Goal: Task Accomplishment & Management: Use online tool/utility

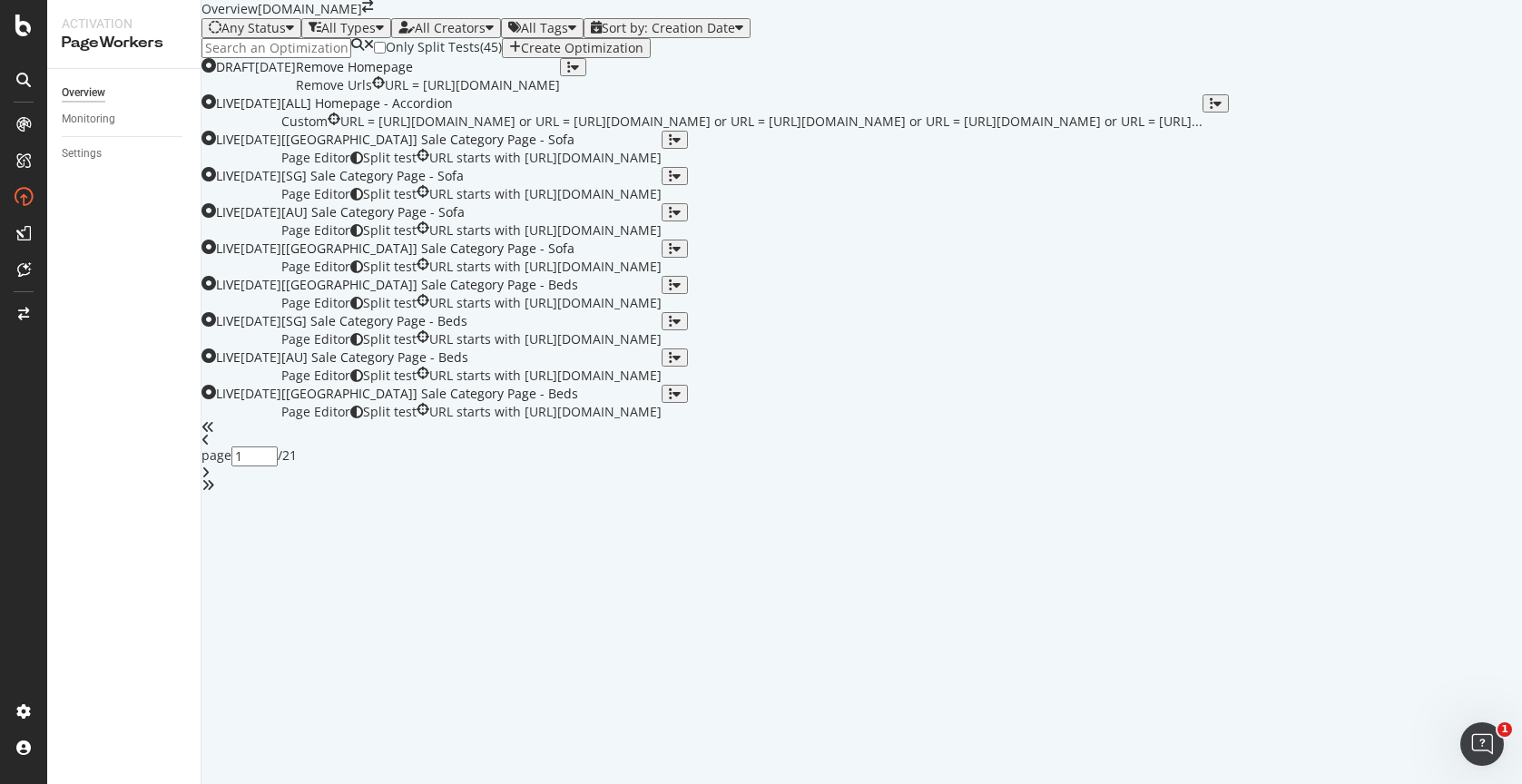
scroll to position [36, 0]
click at [661, 149] on div "[[GEOGRAPHIC_DATA]] Sale Category Page - Sofa" at bounding box center [471, 139] width 380 height 18
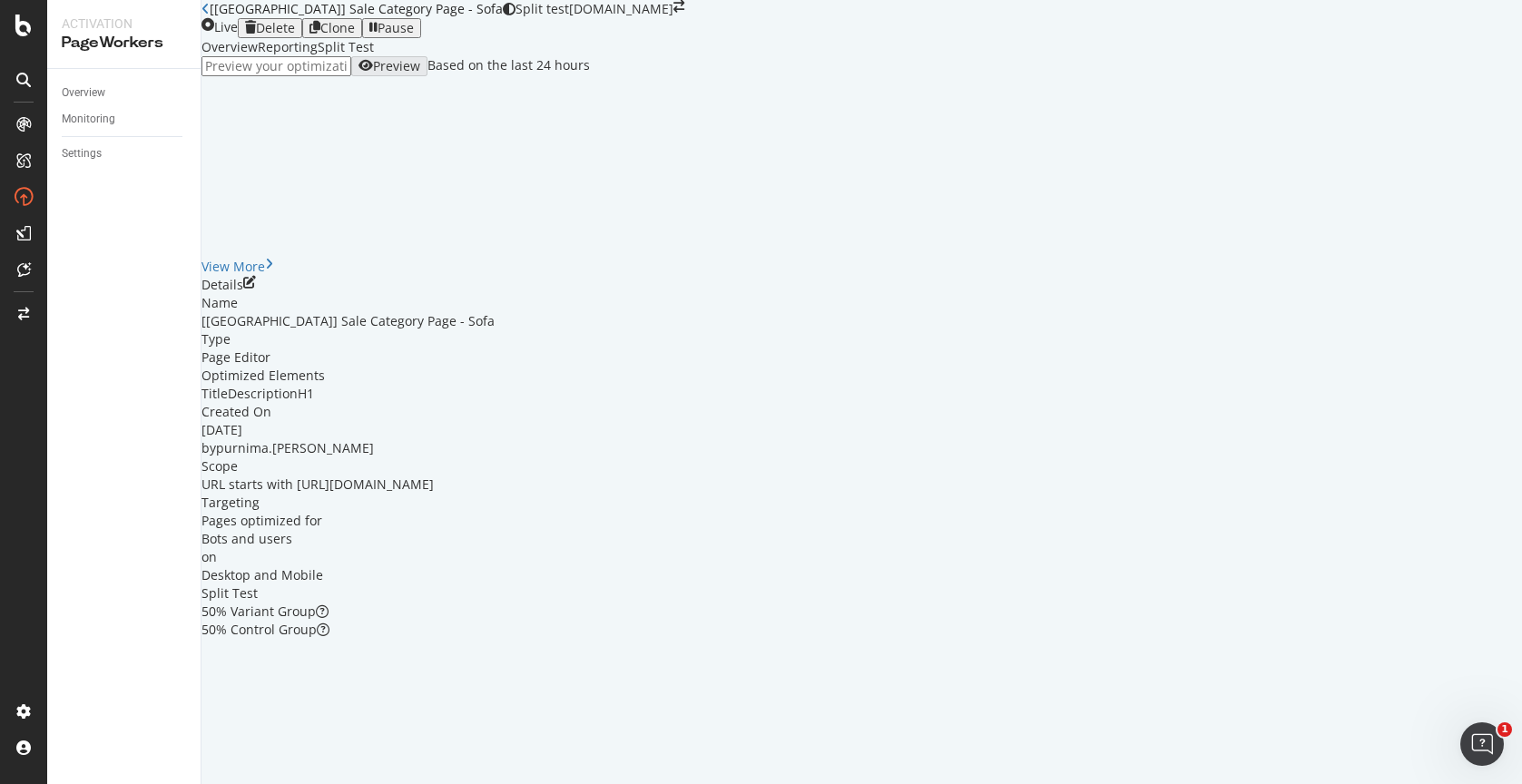
click at [374, 56] on div "Split Test" at bounding box center [345, 47] width 56 height 18
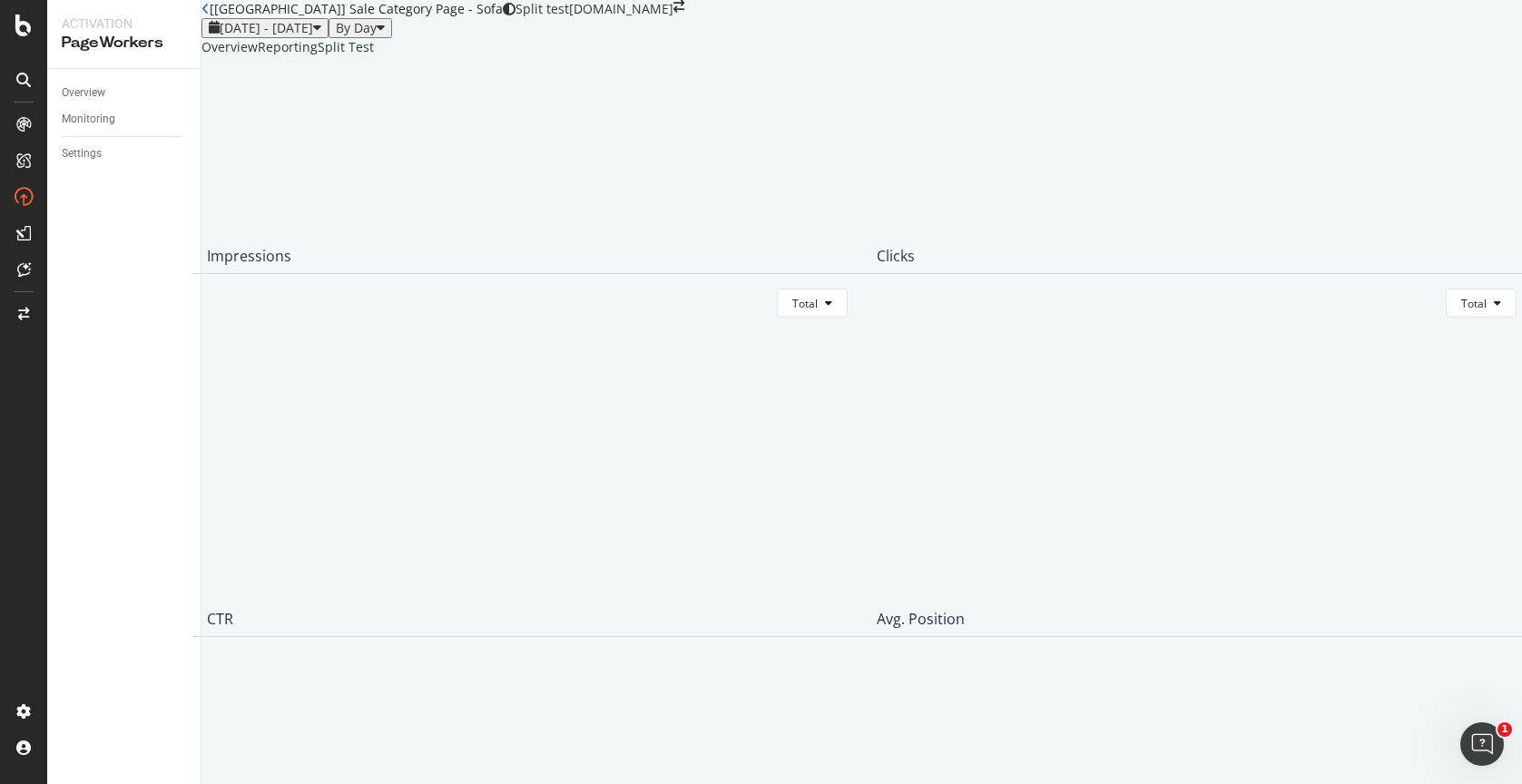
click at [258, 56] on div "Overview" at bounding box center [229, 47] width 56 height 18
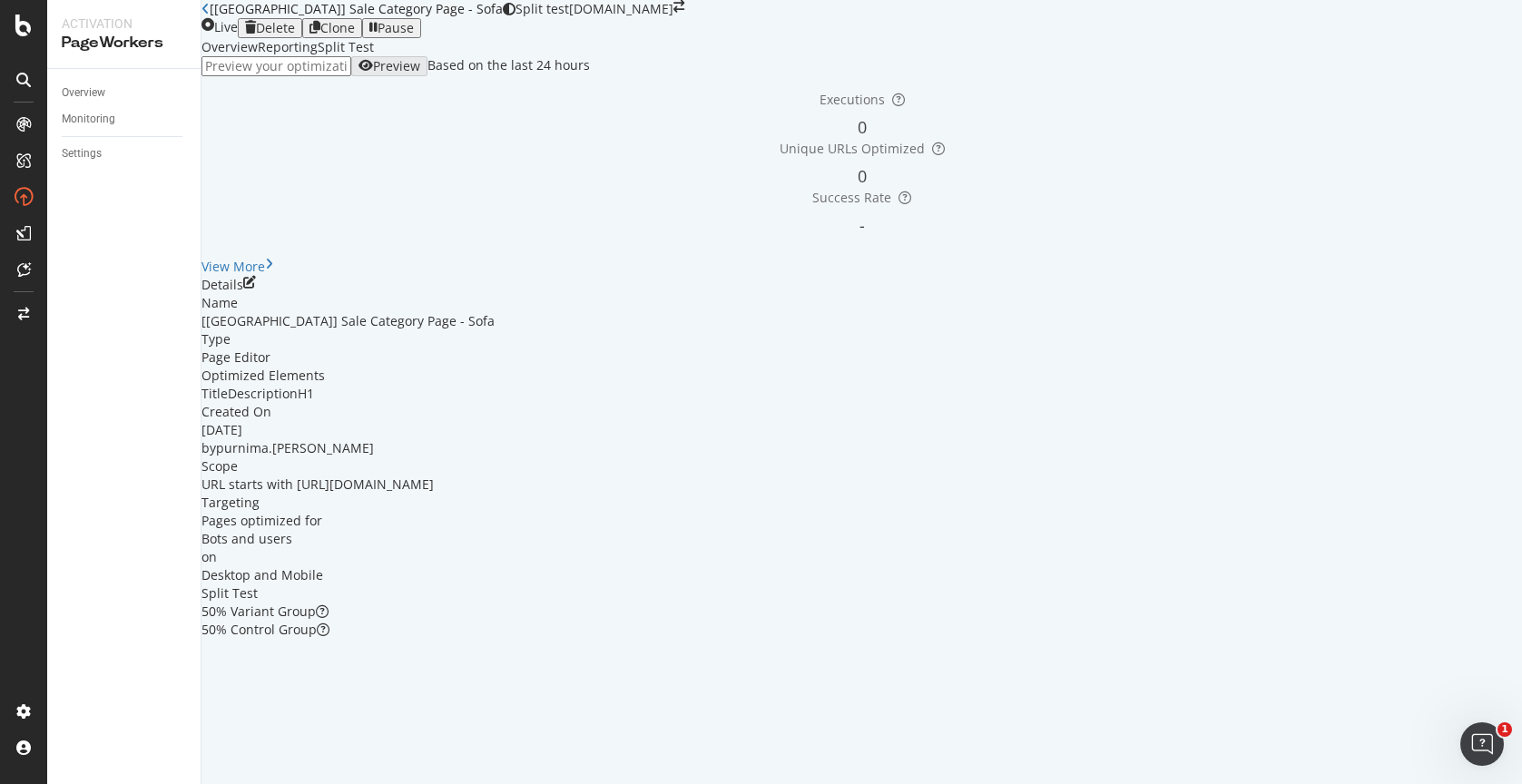
click at [374, 56] on div "Split Test" at bounding box center [345, 47] width 56 height 18
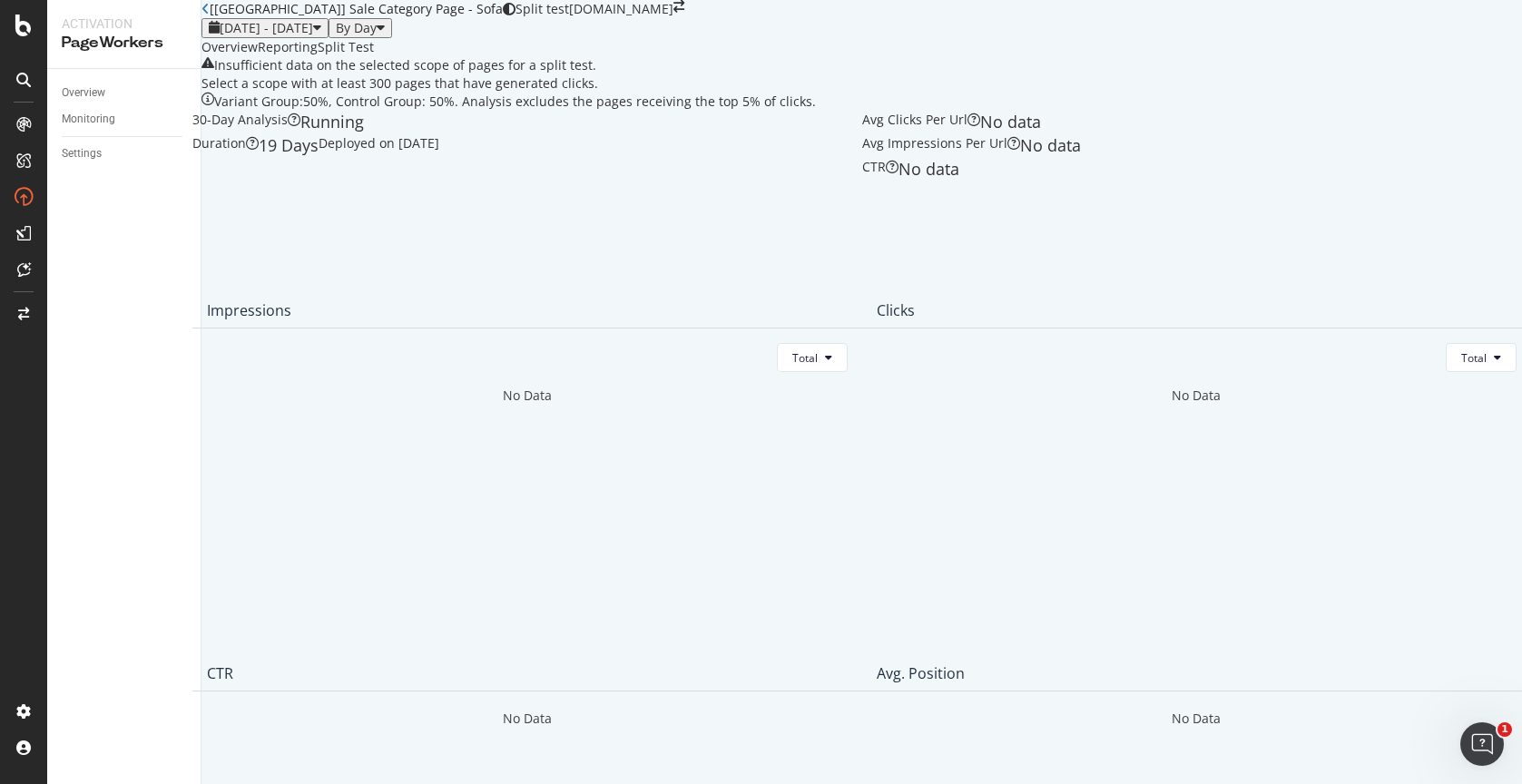
click at [318, 56] on div "Reporting" at bounding box center [287, 47] width 60 height 18
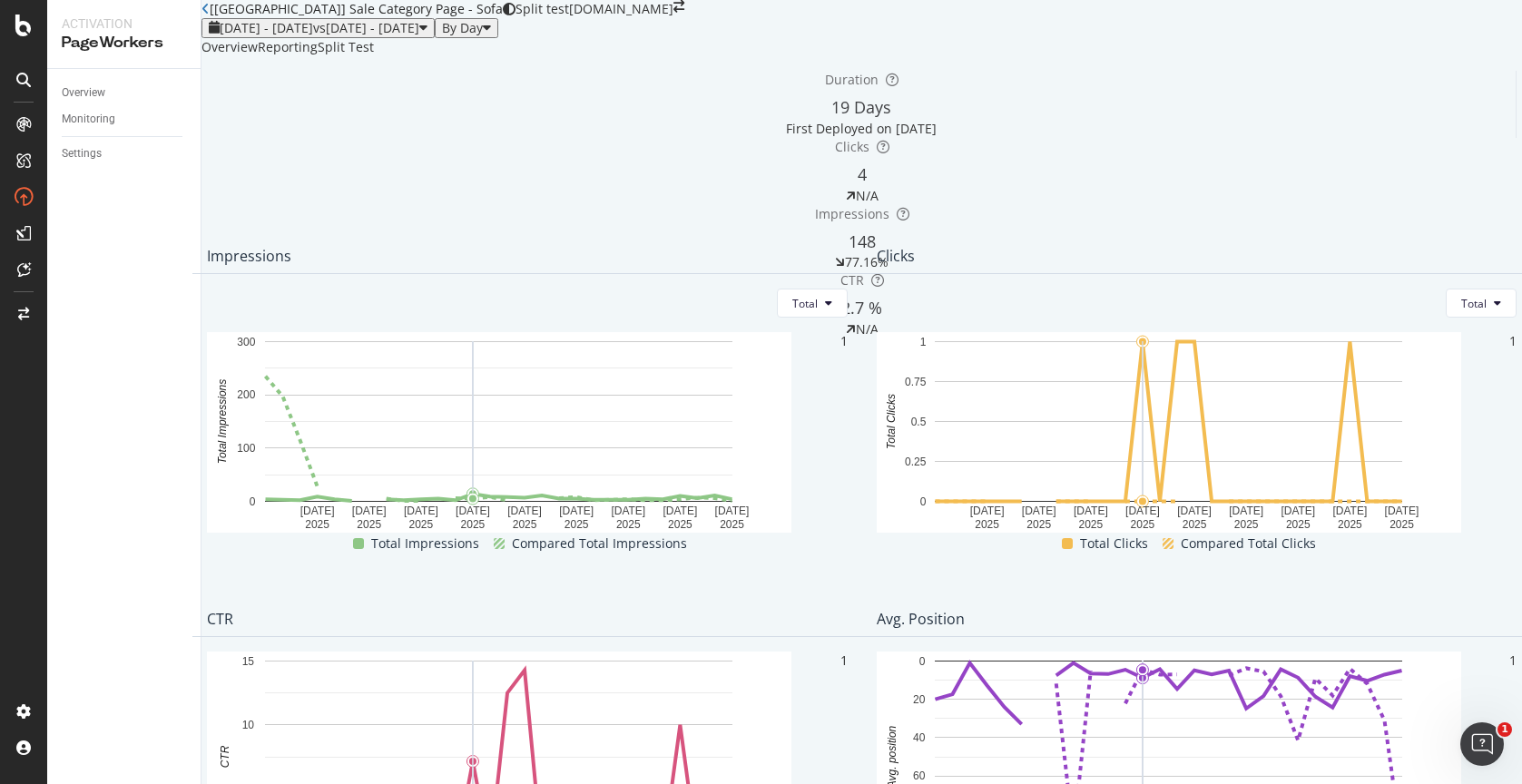
click at [258, 56] on div "Overview" at bounding box center [229, 47] width 56 height 18
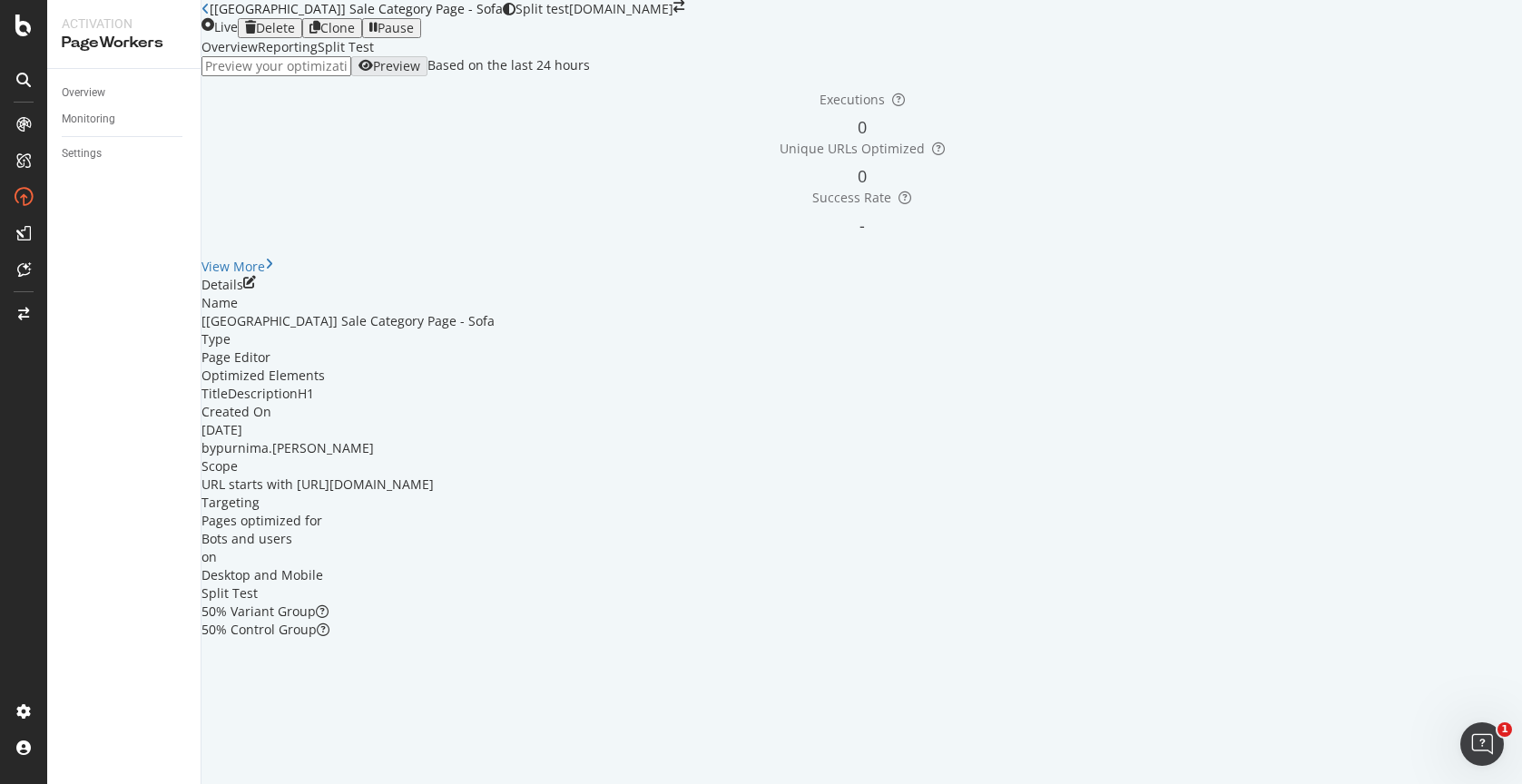
click at [318, 56] on div "Reporting" at bounding box center [287, 47] width 60 height 18
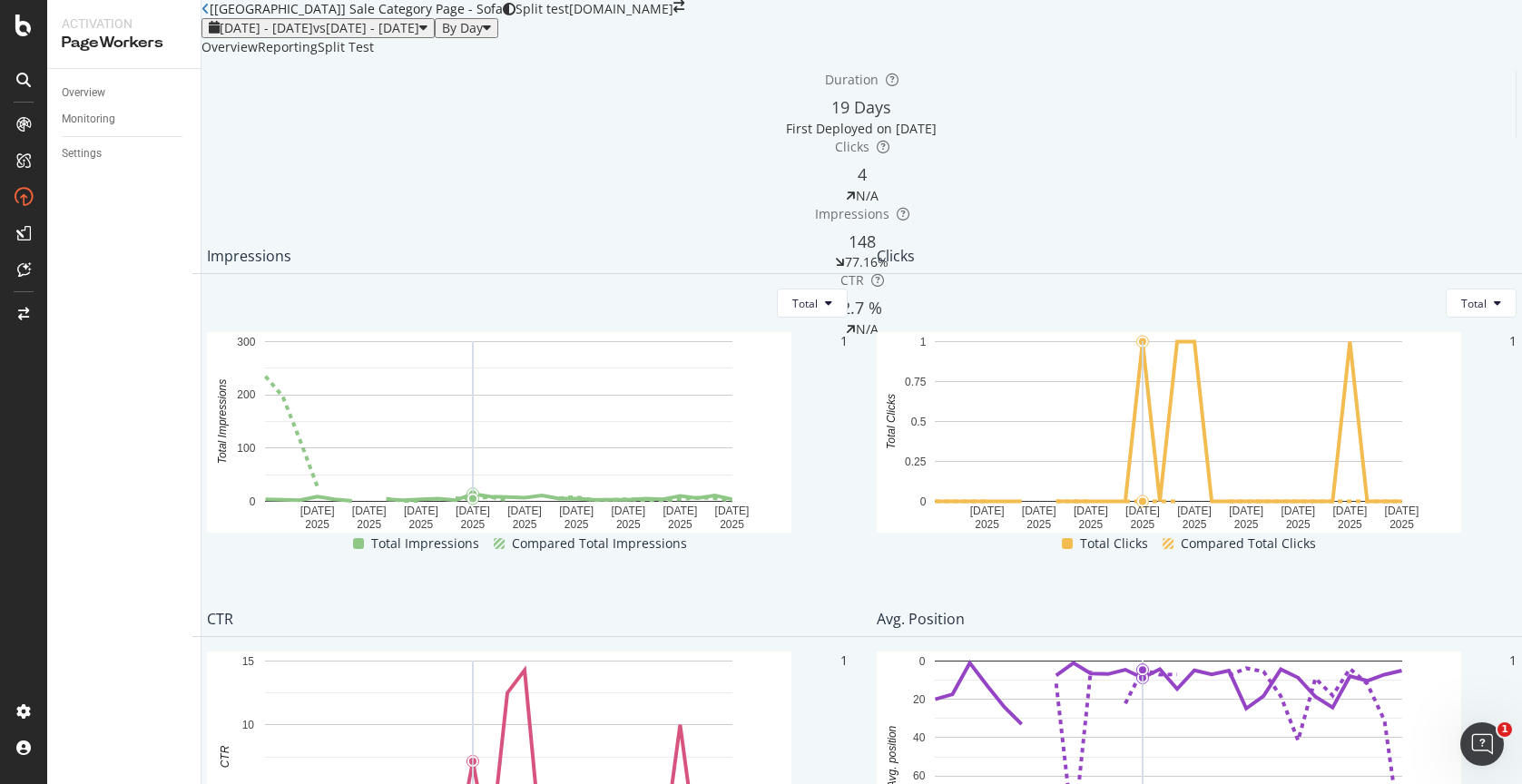
click at [258, 56] on div "Overview" at bounding box center [229, 47] width 56 height 18
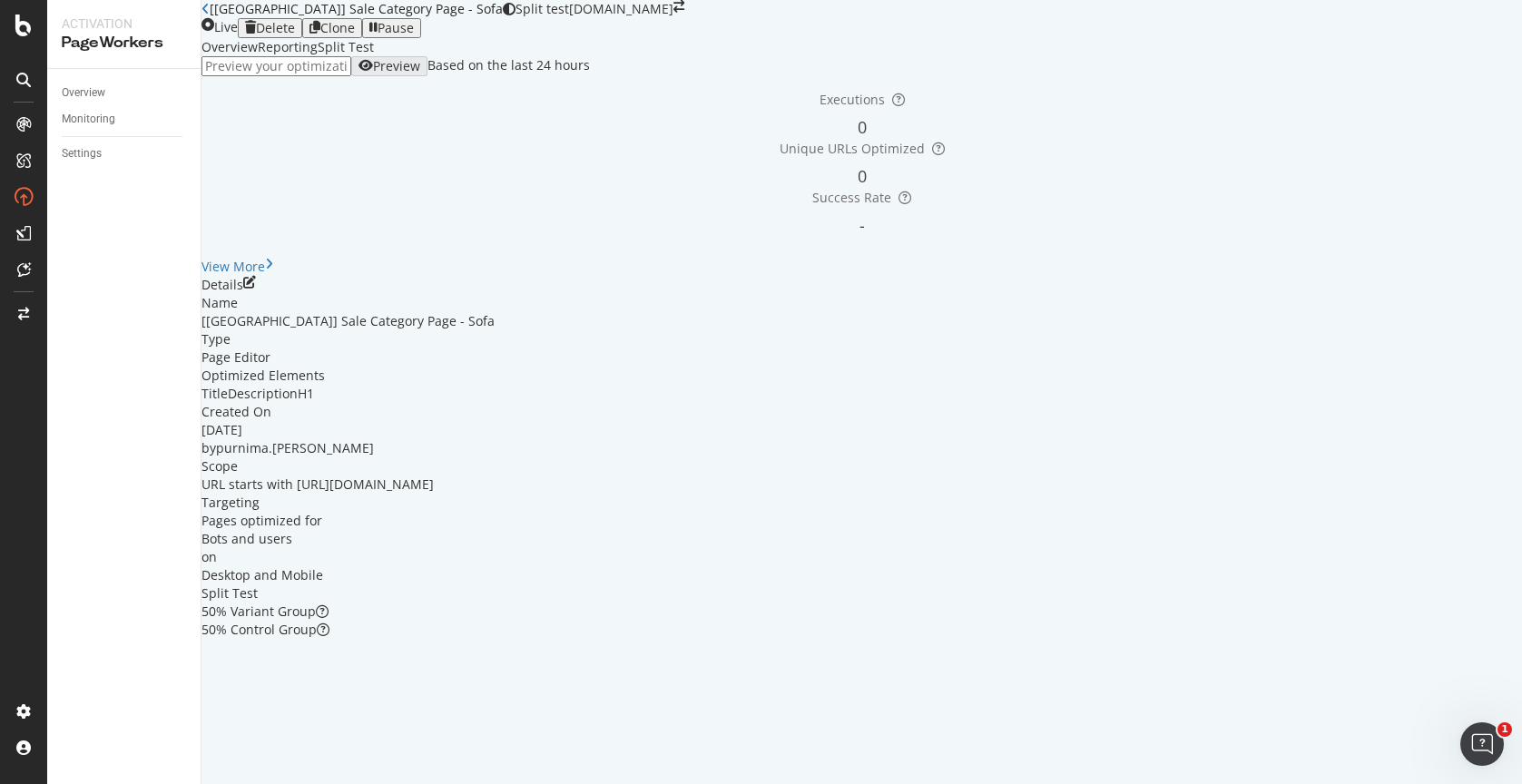
click at [226, 18] on div "[[GEOGRAPHIC_DATA]] Sale Category Page - Sofa" at bounding box center [352, 9] width 302 height 18
click at [210, 15] on icon at bounding box center [205, 9] width 9 height 12
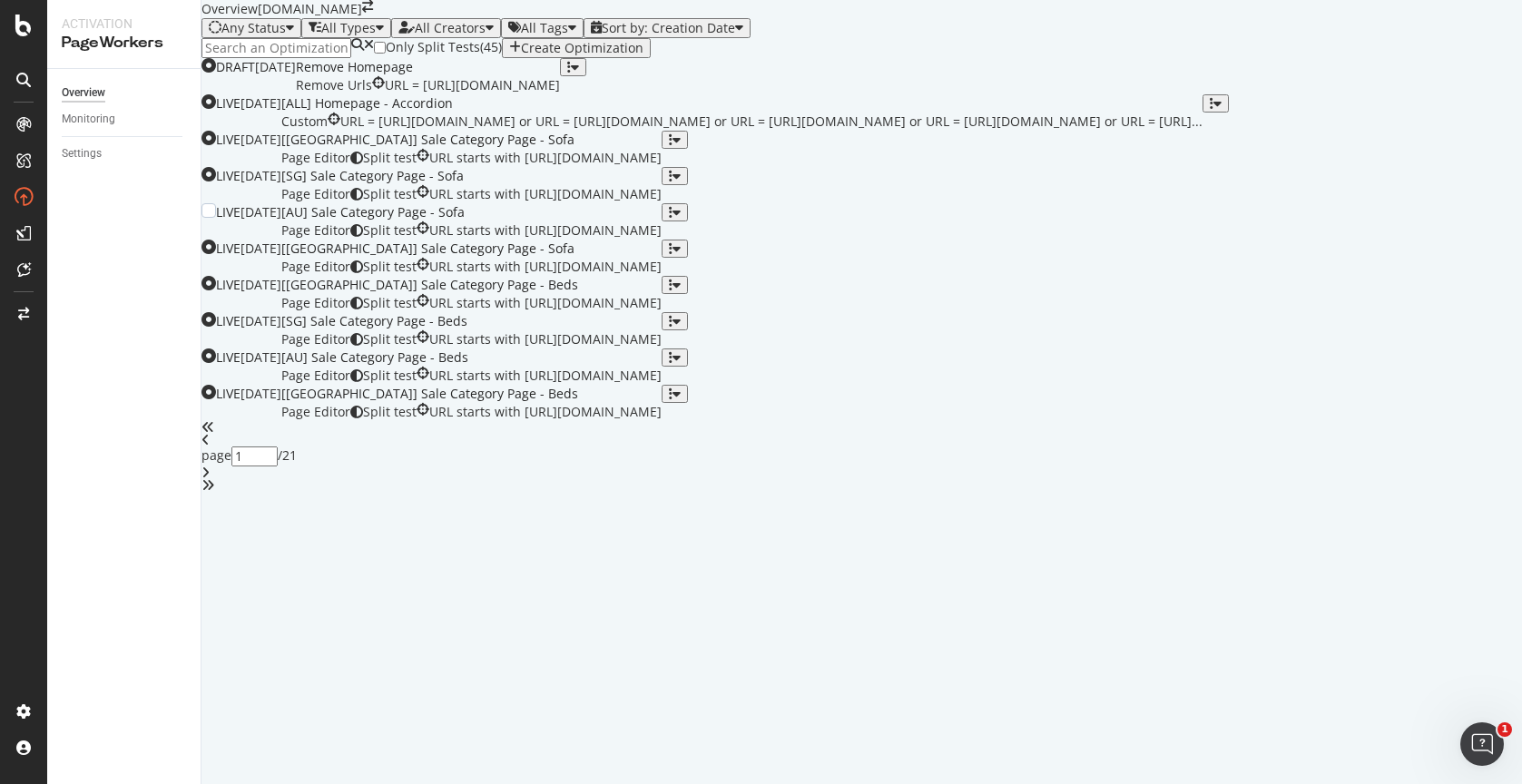
scroll to position [250, 0]
click at [657, 185] on div "[SG] Sale Category Page - Sofa" at bounding box center [471, 175] width 380 height 18
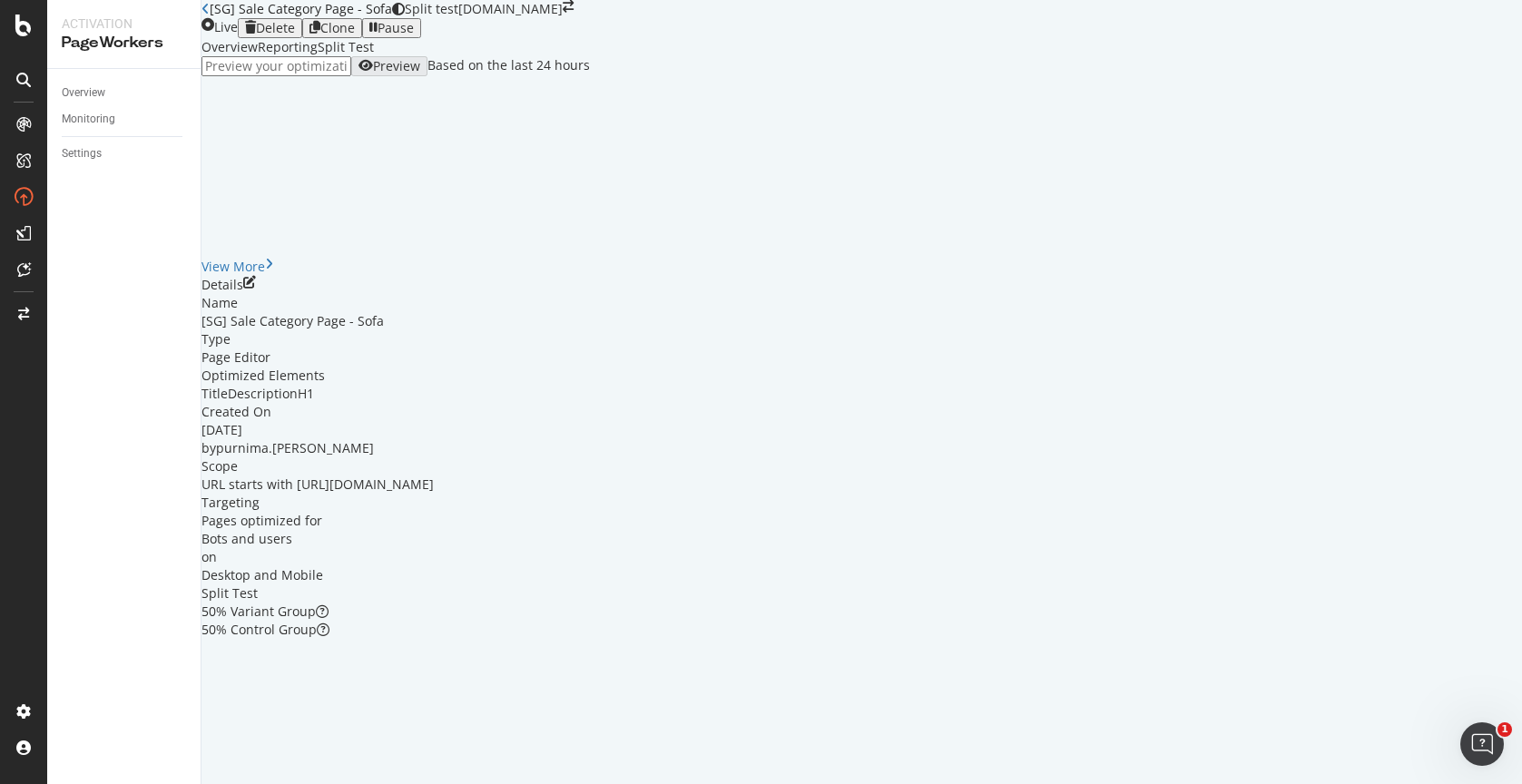
click at [318, 56] on div "Reporting" at bounding box center [287, 47] width 60 height 18
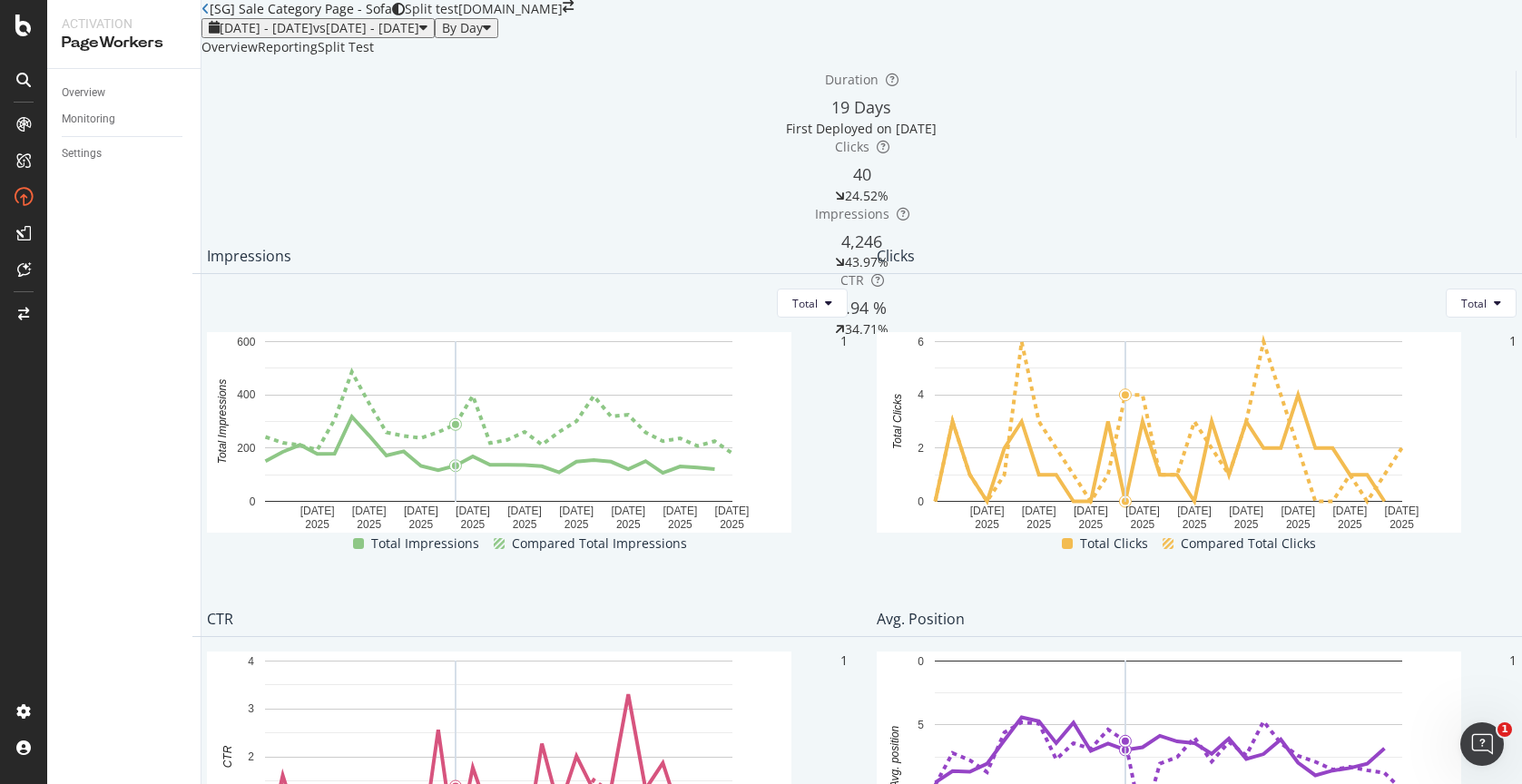
click at [374, 56] on div "Split Test" at bounding box center [345, 47] width 56 height 18
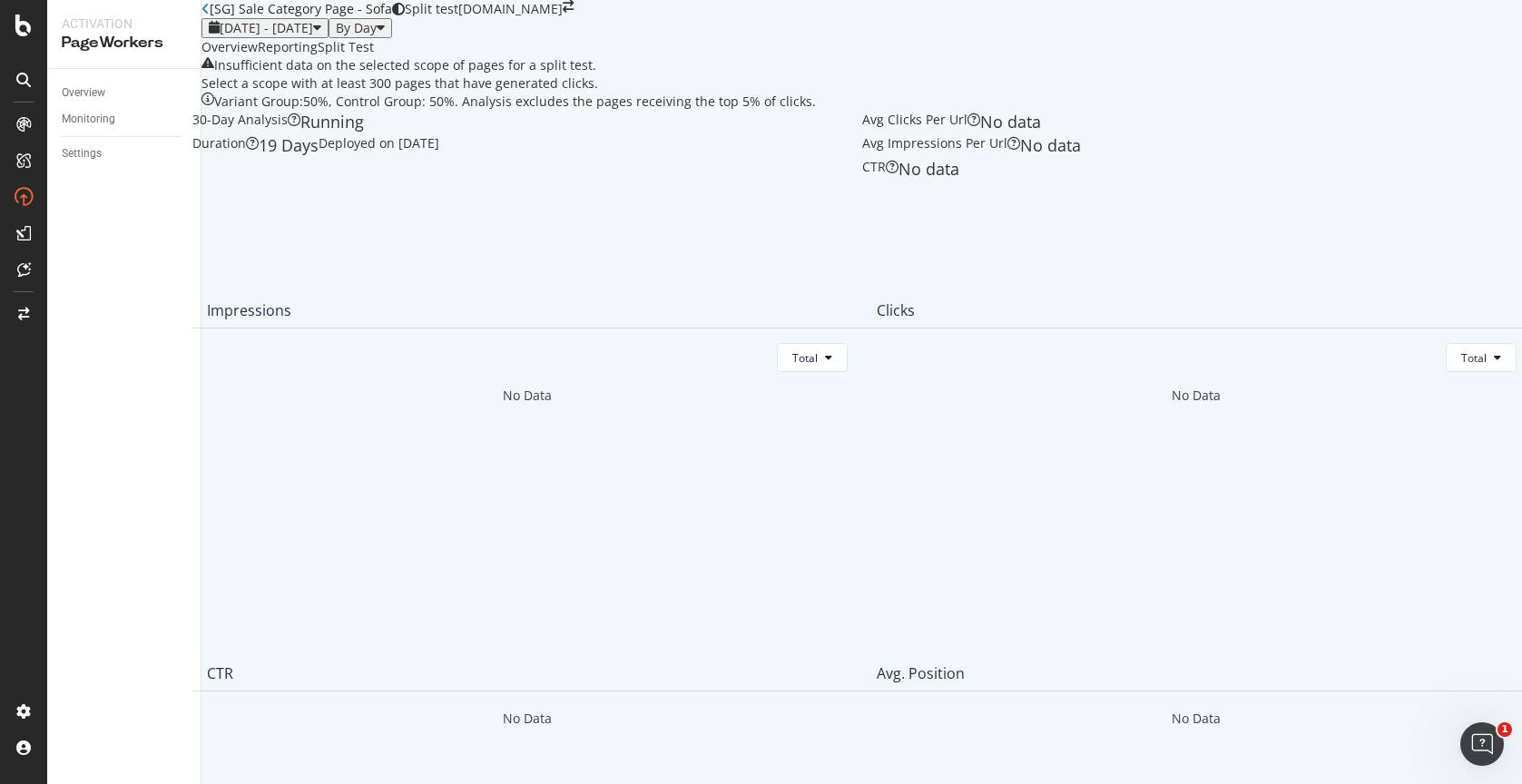
click at [258, 56] on div "Overview" at bounding box center [229, 47] width 56 height 18
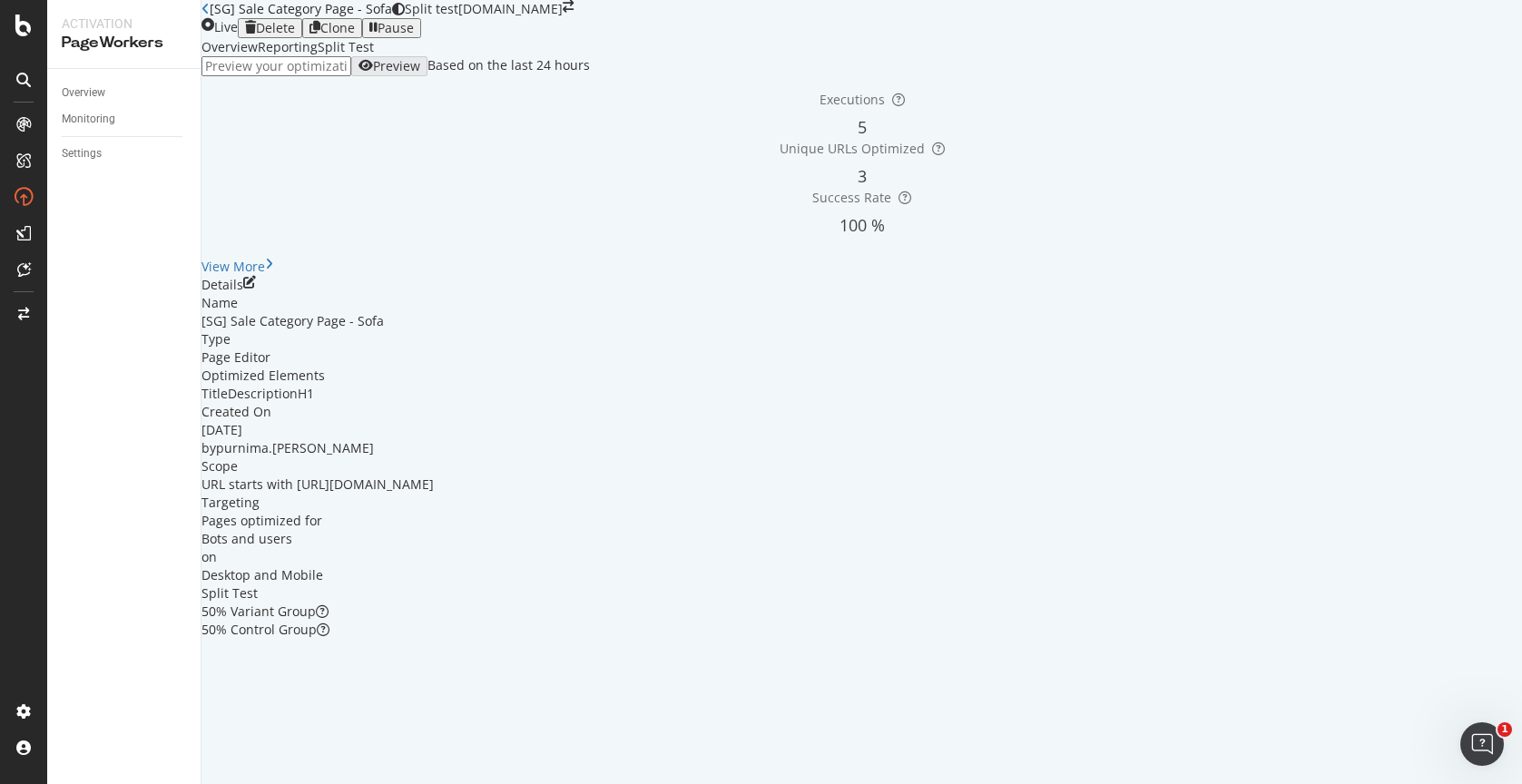
click at [226, 18] on div "[SG] Sale Category Page - Sofa" at bounding box center [297, 9] width 191 height 18
click at [210, 15] on icon at bounding box center [205, 9] width 9 height 12
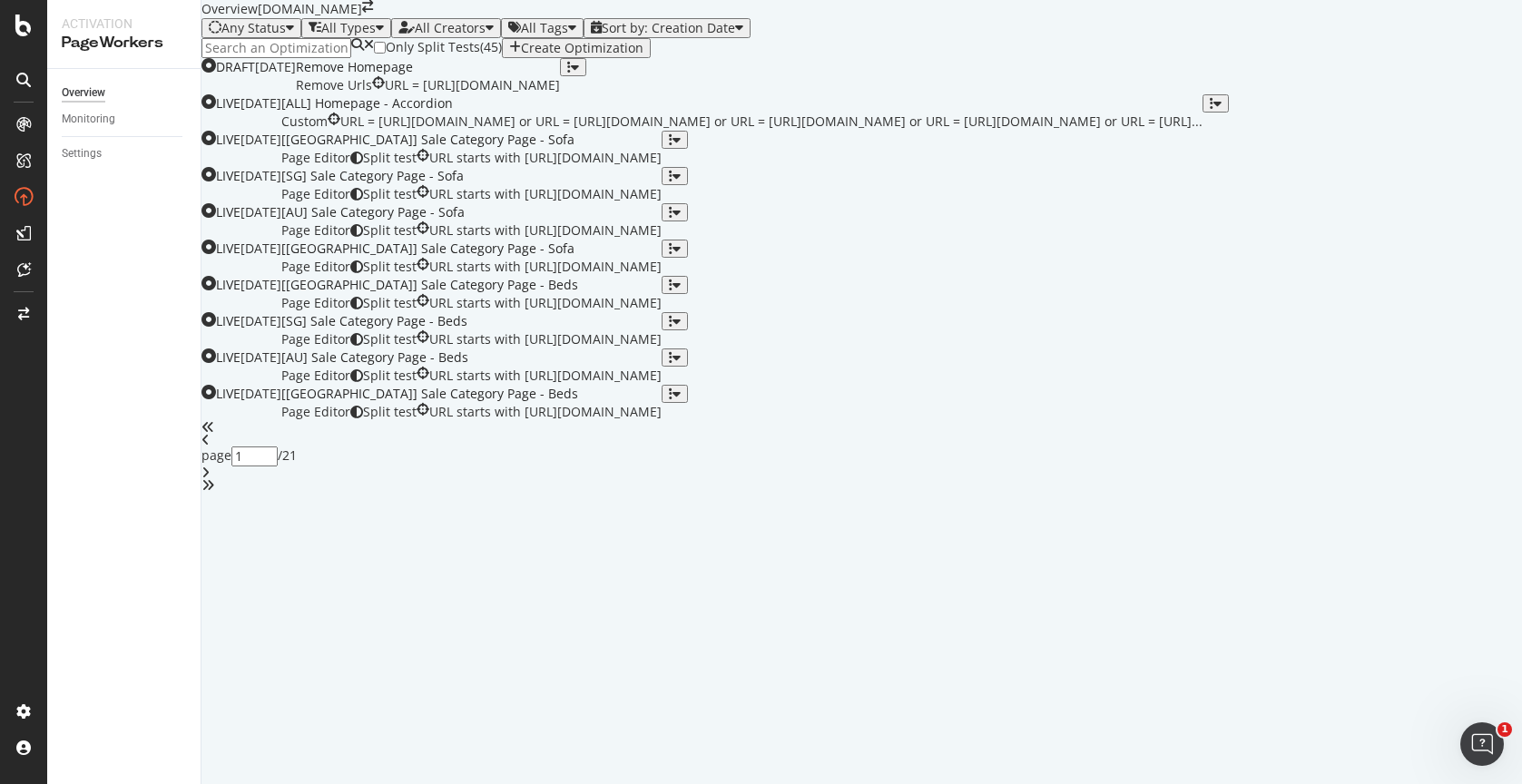
scroll to position [590, 0]
drag, startPoint x: 935, startPoint y: 705, endPoint x: 934, endPoint y: 695, distance: 10.0
click at [210, 479] on icon "angle-right" at bounding box center [205, 472] width 9 height 12
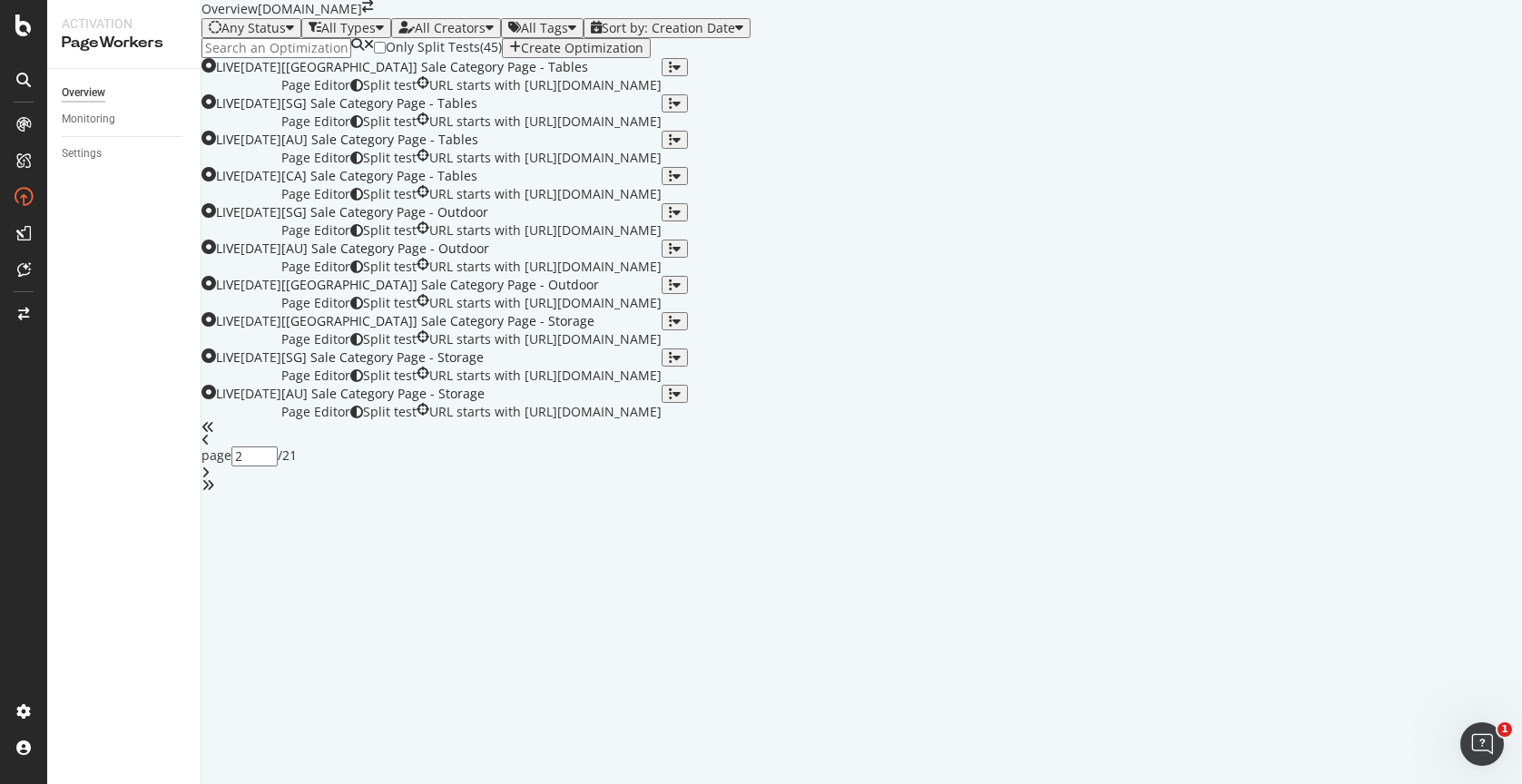
click at [210, 479] on icon "angle-right" at bounding box center [205, 472] width 9 height 12
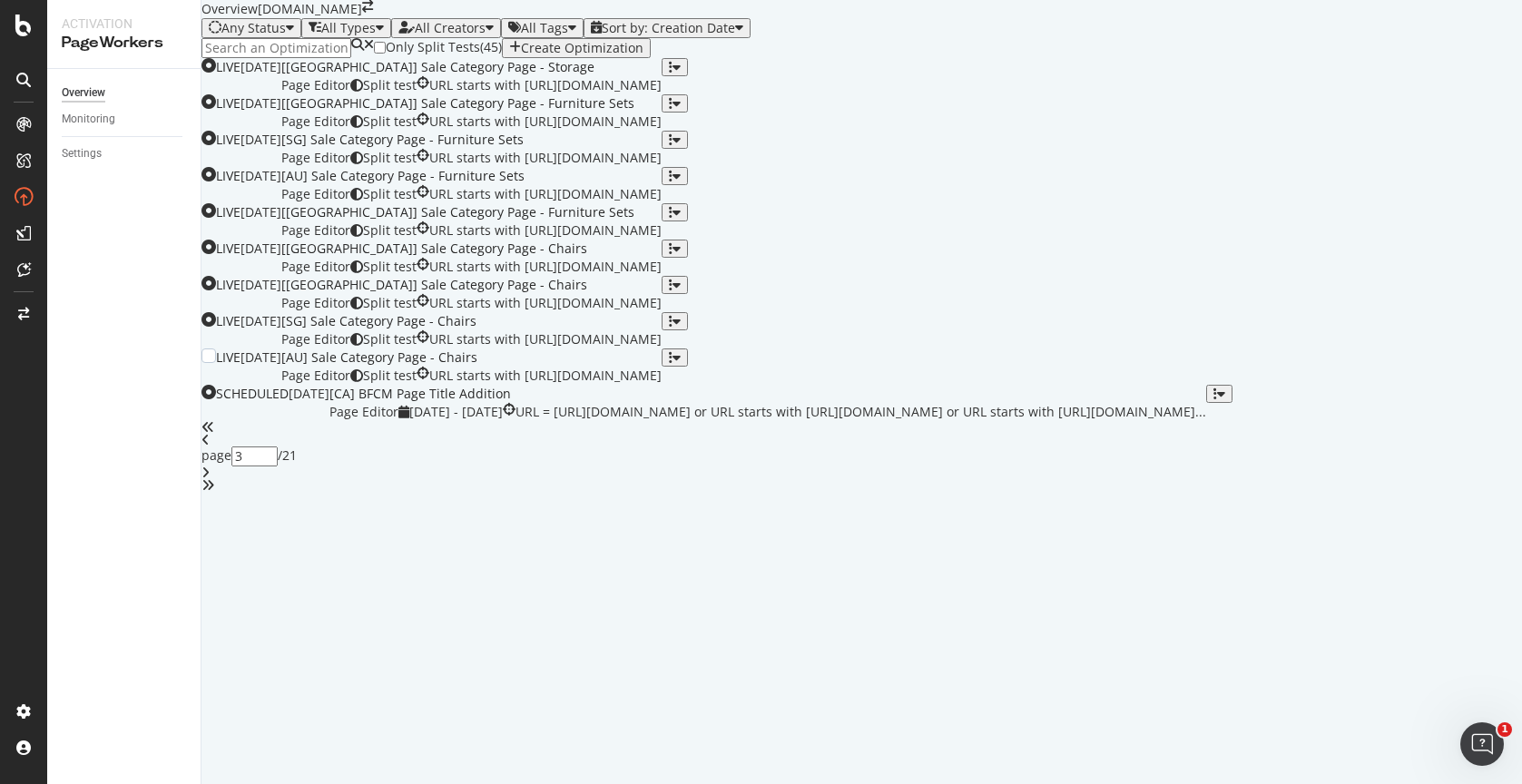
scroll to position [589, 0]
click at [210, 479] on icon "angle-right" at bounding box center [205, 472] width 9 height 12
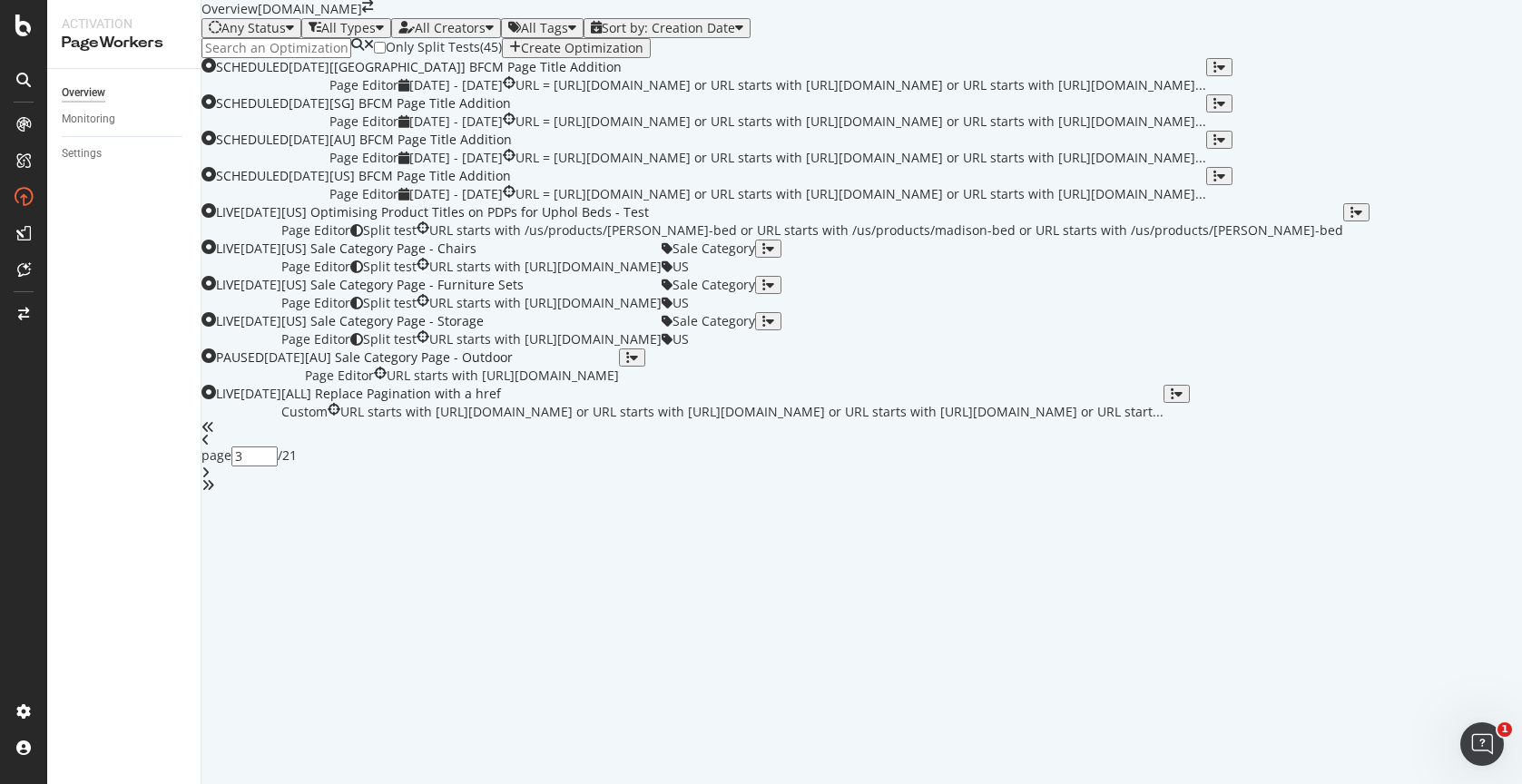
type input "4"
click at [851, 221] on div "[US] Optimising Product Titles on PDPs for Uphol Beds - Test" at bounding box center [812, 212] width 1062 height 18
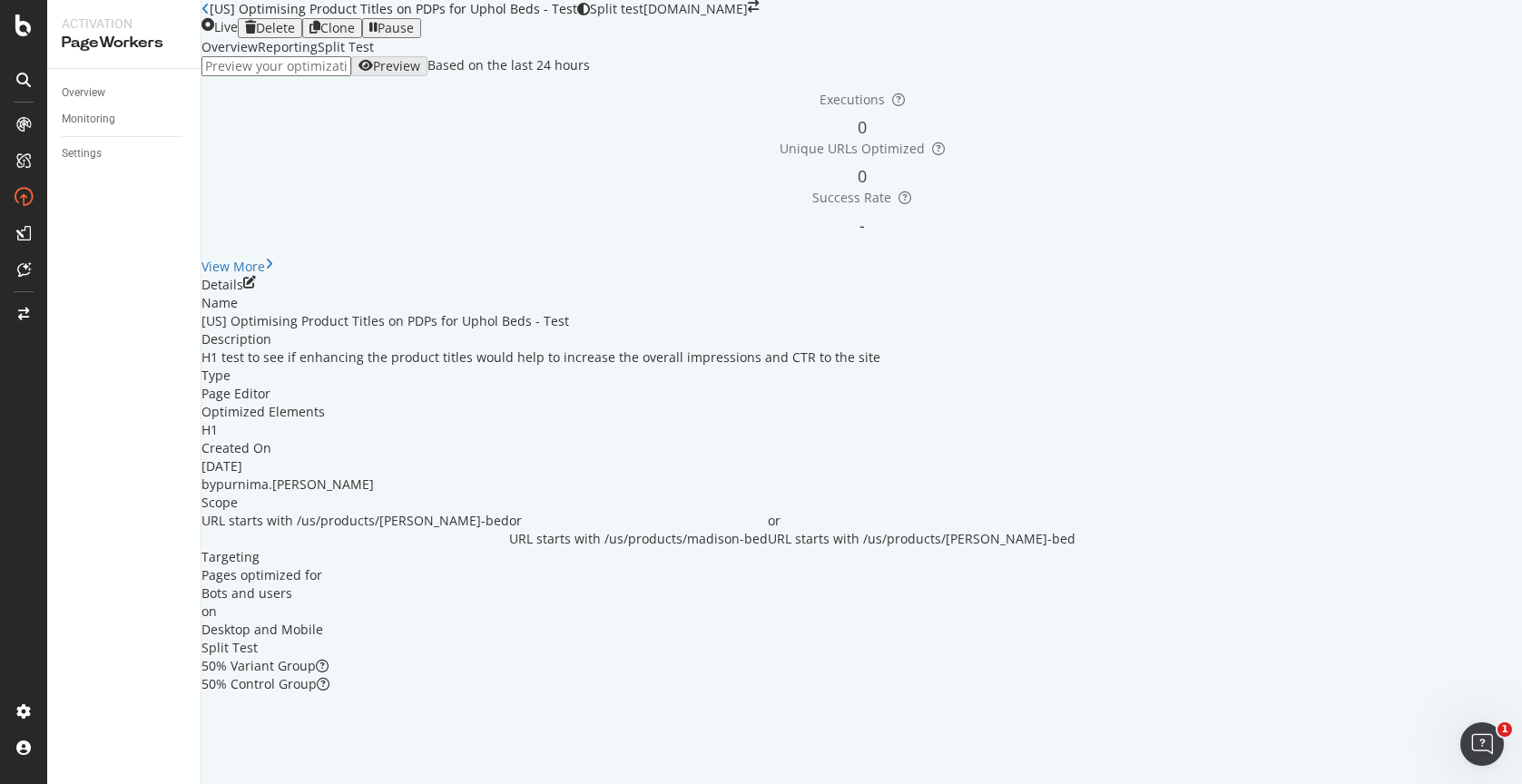
click at [318, 56] on div "Reporting" at bounding box center [287, 47] width 60 height 18
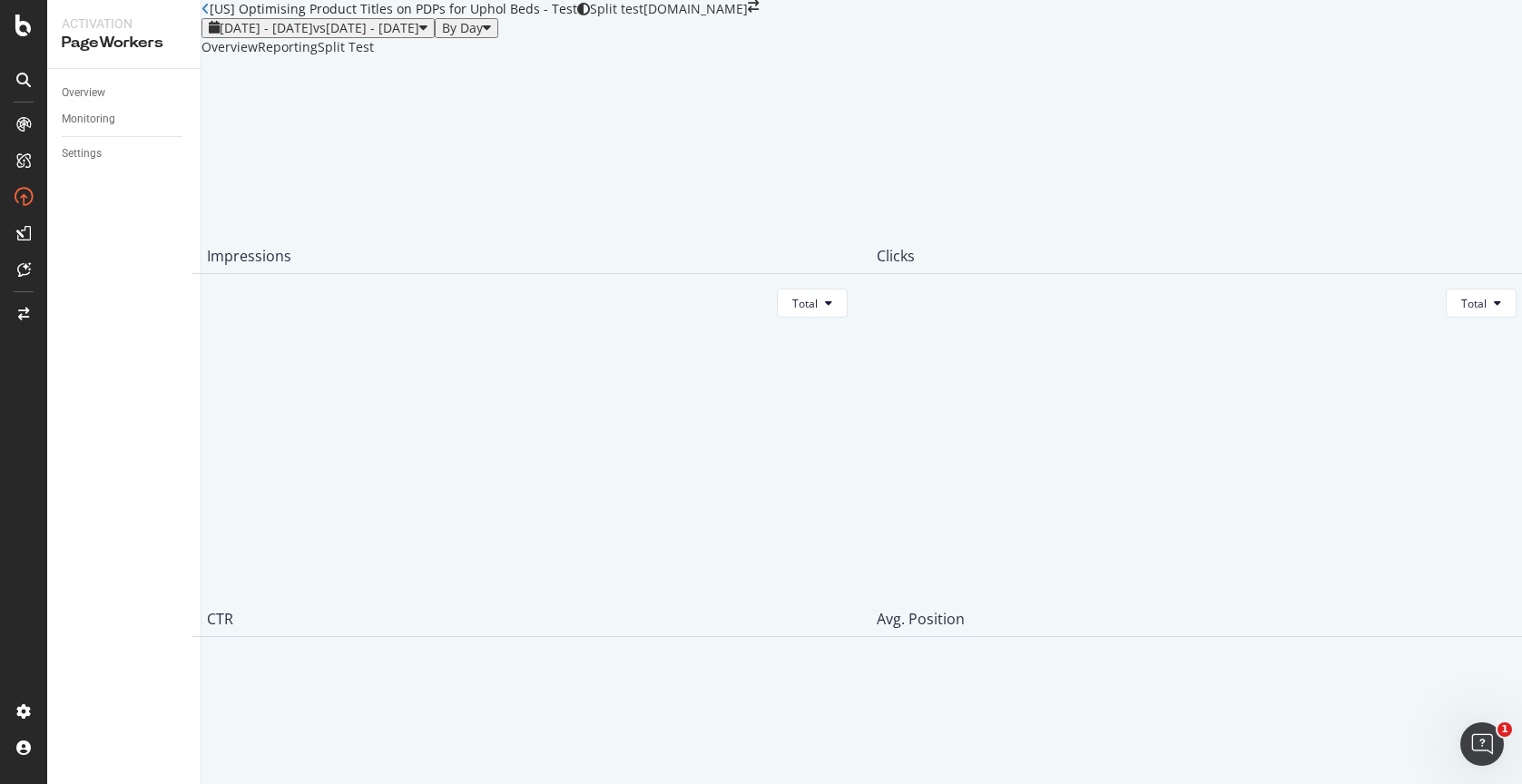
click at [258, 56] on div "Overview" at bounding box center [229, 47] width 56 height 18
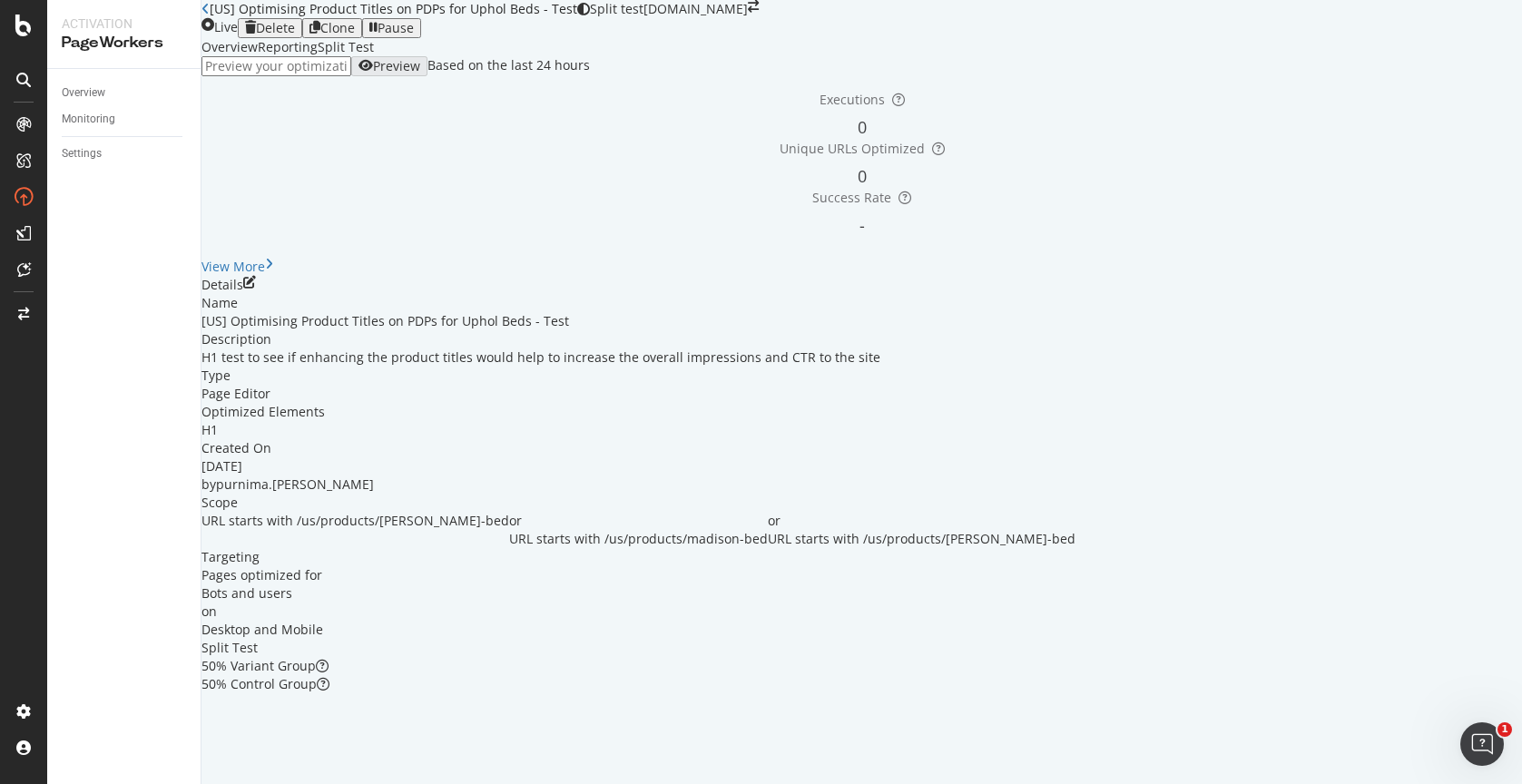
click at [318, 56] on div "Reporting" at bounding box center [287, 47] width 60 height 18
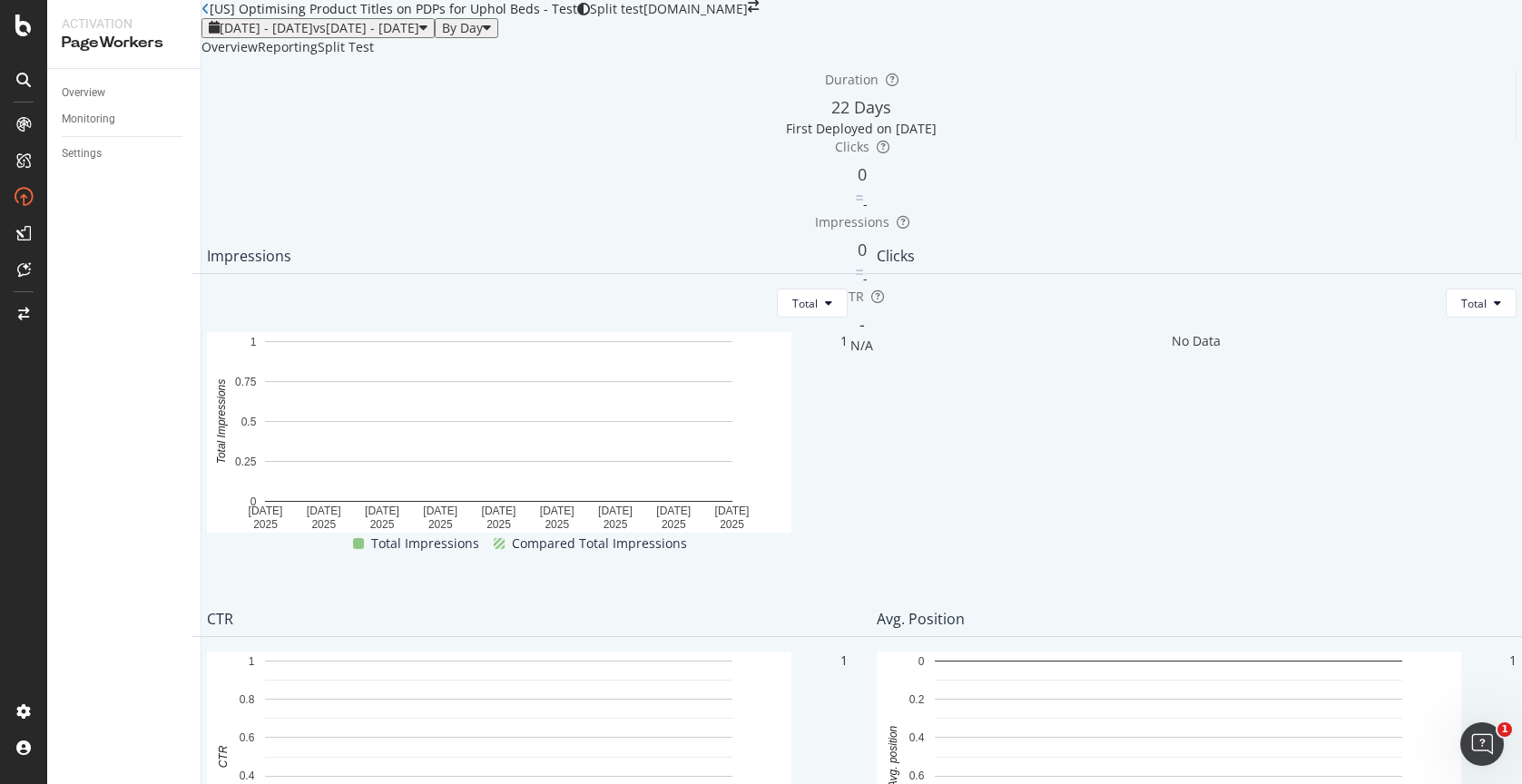
click at [374, 56] on div "Split Test" at bounding box center [345, 47] width 56 height 18
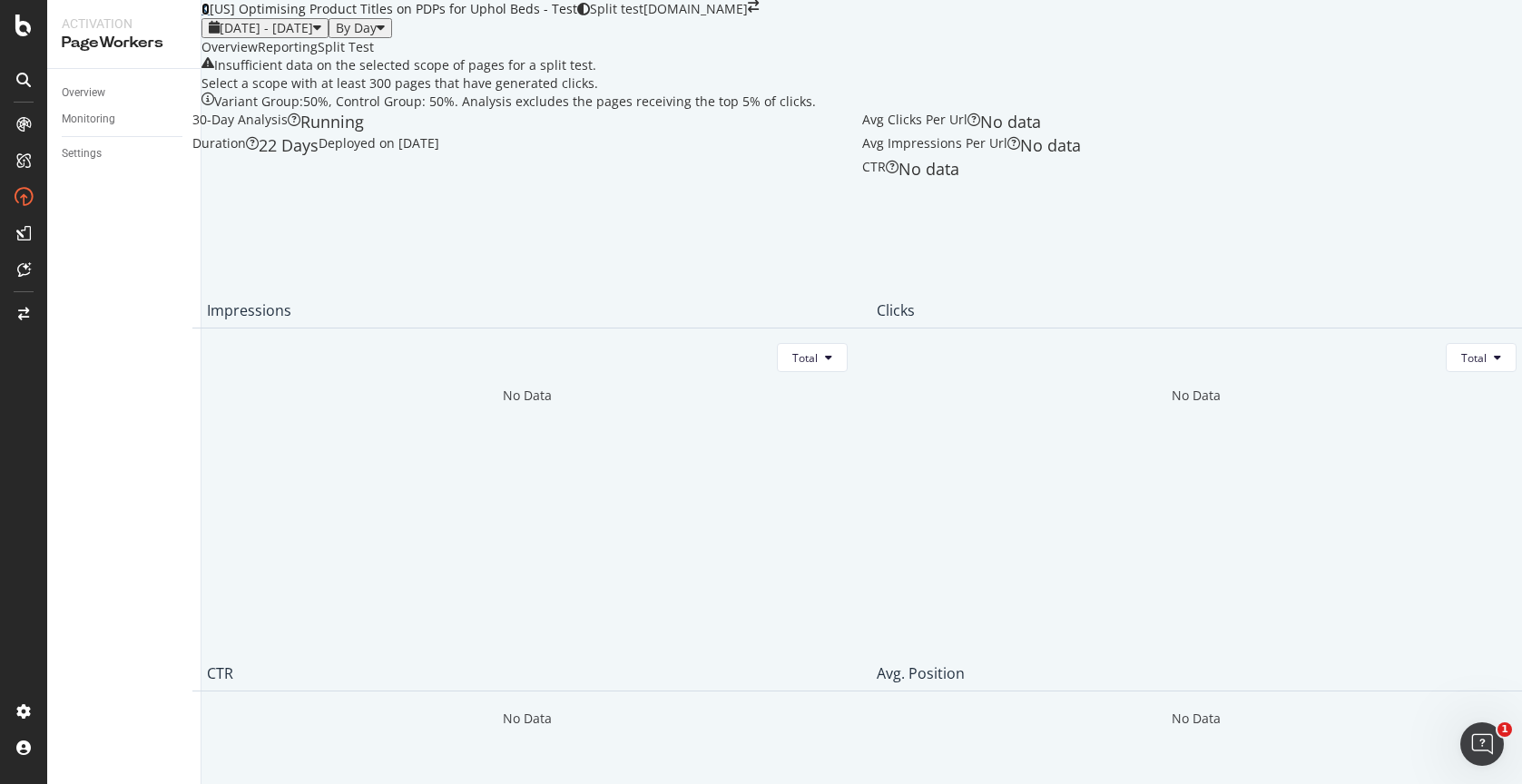
click at [210, 15] on icon at bounding box center [205, 9] width 9 height 12
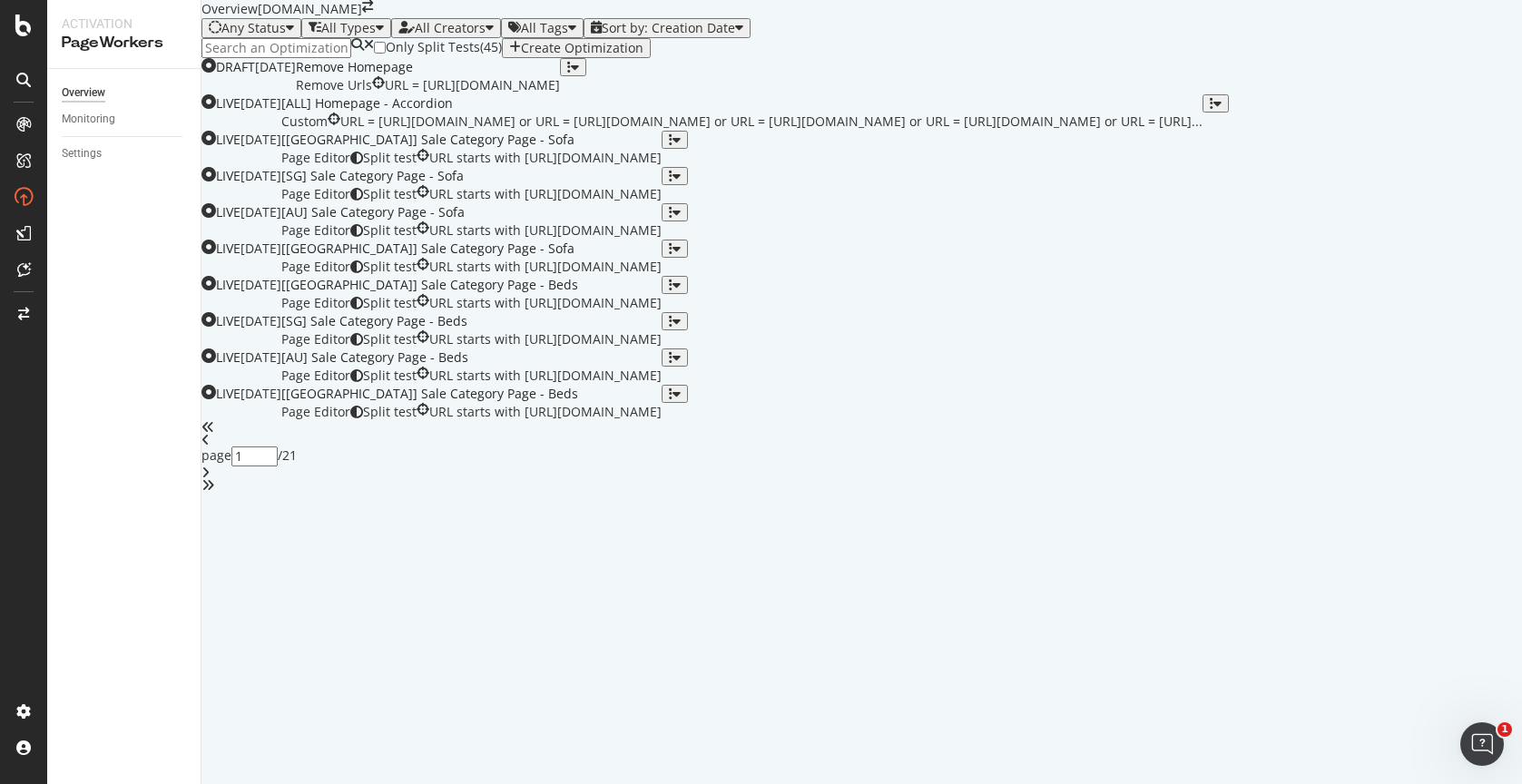
scroll to position [590, 0]
click at [210, 479] on icon "angle-right" at bounding box center [205, 472] width 9 height 12
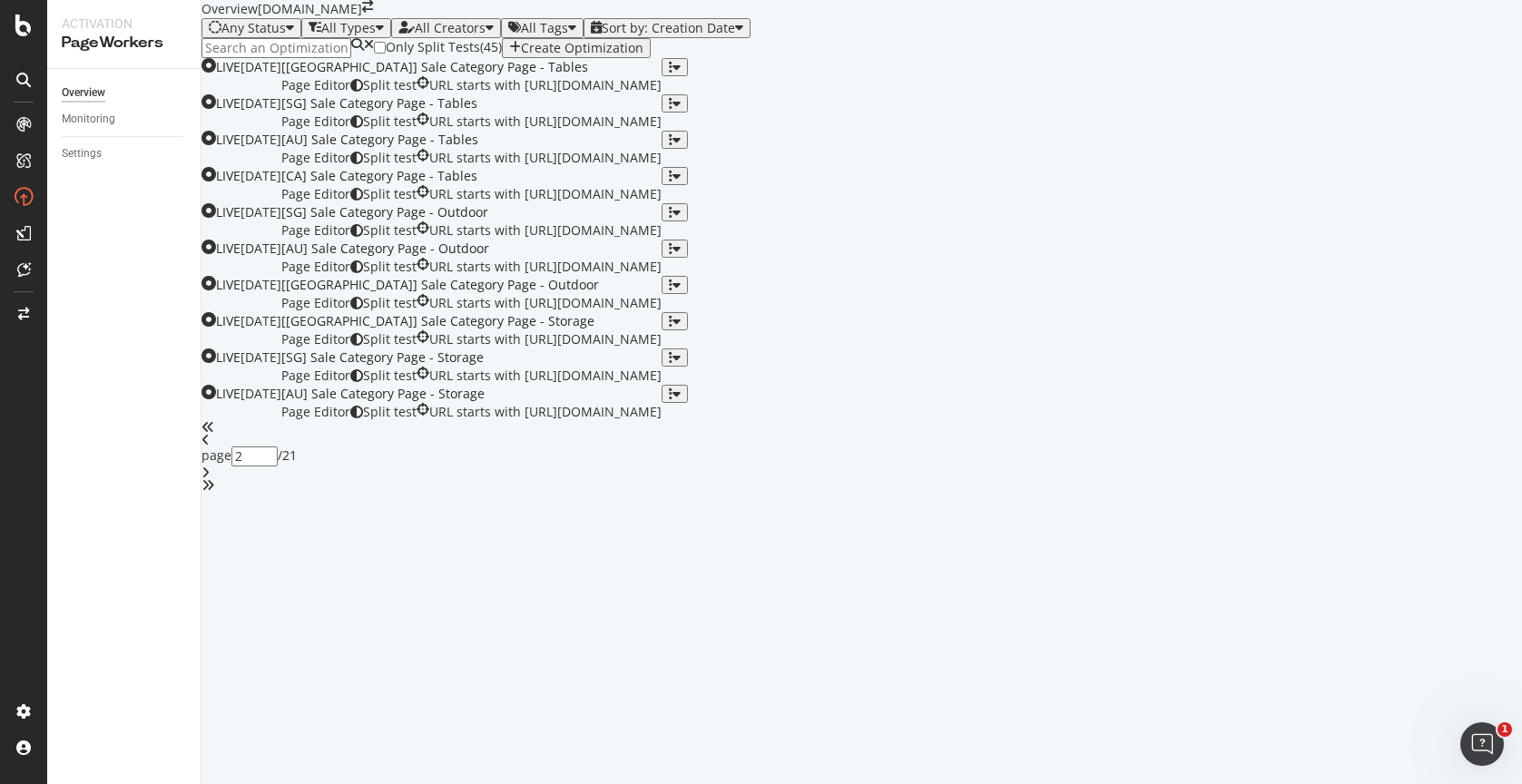
click at [926, 479] on div "angle-right" at bounding box center [862, 472] width 1321 height 12
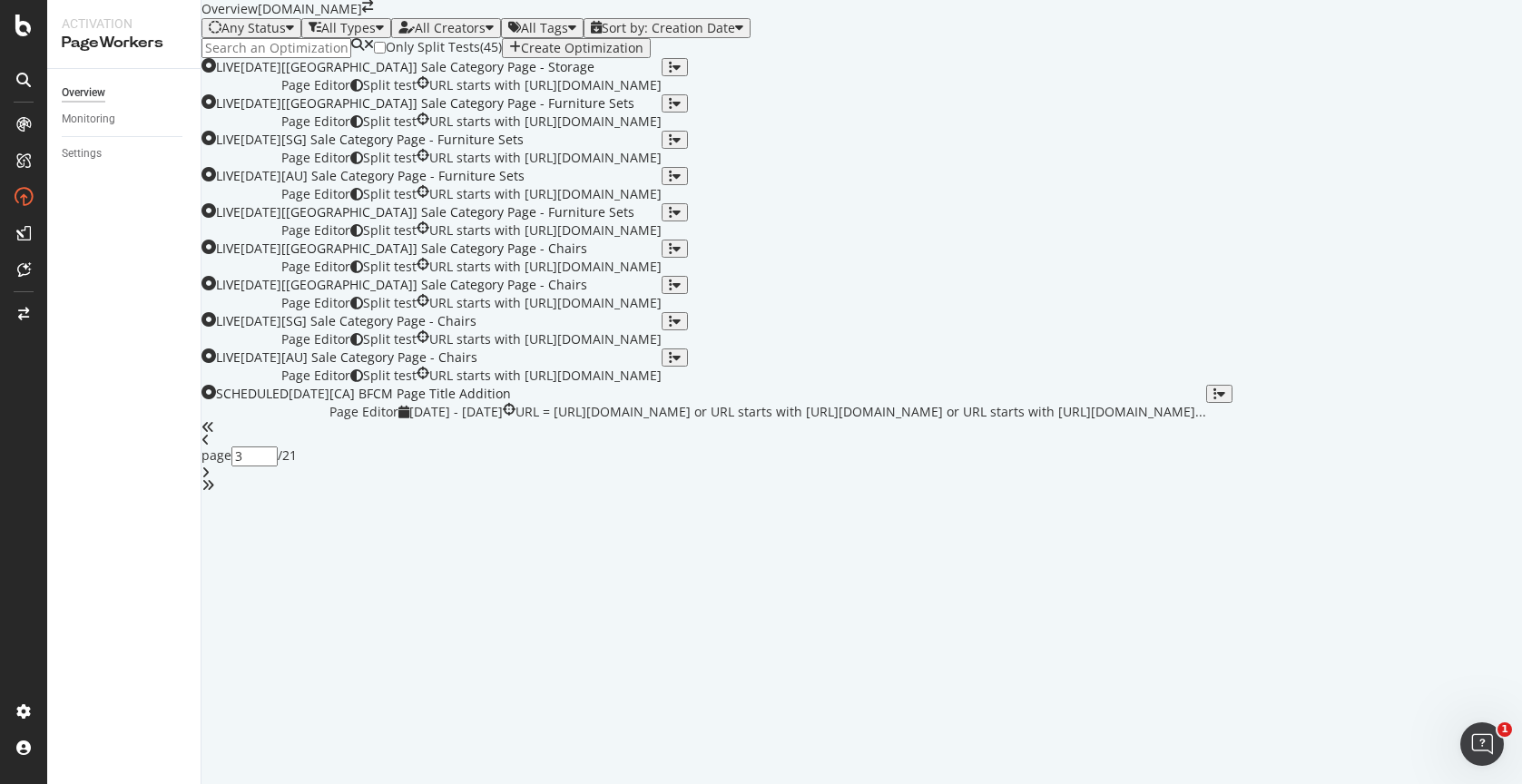
click at [210, 479] on icon "angle-right" at bounding box center [205, 472] width 9 height 12
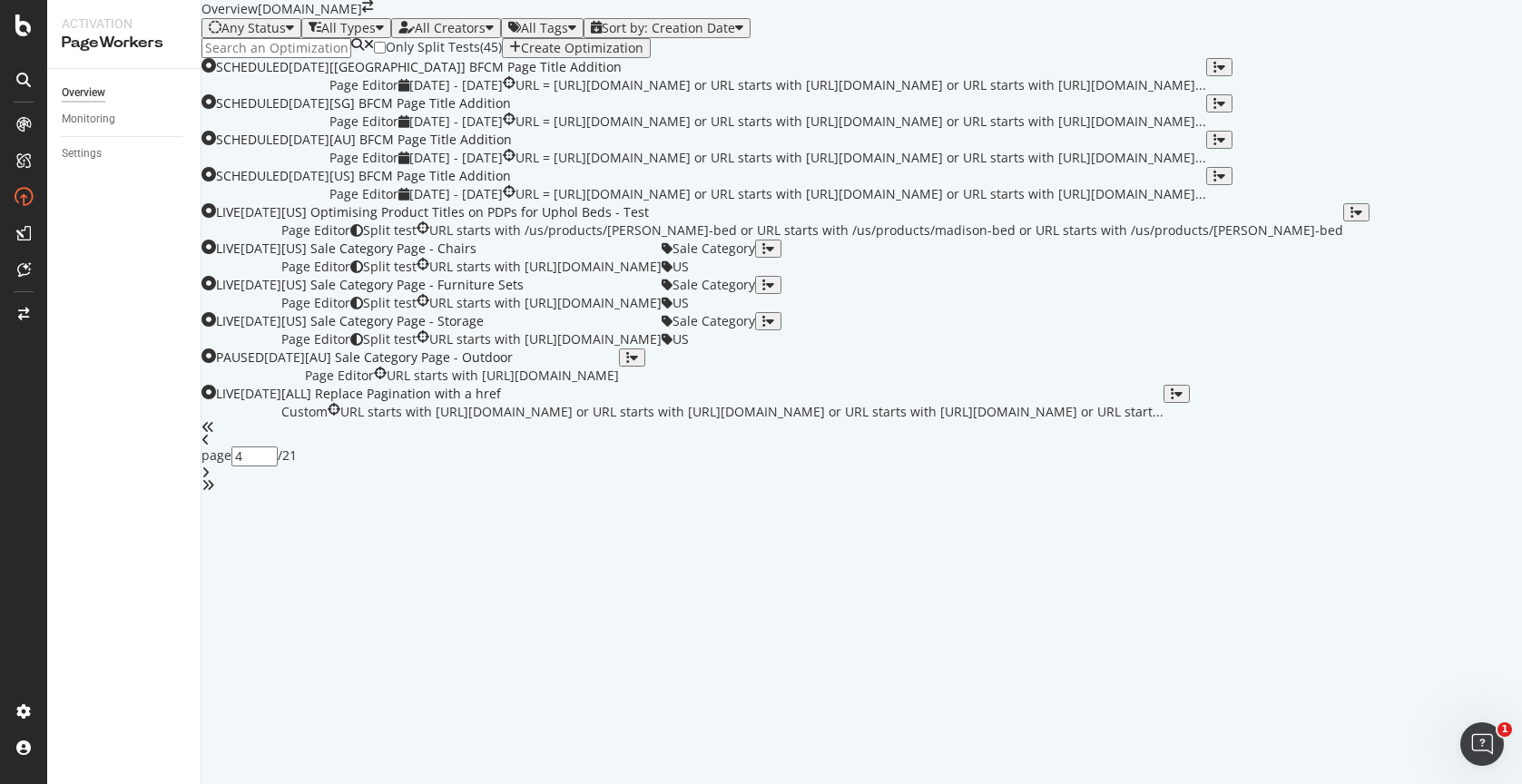
click at [928, 479] on div "angle-right" at bounding box center [862, 472] width 1321 height 12
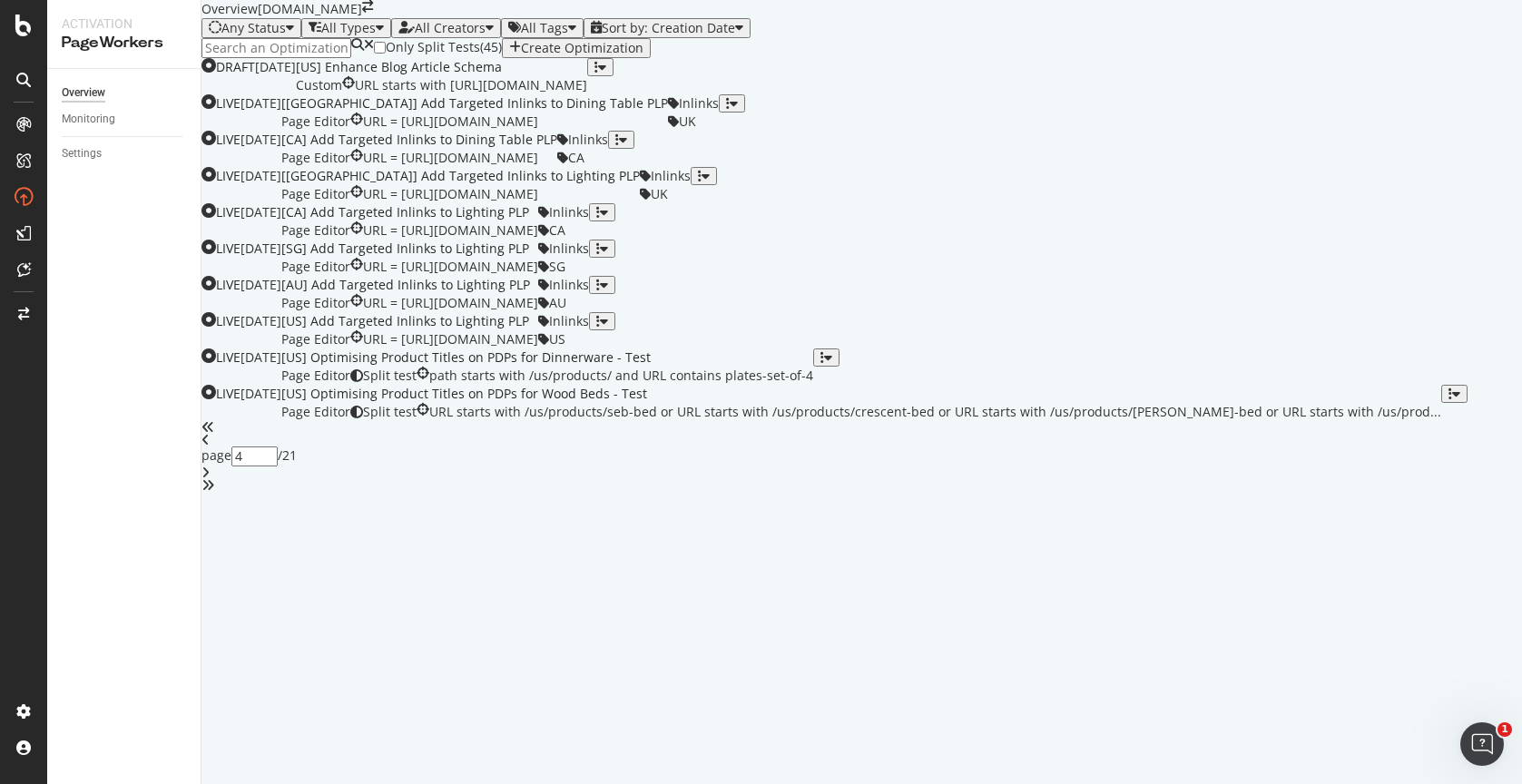
type input "5"
click at [813, 384] on div "[US] Optimising Product Titles on PDPs for Dinnerware - Test Page Editor Split …" at bounding box center [547, 366] width 532 height 36
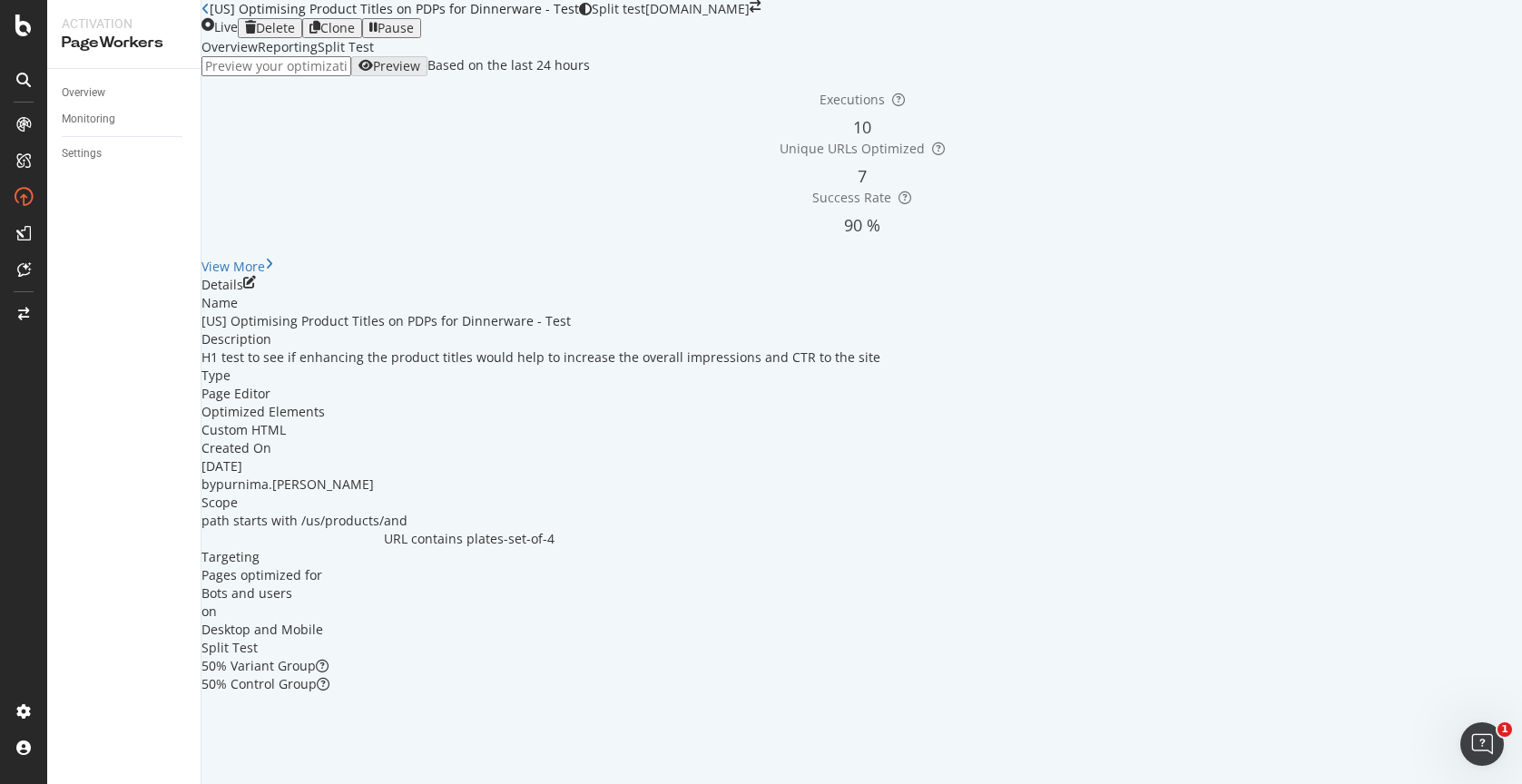
click at [318, 56] on div "Reporting" at bounding box center [287, 47] width 60 height 18
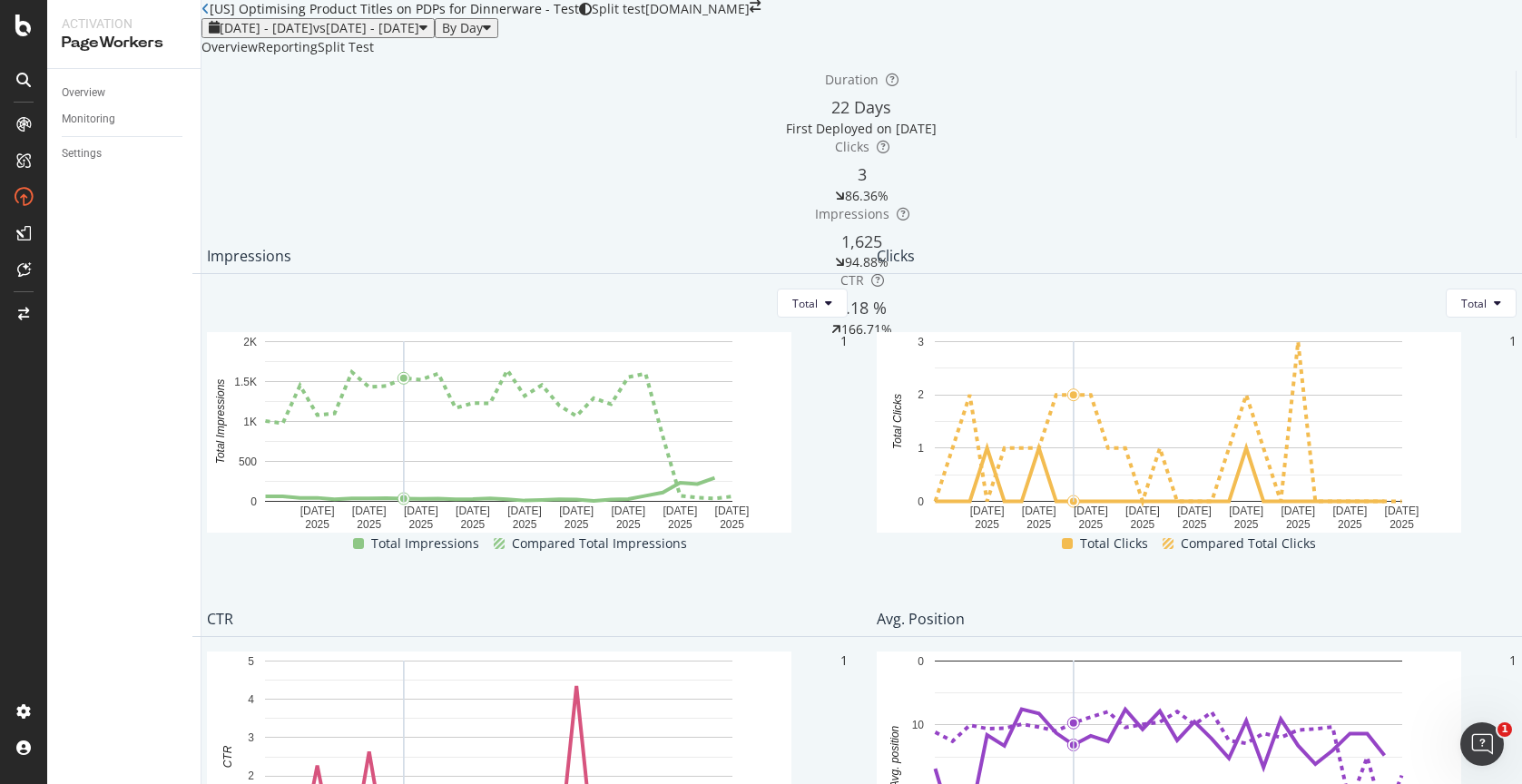
click at [374, 56] on div "Split Test" at bounding box center [345, 47] width 56 height 18
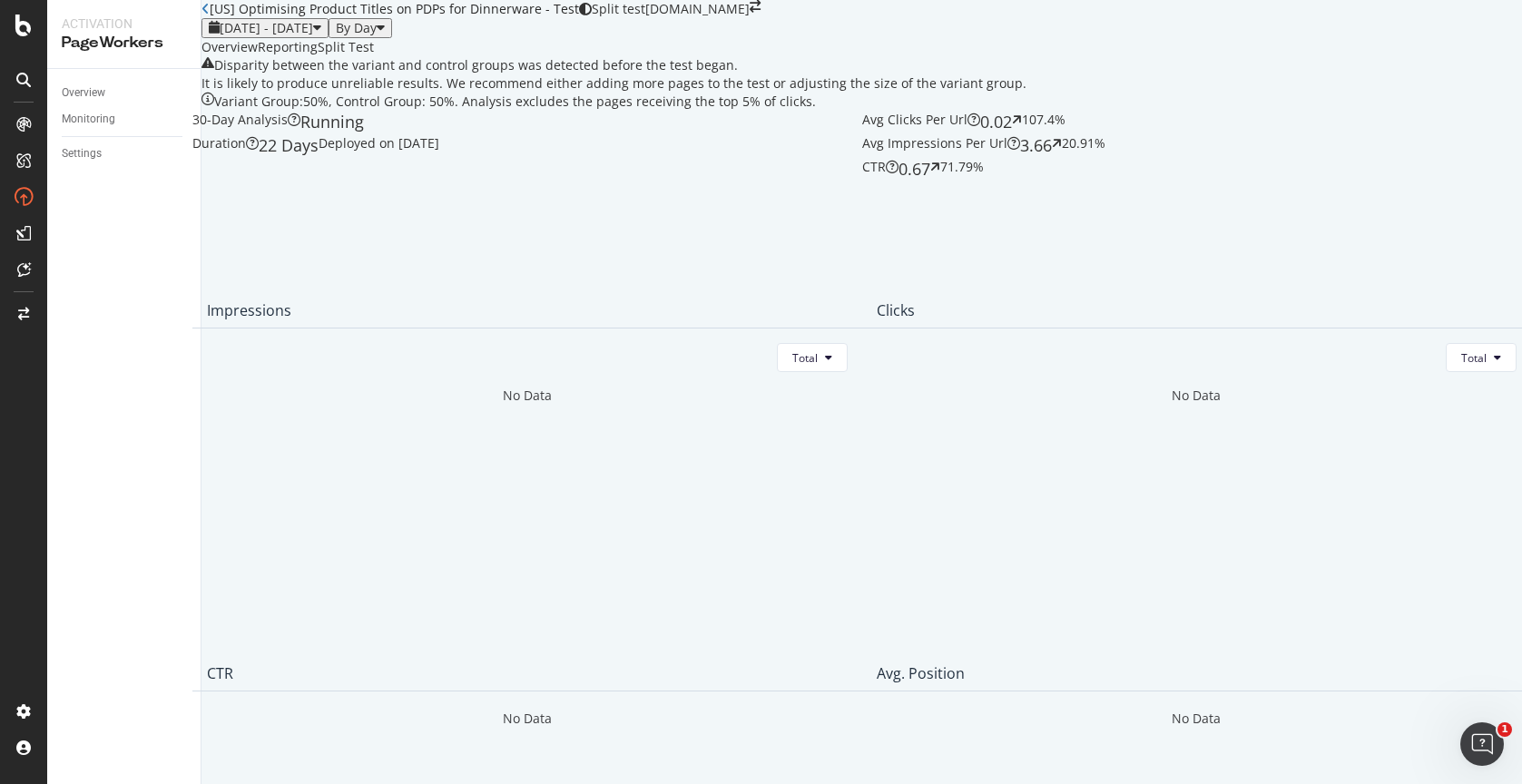
click at [318, 56] on div "Reporting" at bounding box center [287, 47] width 60 height 18
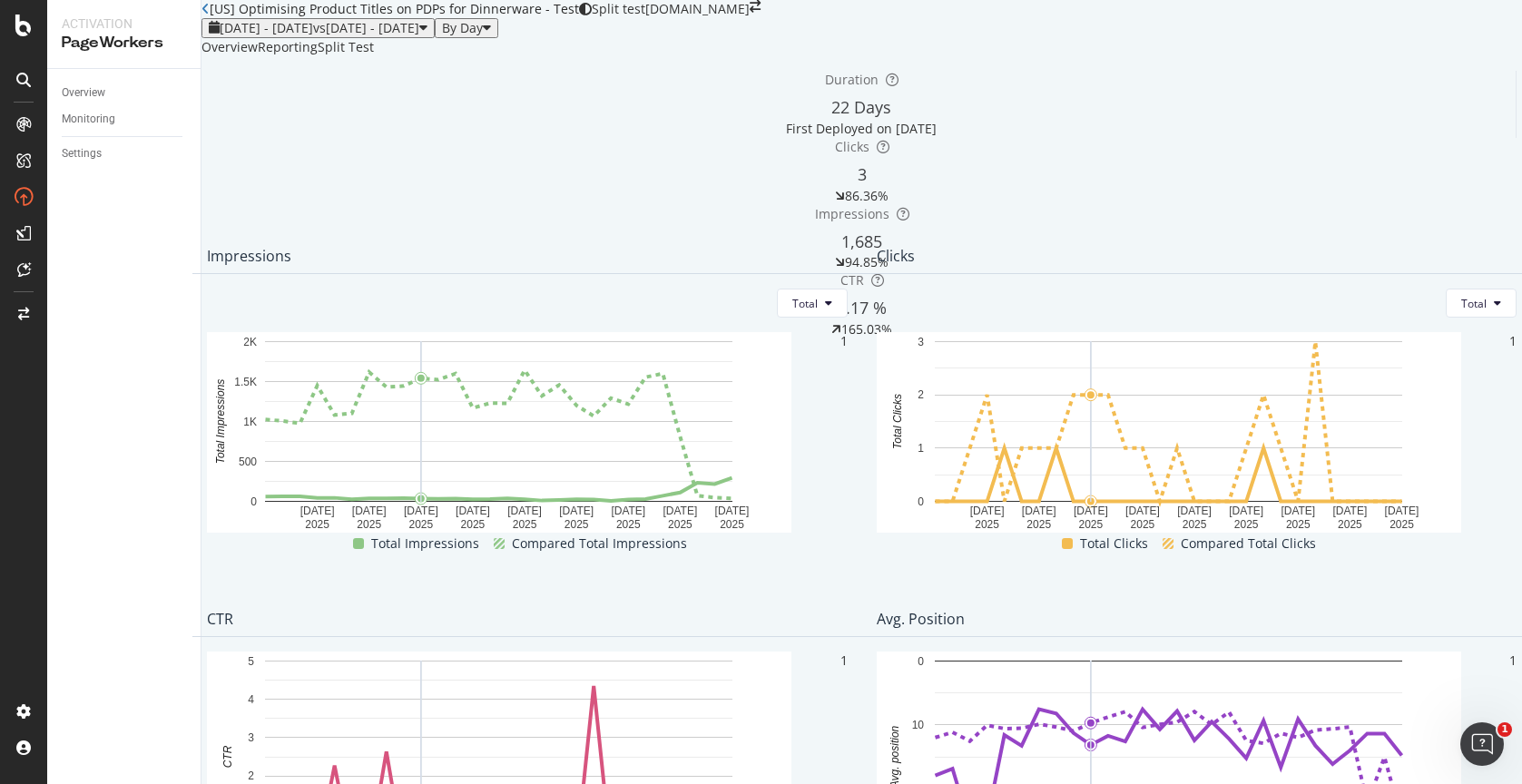
click at [258, 56] on div "Overview" at bounding box center [229, 47] width 56 height 18
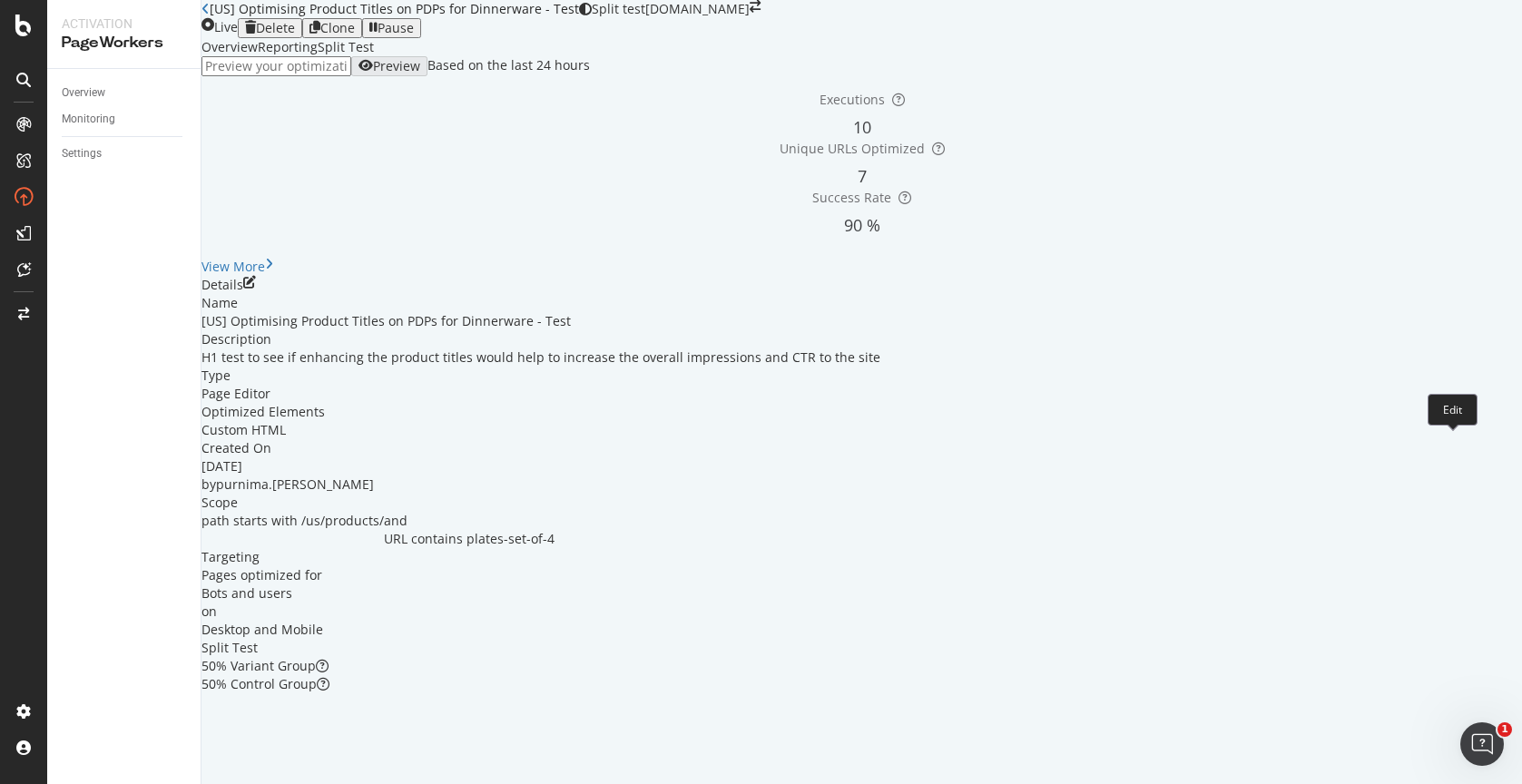
click at [256, 288] on icon "pen-to-square" at bounding box center [249, 281] width 12 height 12
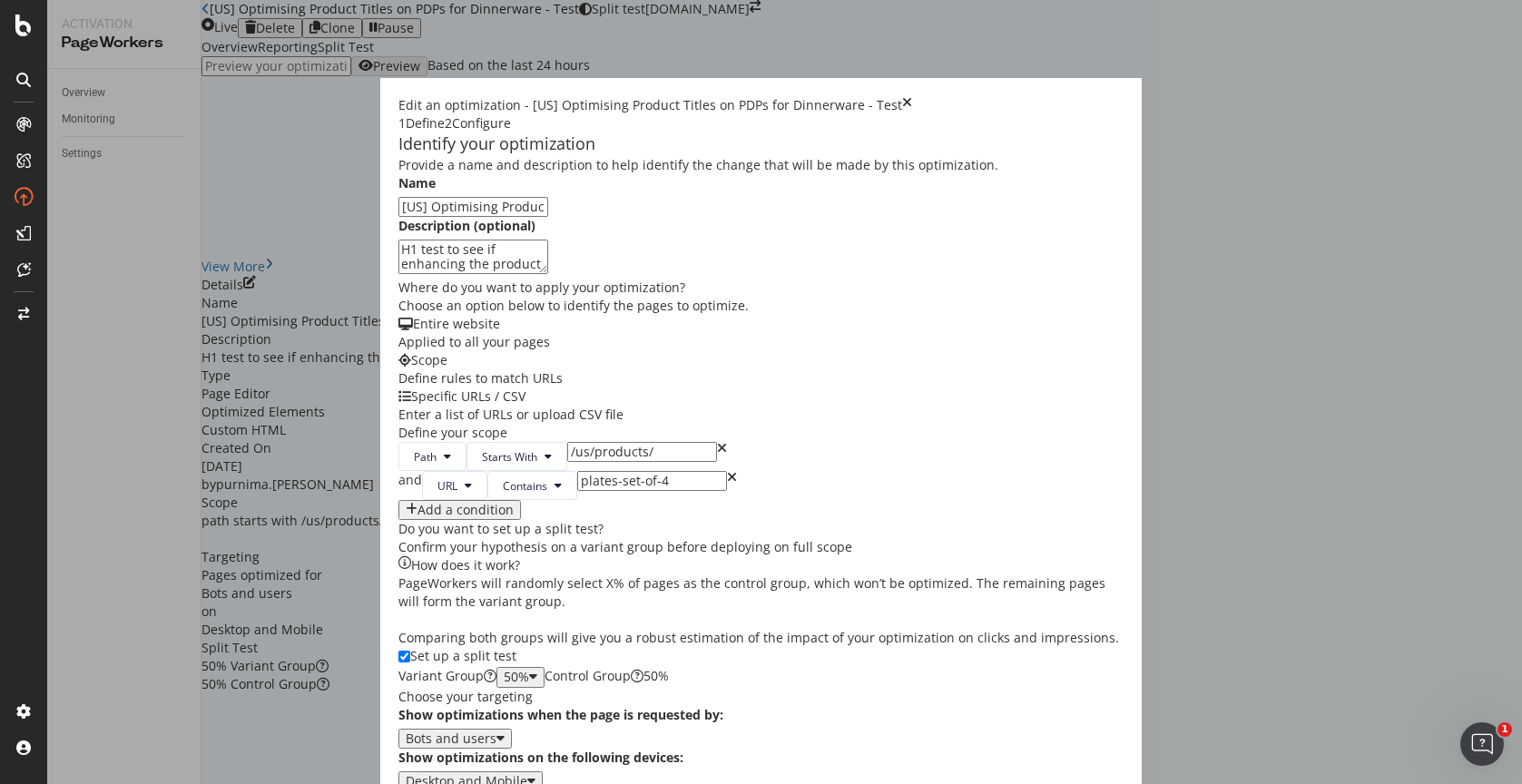
scroll to position [23, 0]
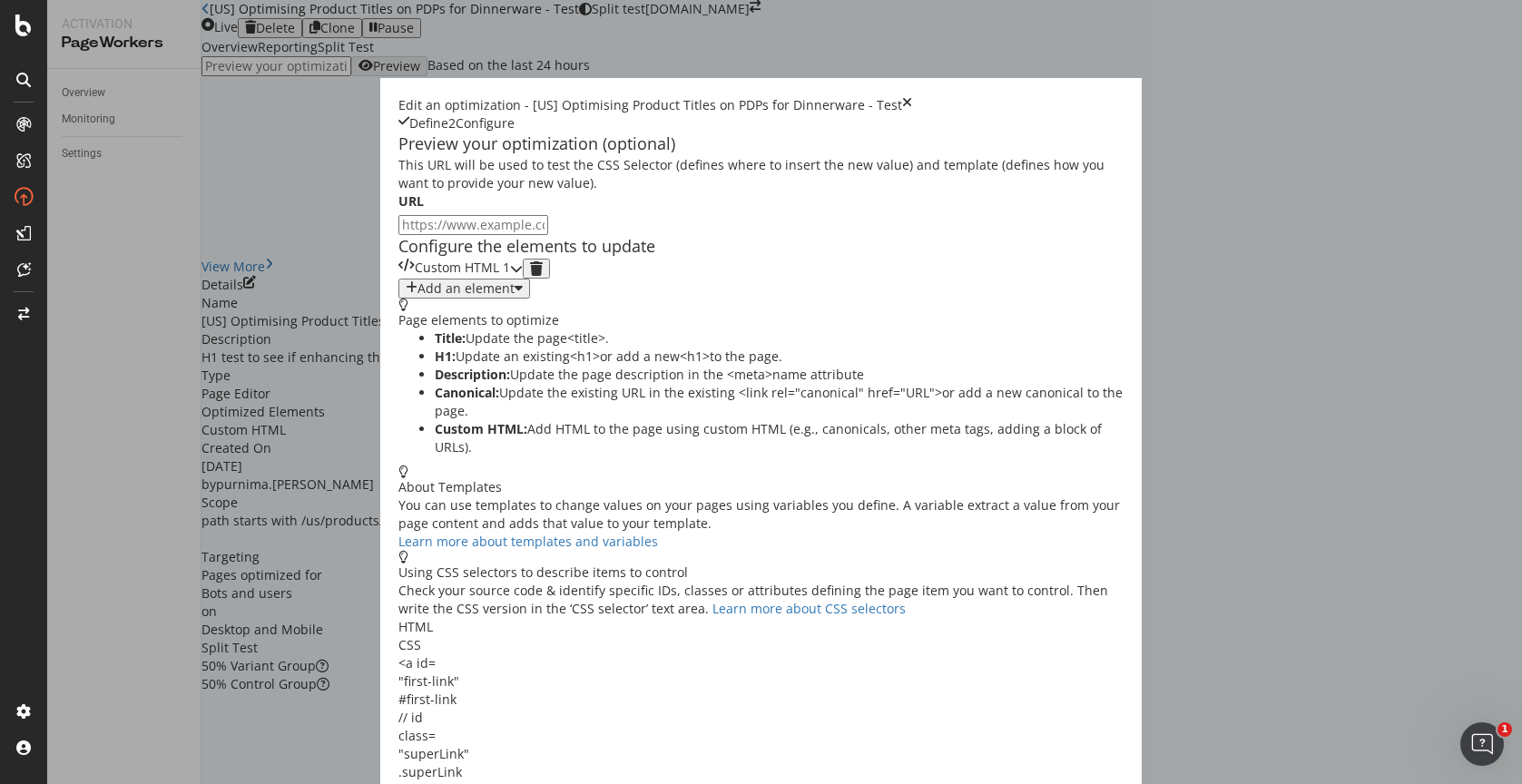
click at [523, 279] on div "modal" at bounding box center [515, 268] width 12 height 20
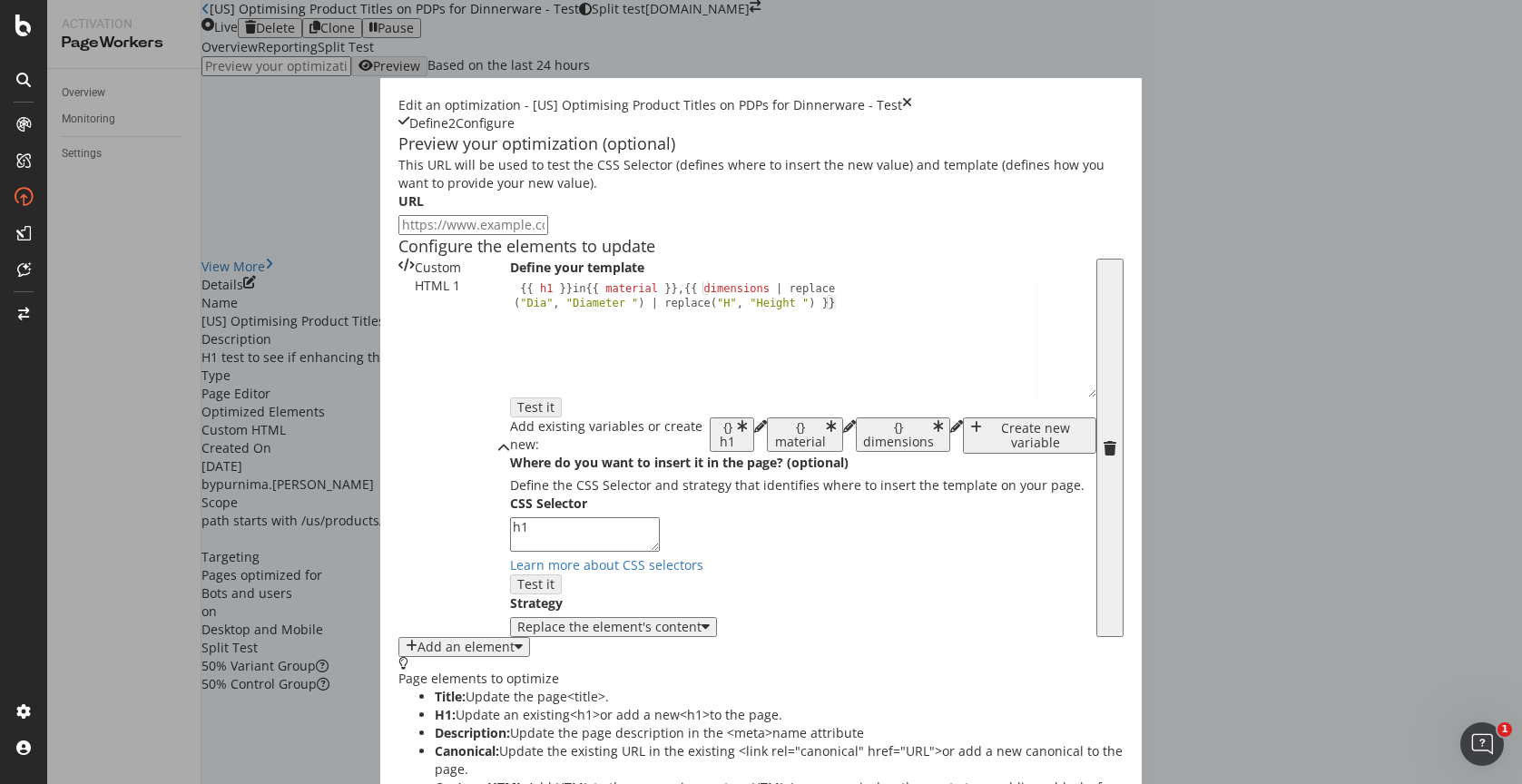
click at [1123, 96] on div "Edit an optimization - [US] Optimising Product Titles on PDPs for Dinnerware - …" at bounding box center [761, 114] width 725 height 36
click at [912, 96] on icon "times" at bounding box center [907, 105] width 10 height 18
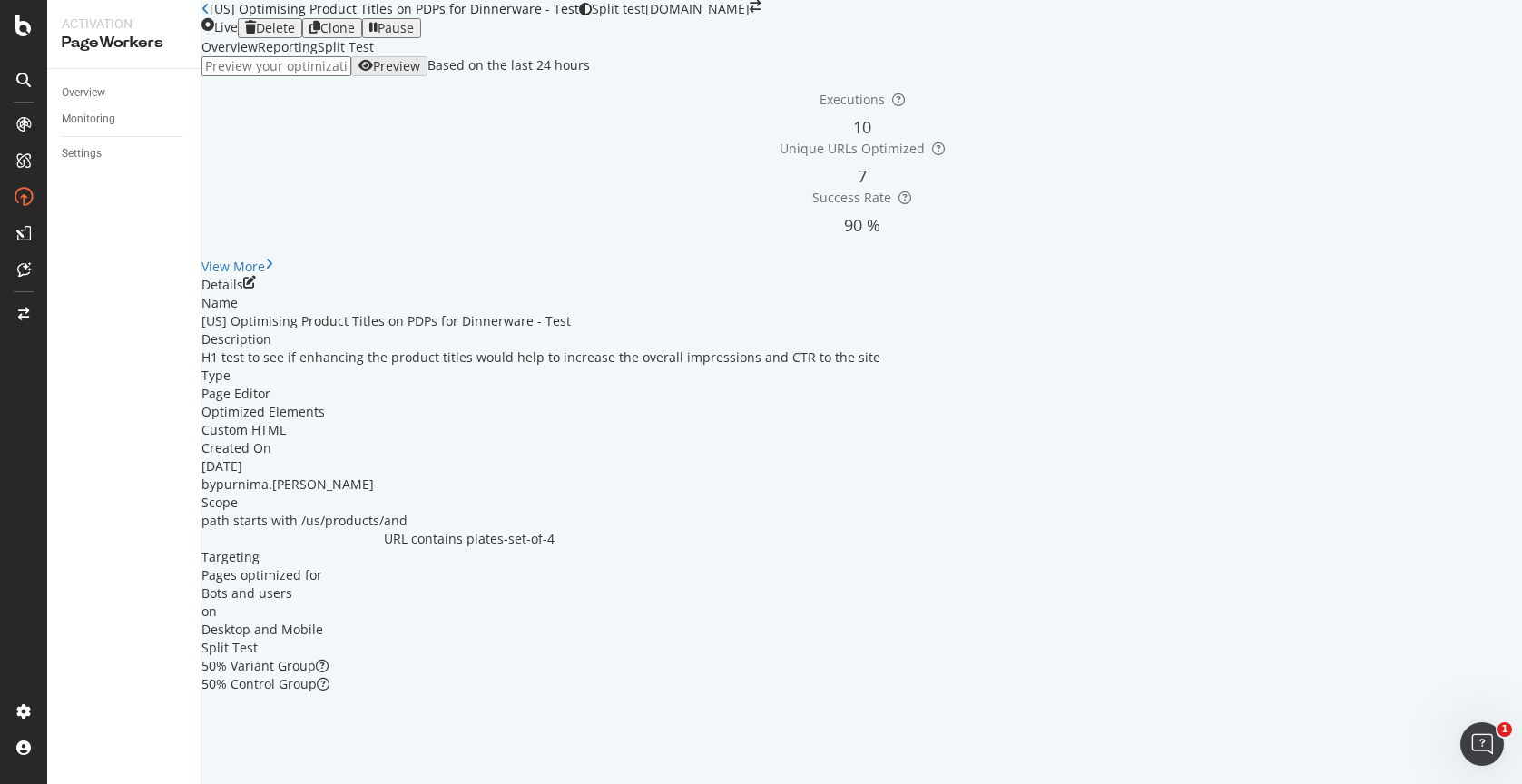
click at [341, 76] on input "url" at bounding box center [276, 66] width 150 height 20
paste input "[URL][DOMAIN_NAME][PERSON_NAME]"
type input "[URL][DOMAIN_NAME][PERSON_NAME]"
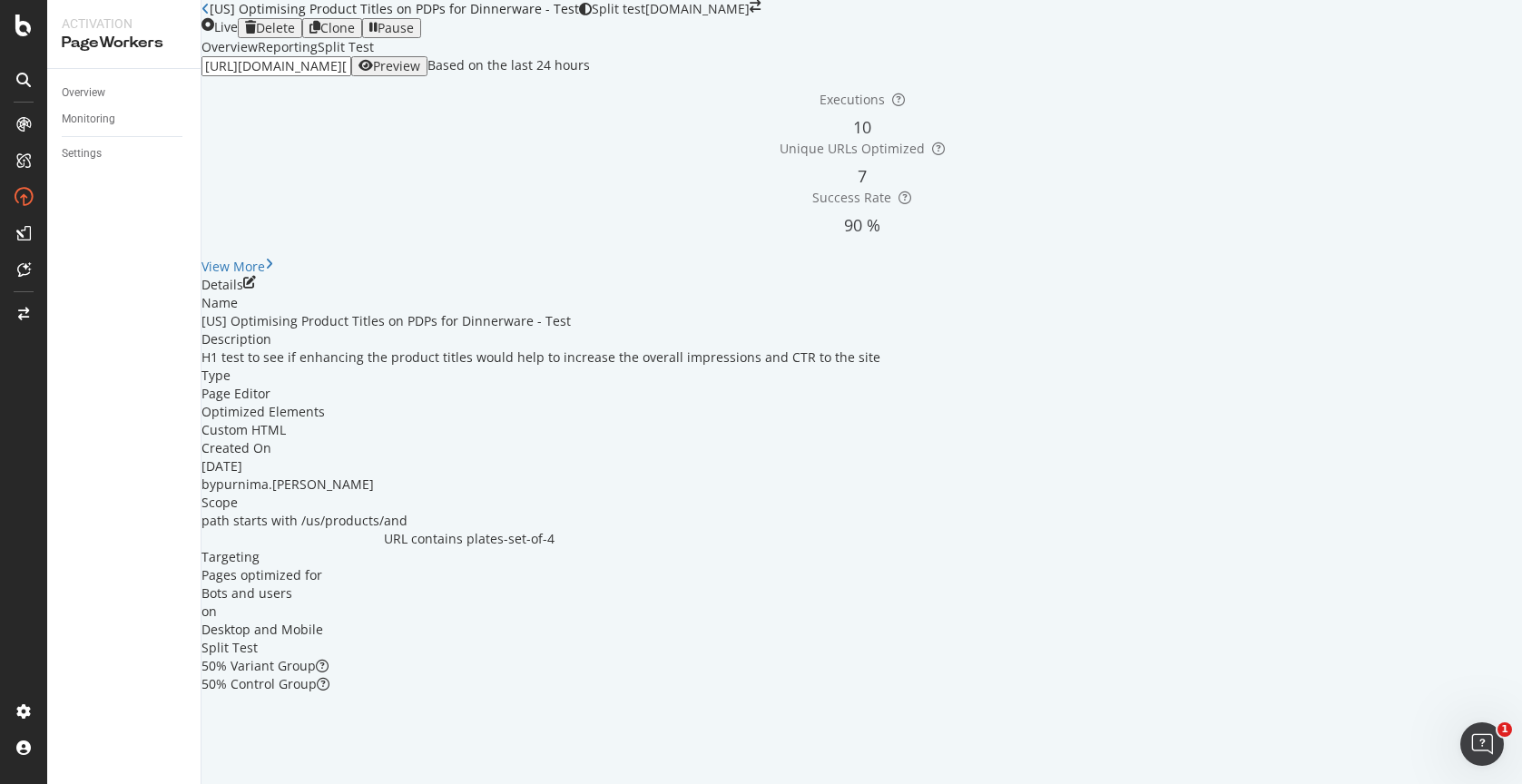
click at [420, 73] on div "Preview" at bounding box center [396, 66] width 47 height 14
click at [224, 18] on div "[US] Optimising Product Titles on PDPs for Dinnerware - Test" at bounding box center [390, 9] width 378 height 18
click at [210, 15] on icon at bounding box center [205, 9] width 9 height 12
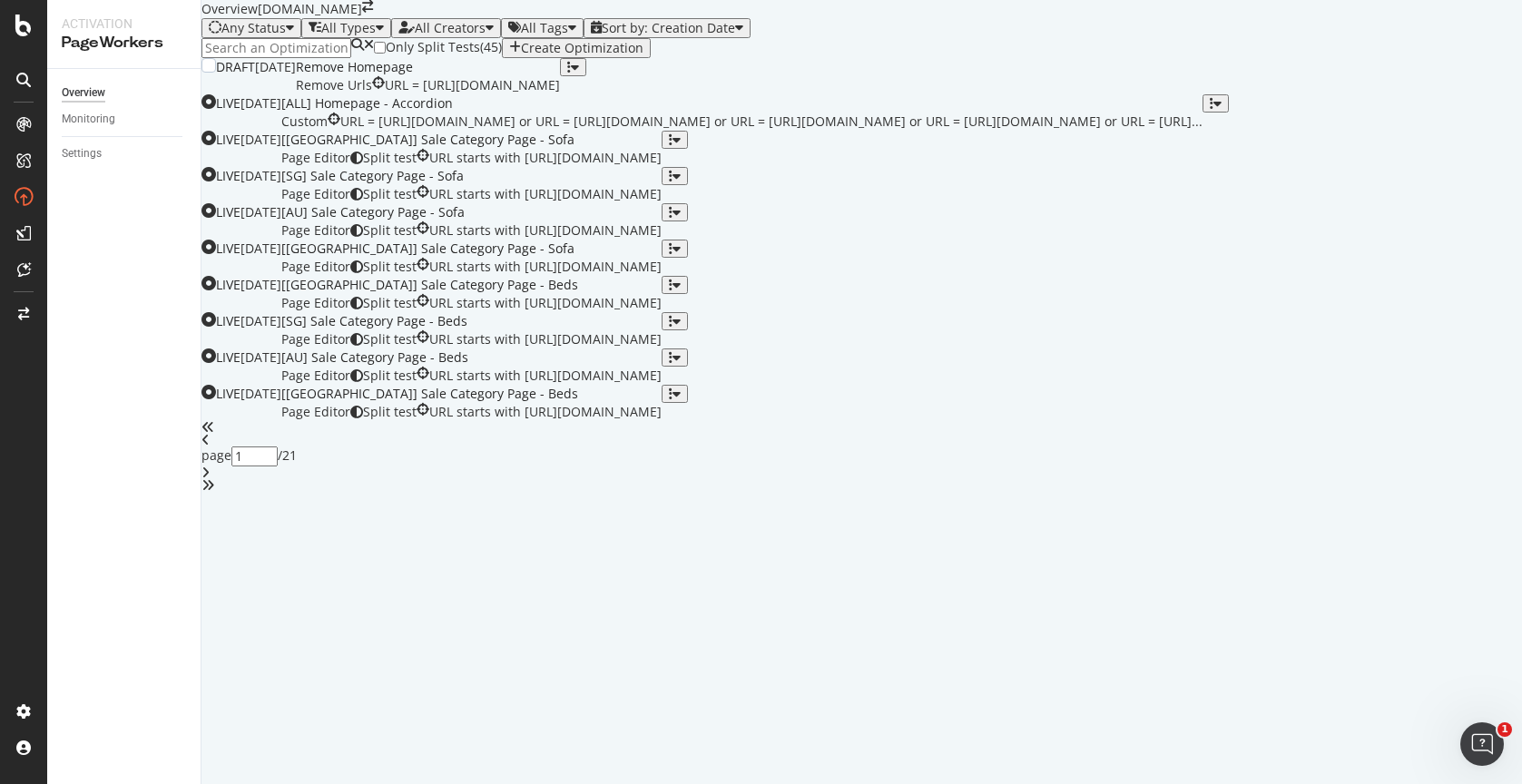
scroll to position [590, 0]
click at [210, 479] on icon "angle-right" at bounding box center [205, 472] width 9 height 12
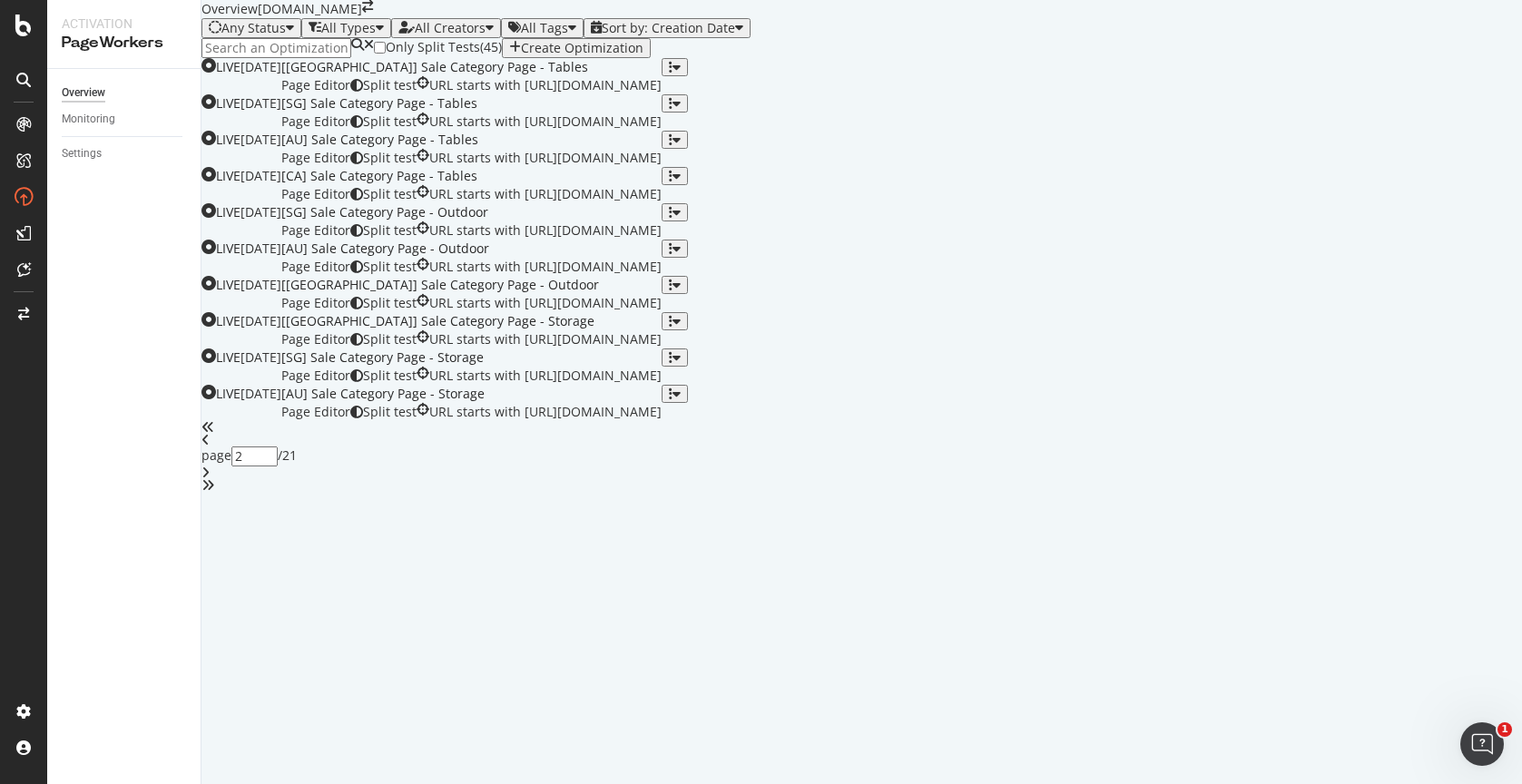
click at [210, 479] on icon "angle-right" at bounding box center [205, 472] width 9 height 12
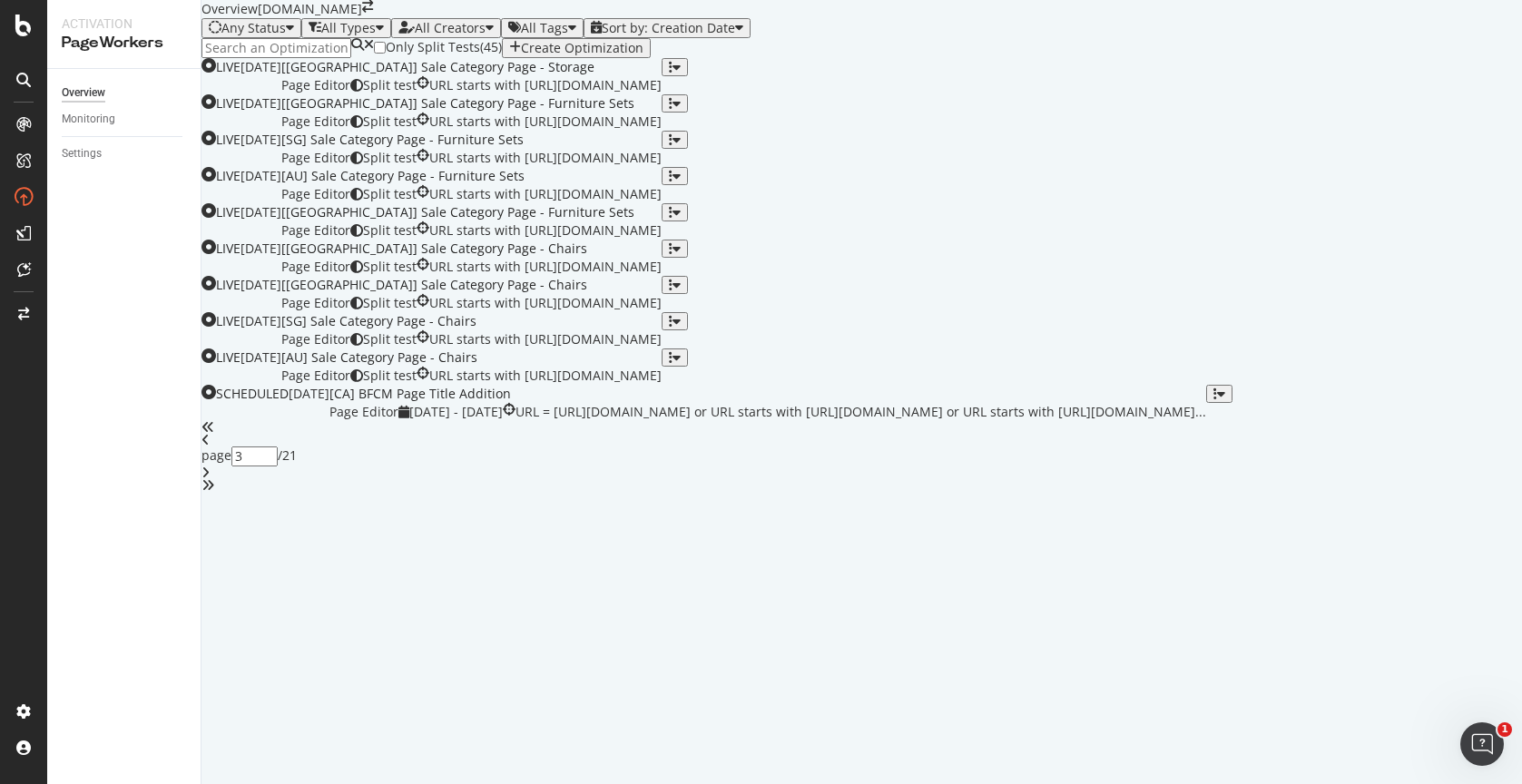
click at [210, 479] on icon "angle-right" at bounding box center [205, 472] width 9 height 12
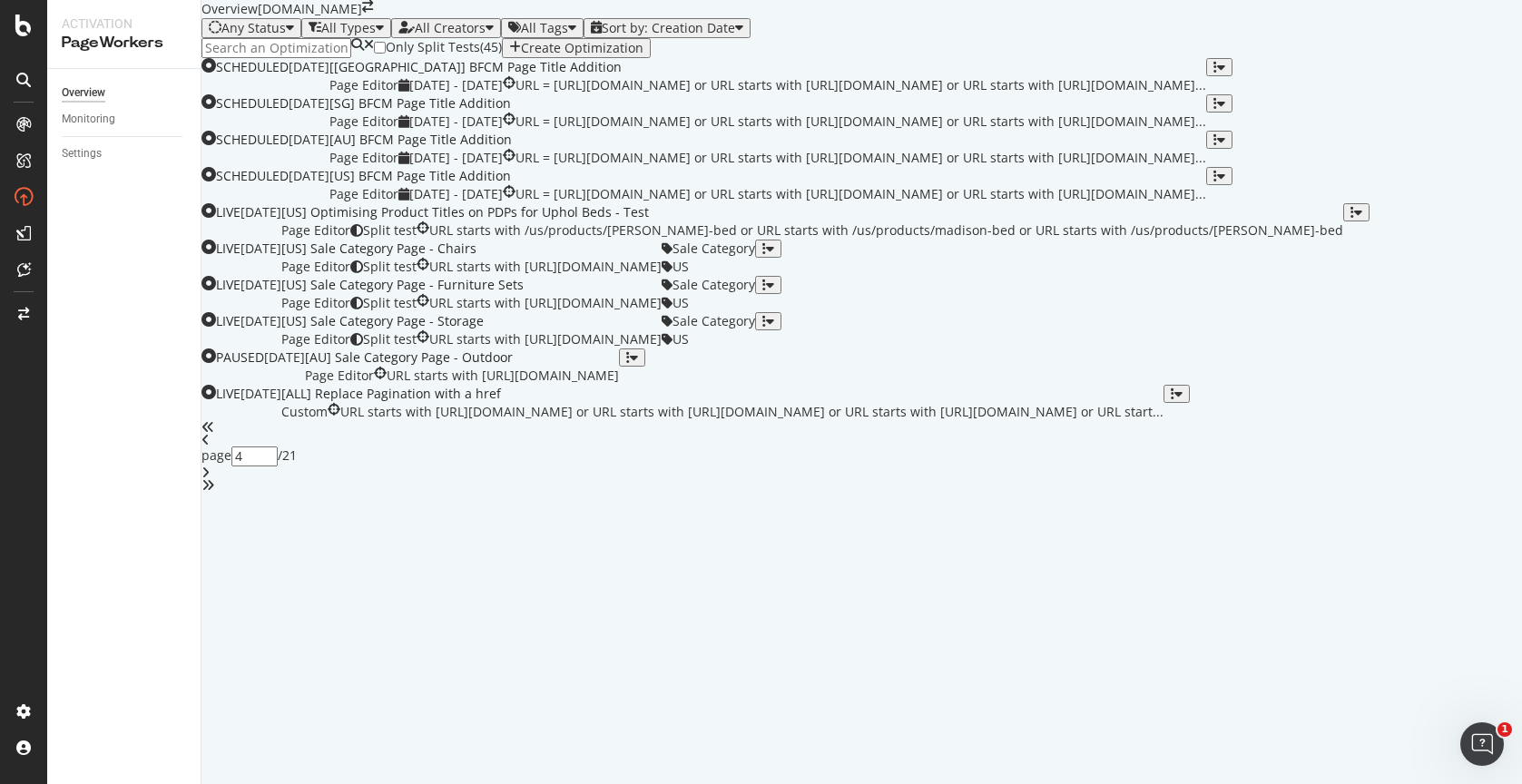
click at [210, 479] on icon "angle-right" at bounding box center [205, 472] width 9 height 12
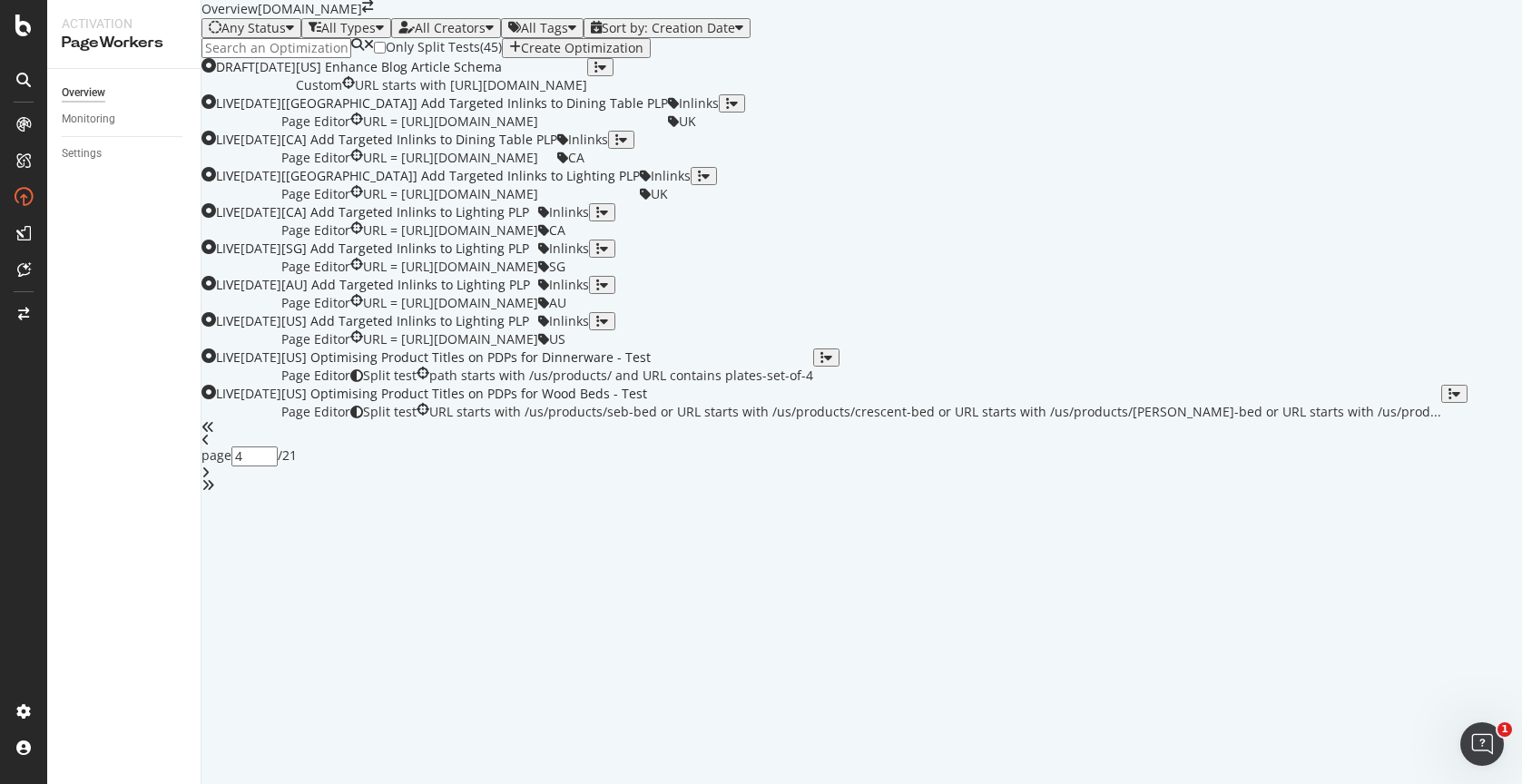
type input "5"
click at [809, 402] on div "[US] Optimising Product Titles on PDPs for Wood Beds - Test" at bounding box center [861, 393] width 1159 height 18
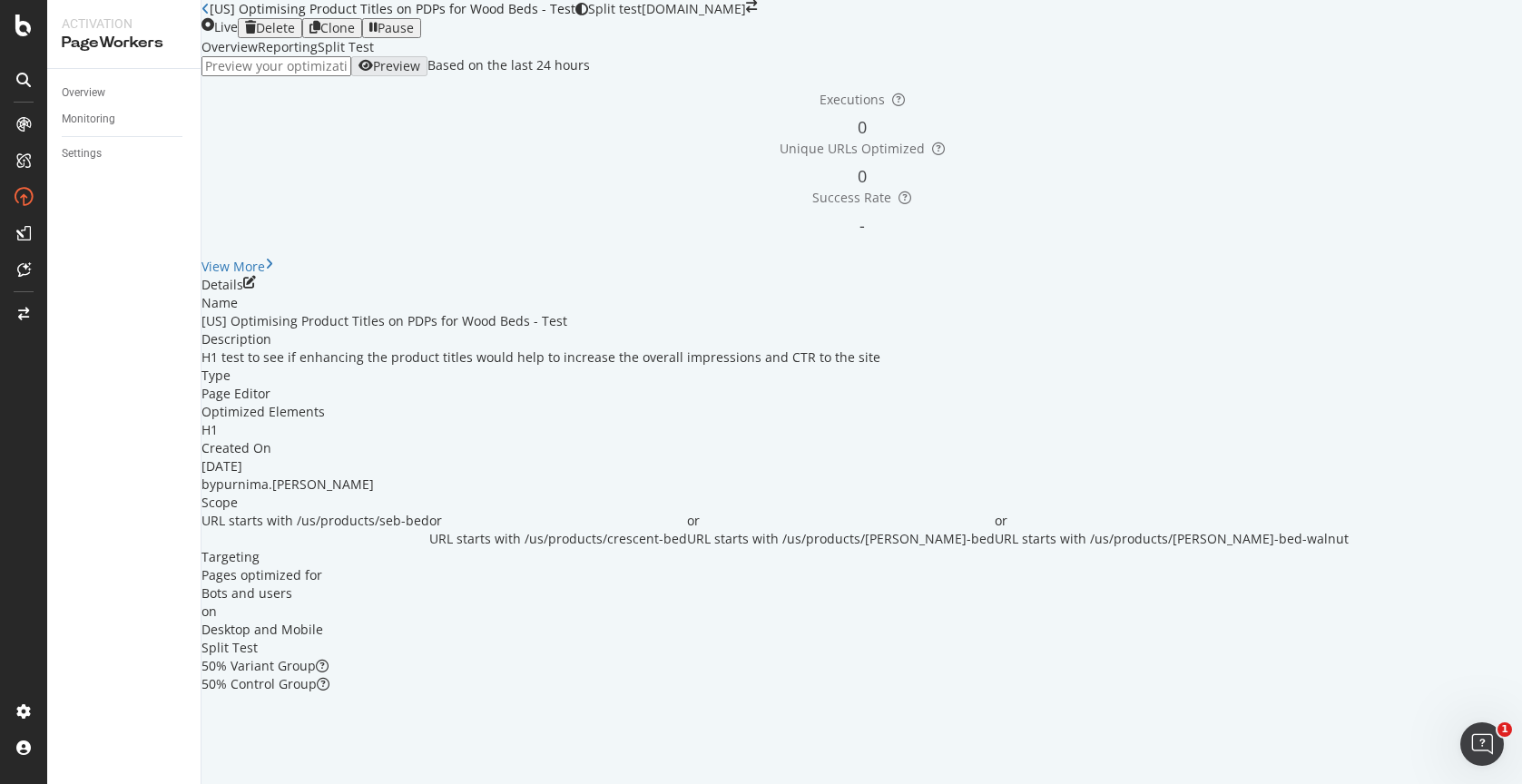
click at [318, 56] on div "Reporting" at bounding box center [287, 47] width 60 height 18
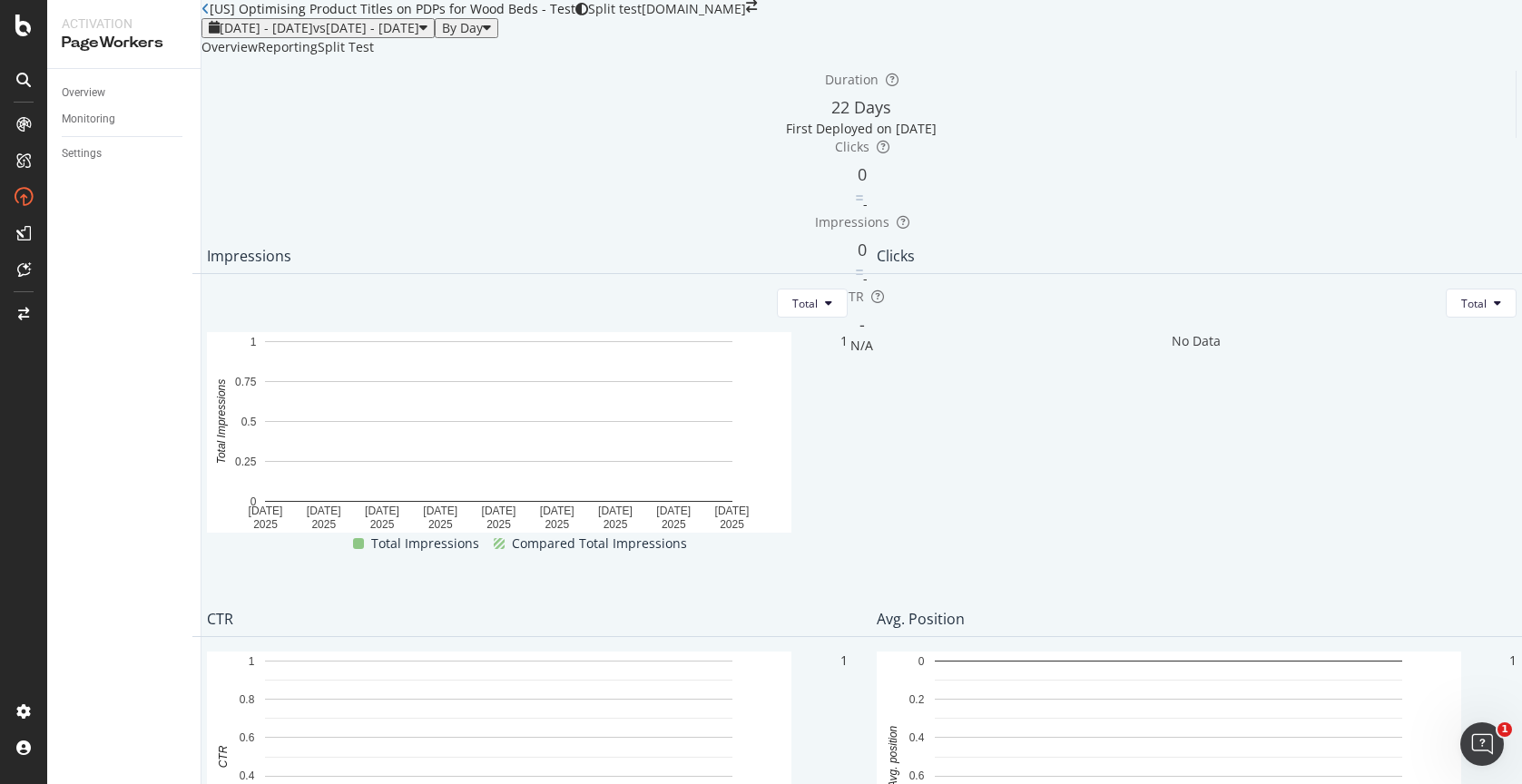
click at [374, 56] on div "Split Test" at bounding box center [345, 47] width 56 height 18
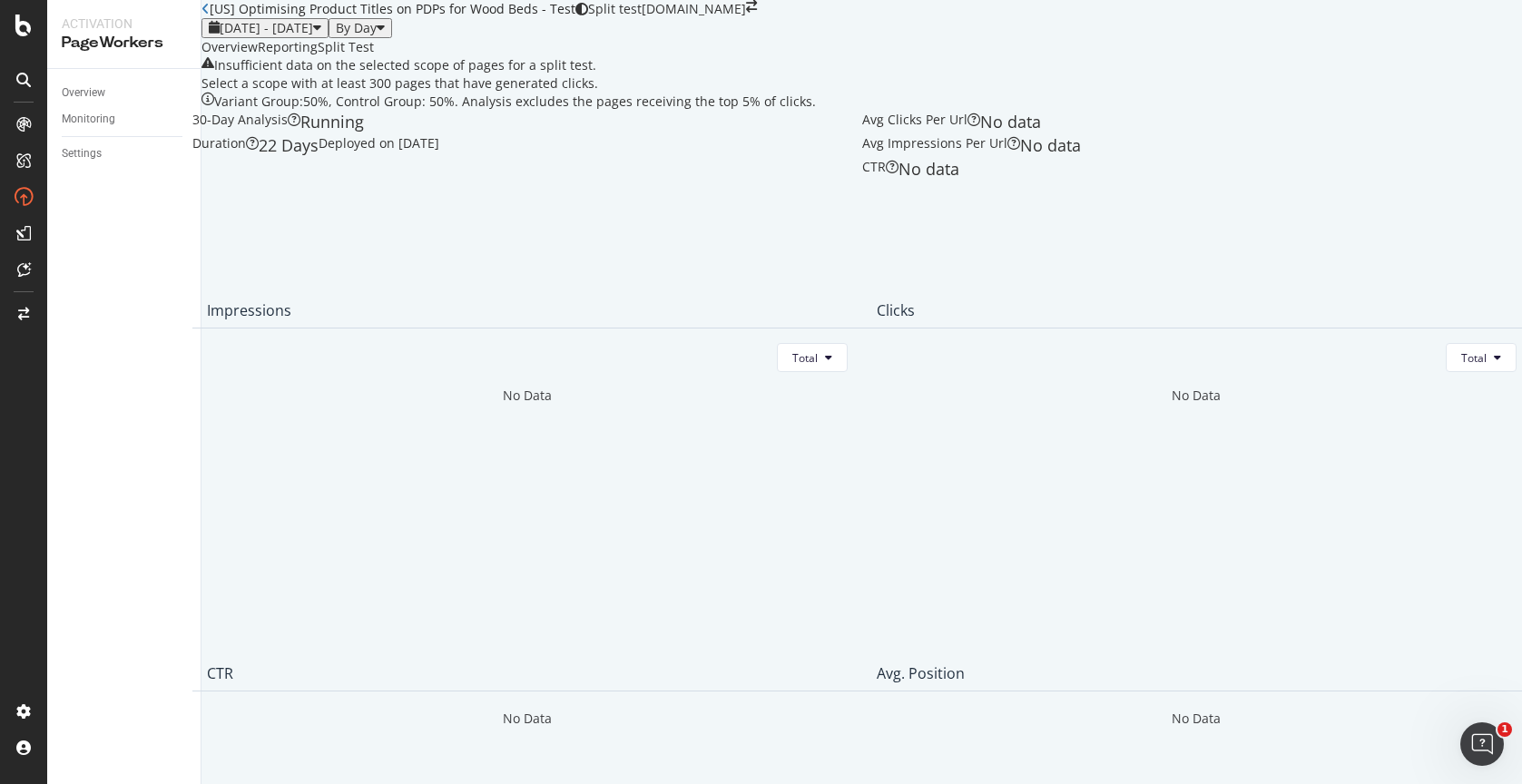
click at [258, 56] on div "Overview" at bounding box center [229, 47] width 56 height 18
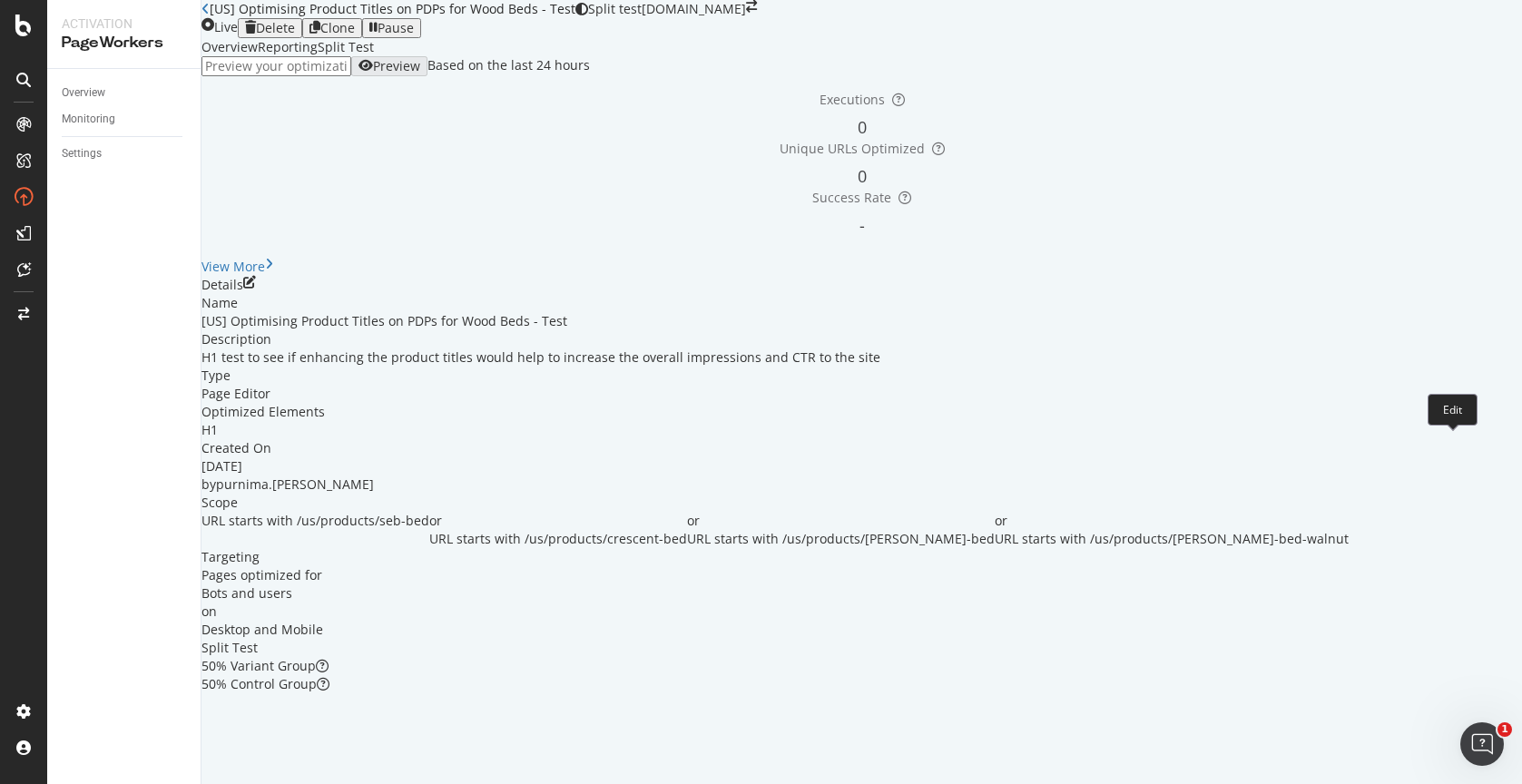
click at [256, 288] on icon "pen-to-square" at bounding box center [249, 281] width 12 height 12
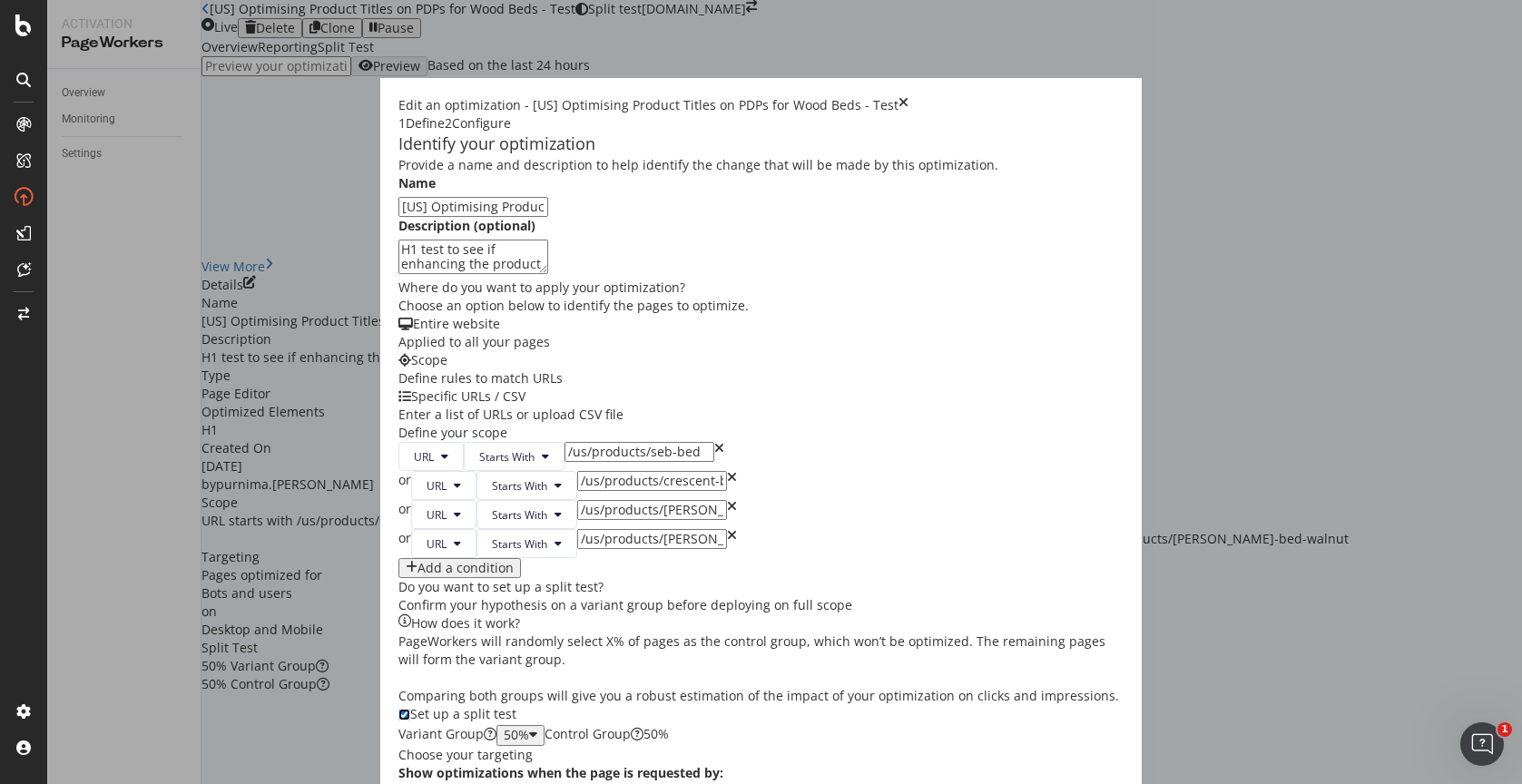
click at [398, 709] on input "modal" at bounding box center [404, 714] width 11 height 11
checkbox input "false"
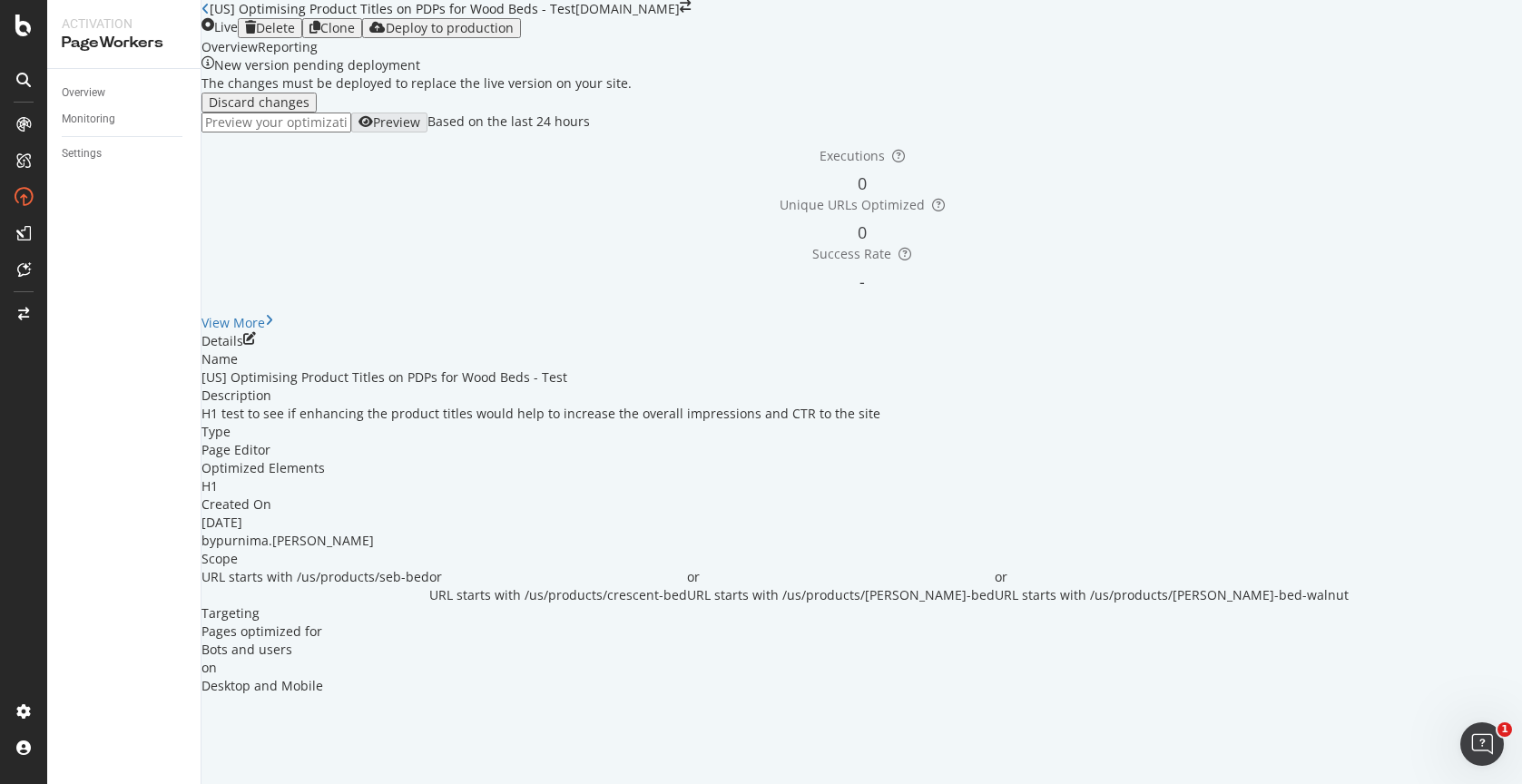
click at [10, 783] on icon "close toast" at bounding box center [5, 793] width 10 height 18
click at [513, 35] on div "Deploy to production" at bounding box center [449, 28] width 128 height 14
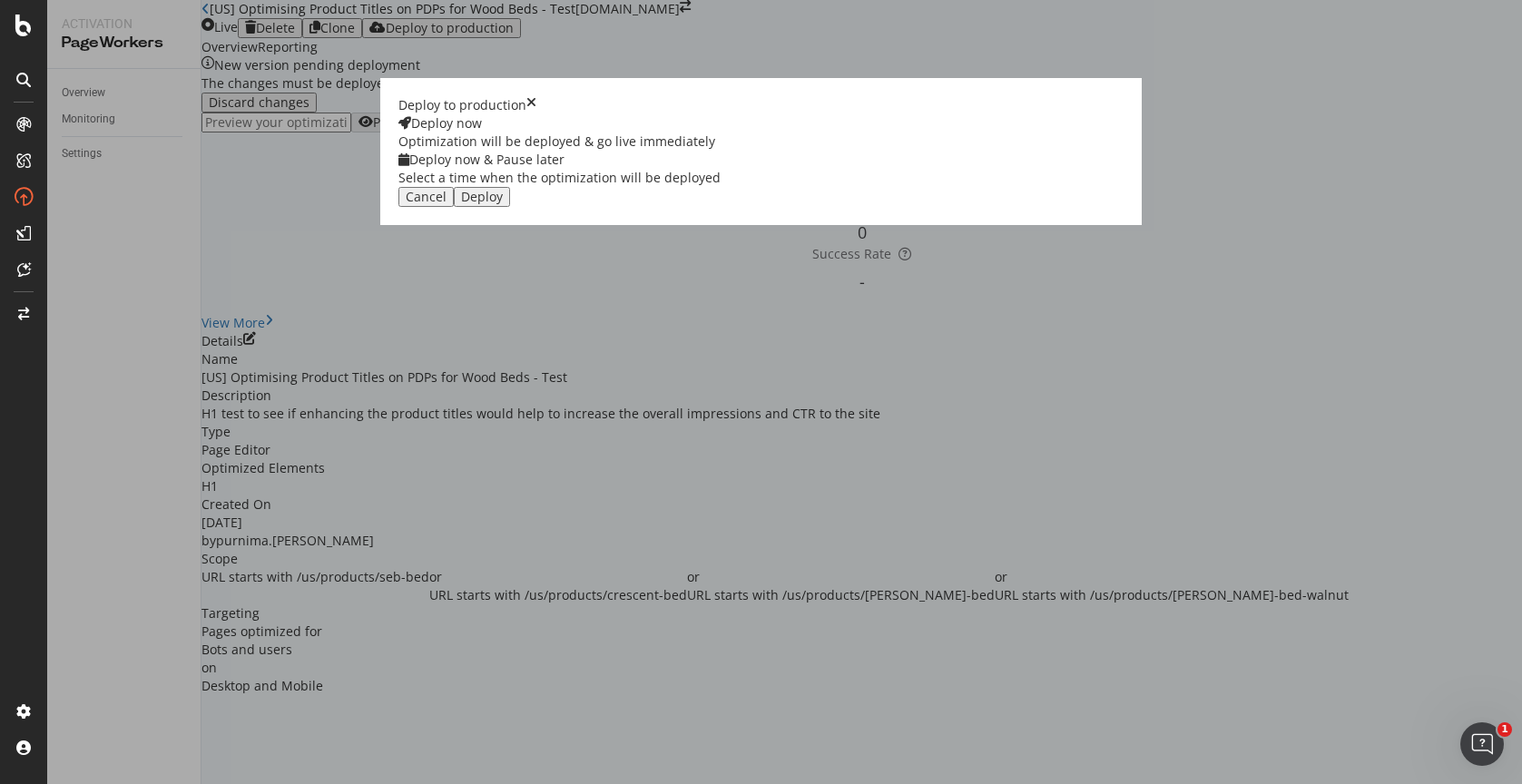
click at [503, 204] on div "Deploy" at bounding box center [482, 196] width 42 height 14
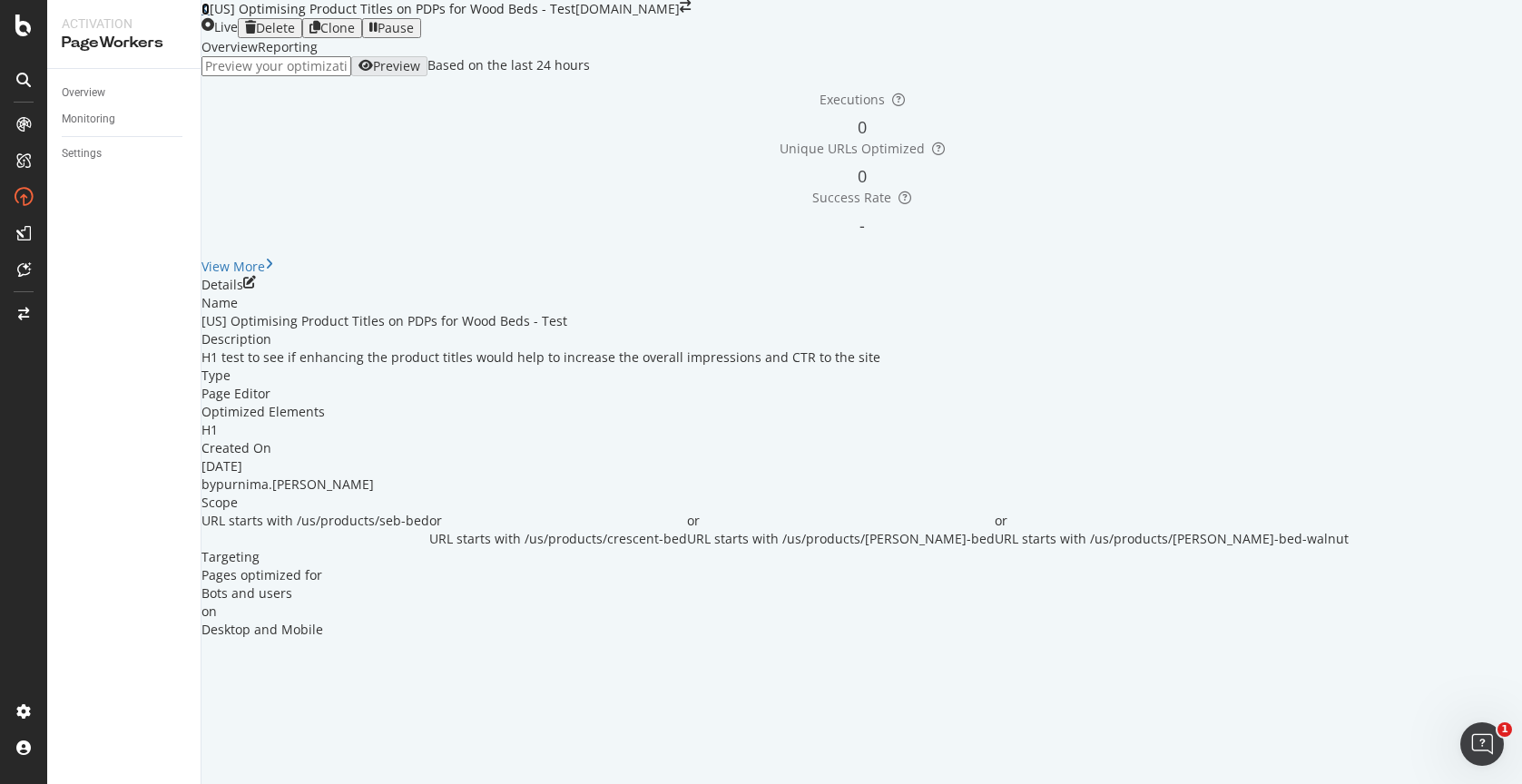
click at [210, 15] on icon at bounding box center [205, 9] width 9 height 12
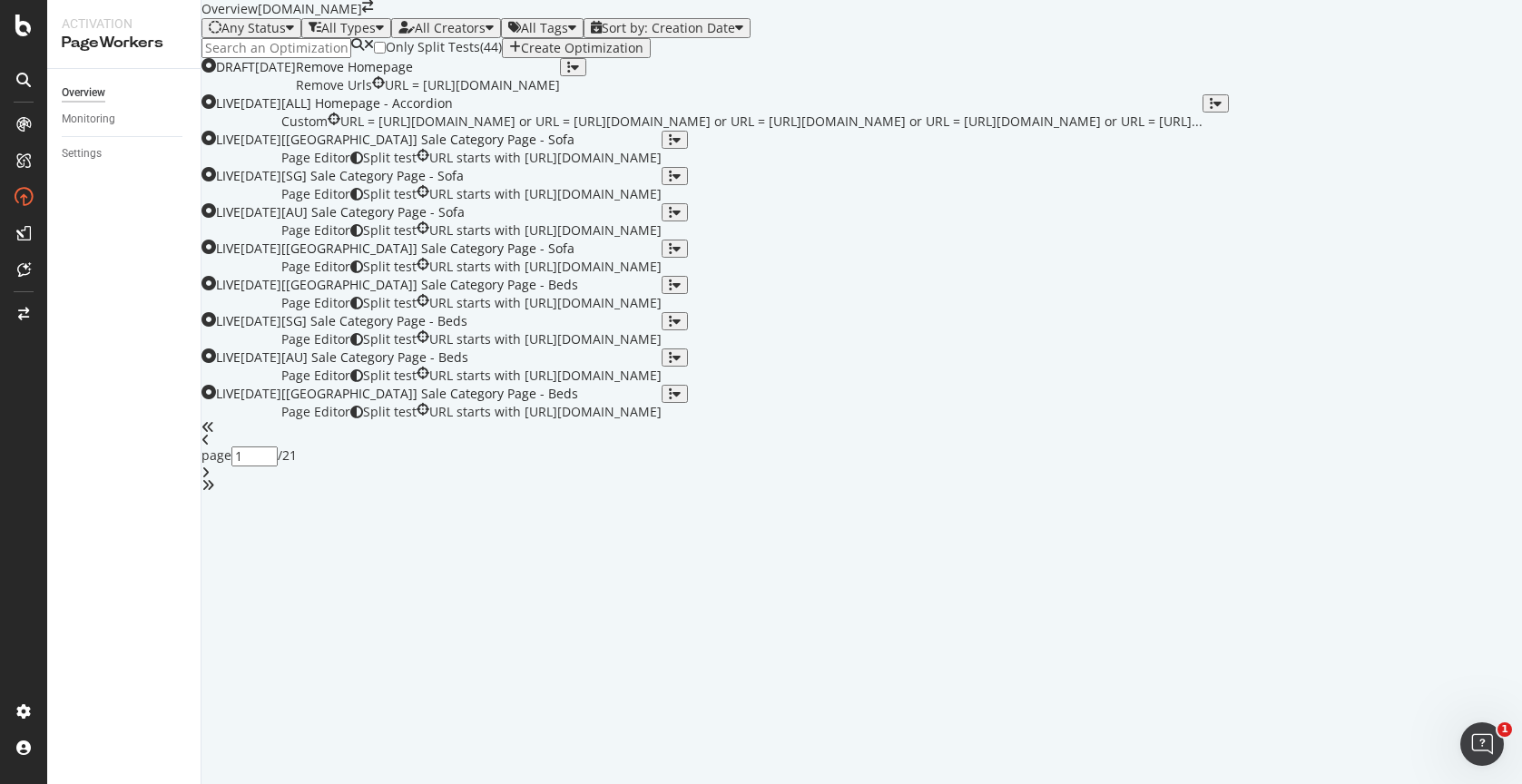
scroll to position [590, 0]
click at [210, 479] on icon "angle-right" at bounding box center [205, 472] width 9 height 12
click at [934, 491] on div "DRAFT [DATE] Remove Homepage Remove Urls URL = [URL][DOMAIN_NAME] LIVE [DATE] […" at bounding box center [862, 275] width 1321 height 434
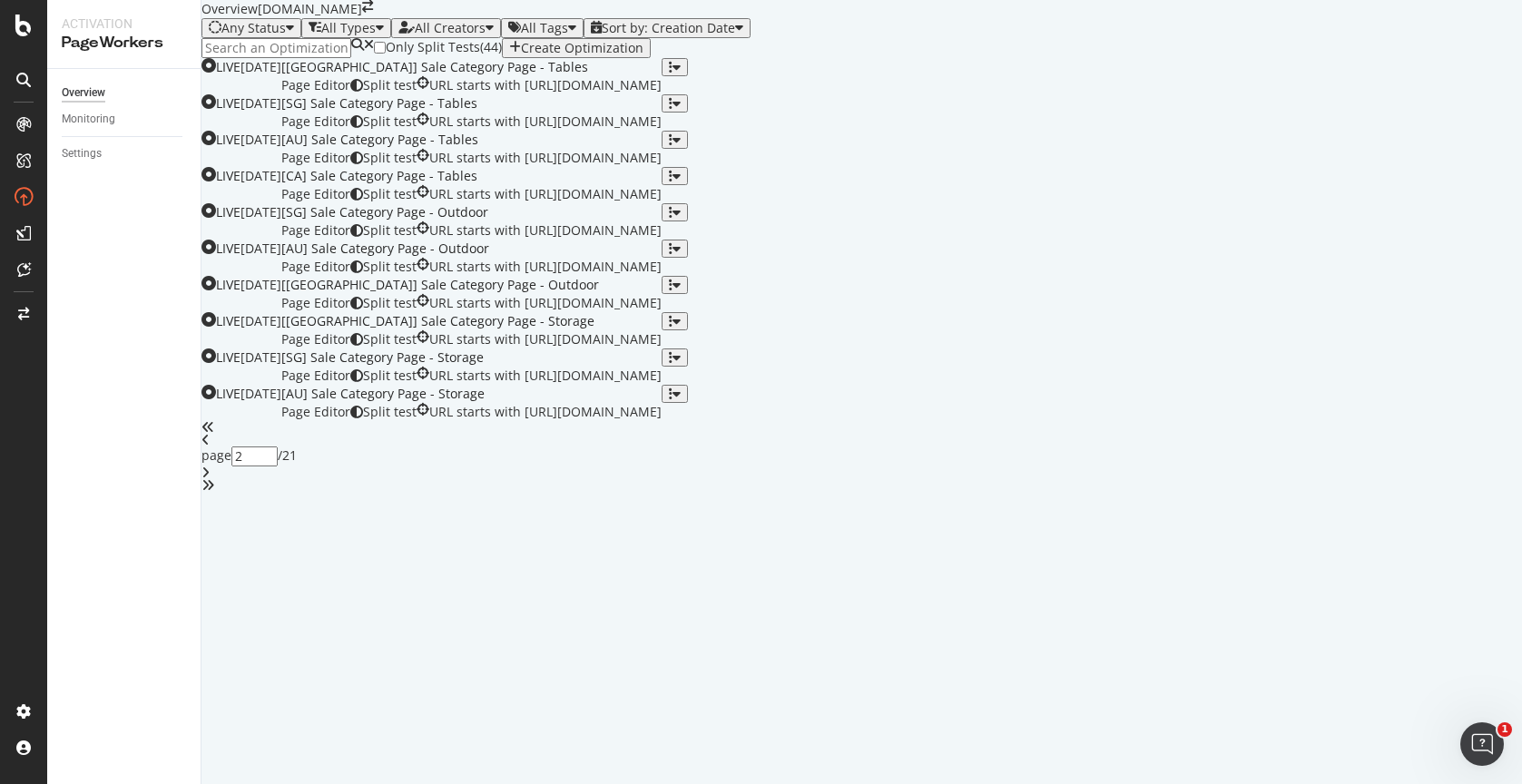
click at [928, 479] on div "angle-right" at bounding box center [862, 472] width 1321 height 12
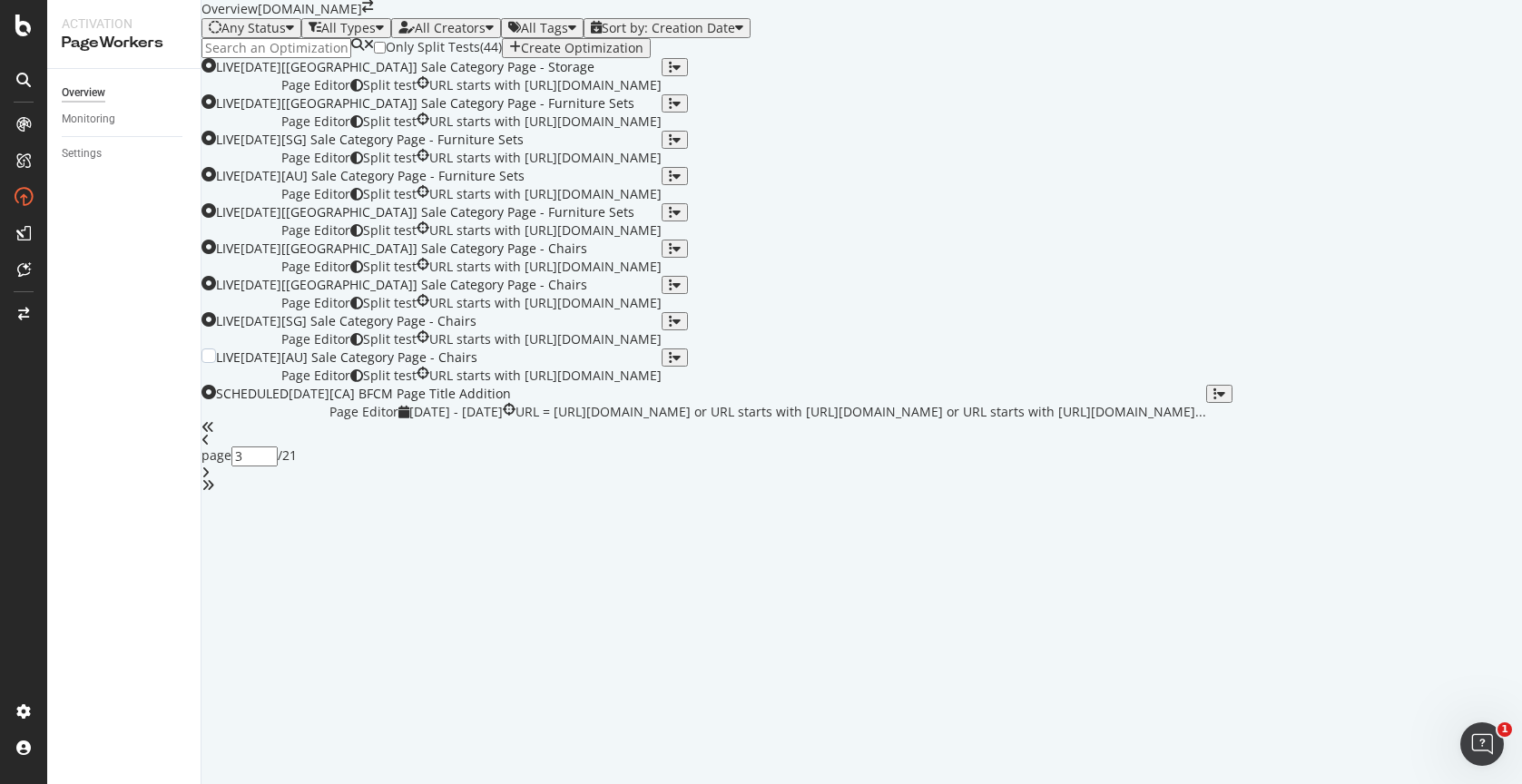
scroll to position [554, 0]
click at [210, 479] on icon "angle-right" at bounding box center [205, 472] width 9 height 12
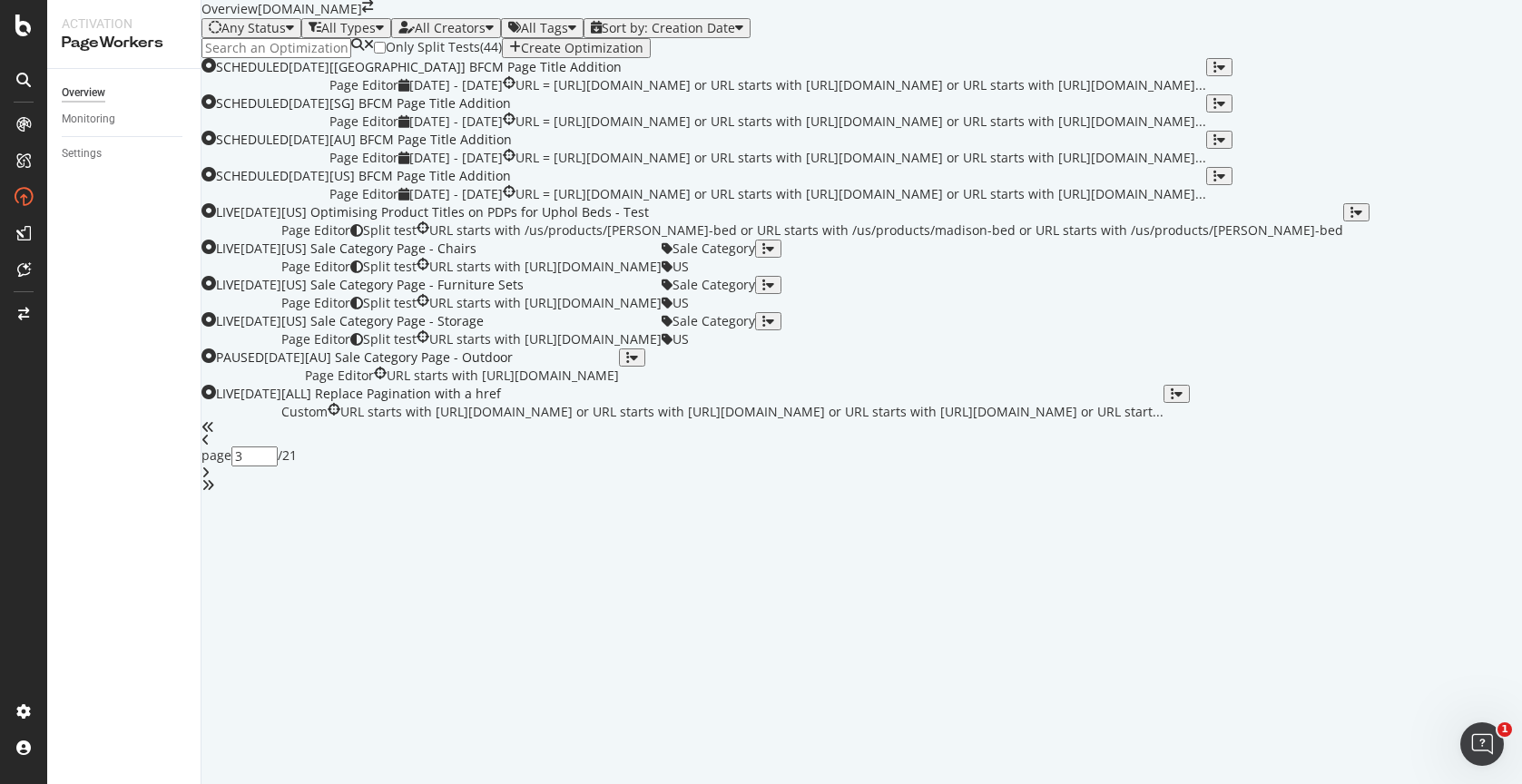
type input "4"
click at [839, 203] on div "[US] Optimising Product Titles on PDPs for Uphol Beds - Test" at bounding box center [812, 212] width 1062 height 18
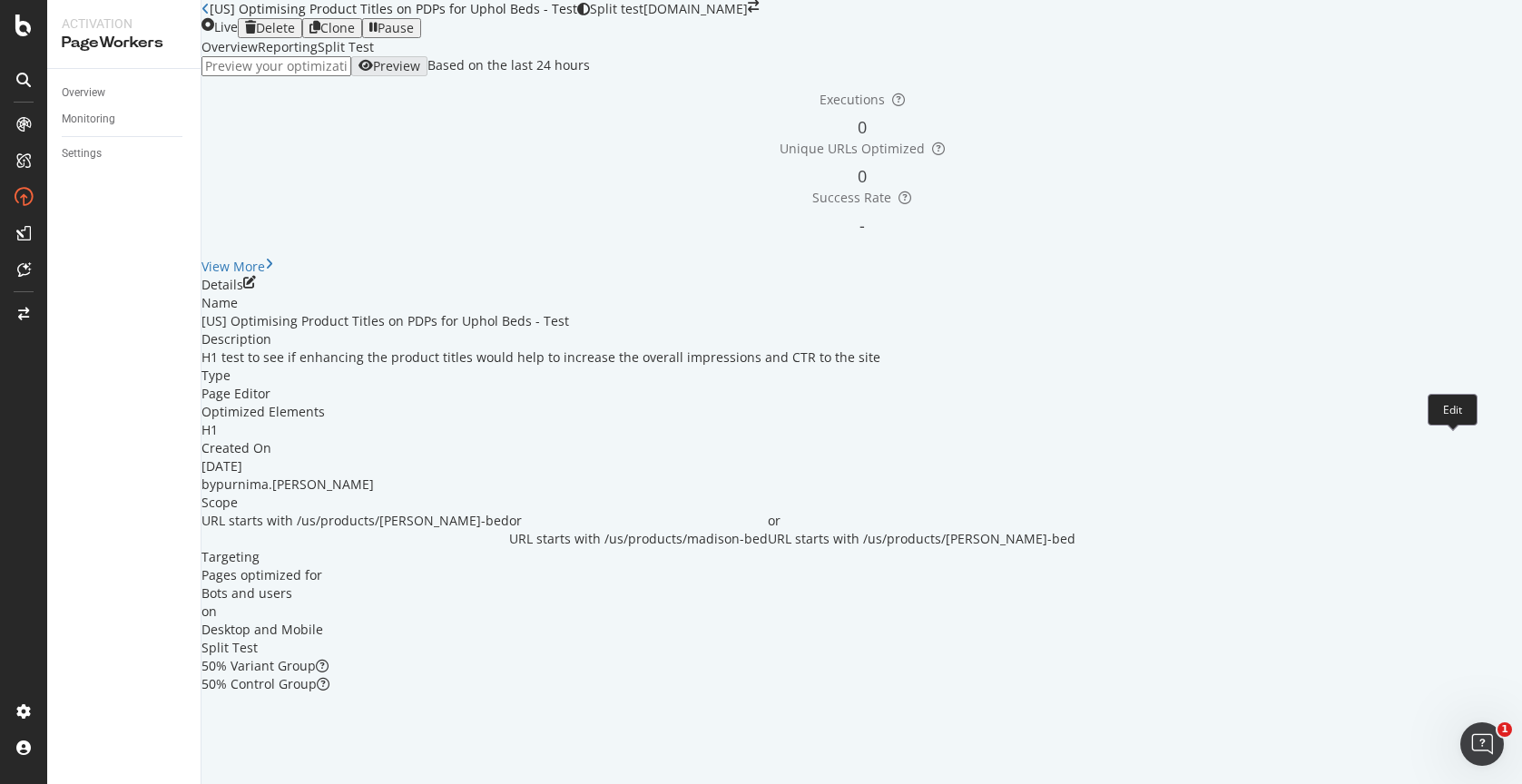
click at [256, 288] on icon "pen-to-square" at bounding box center [249, 281] width 12 height 12
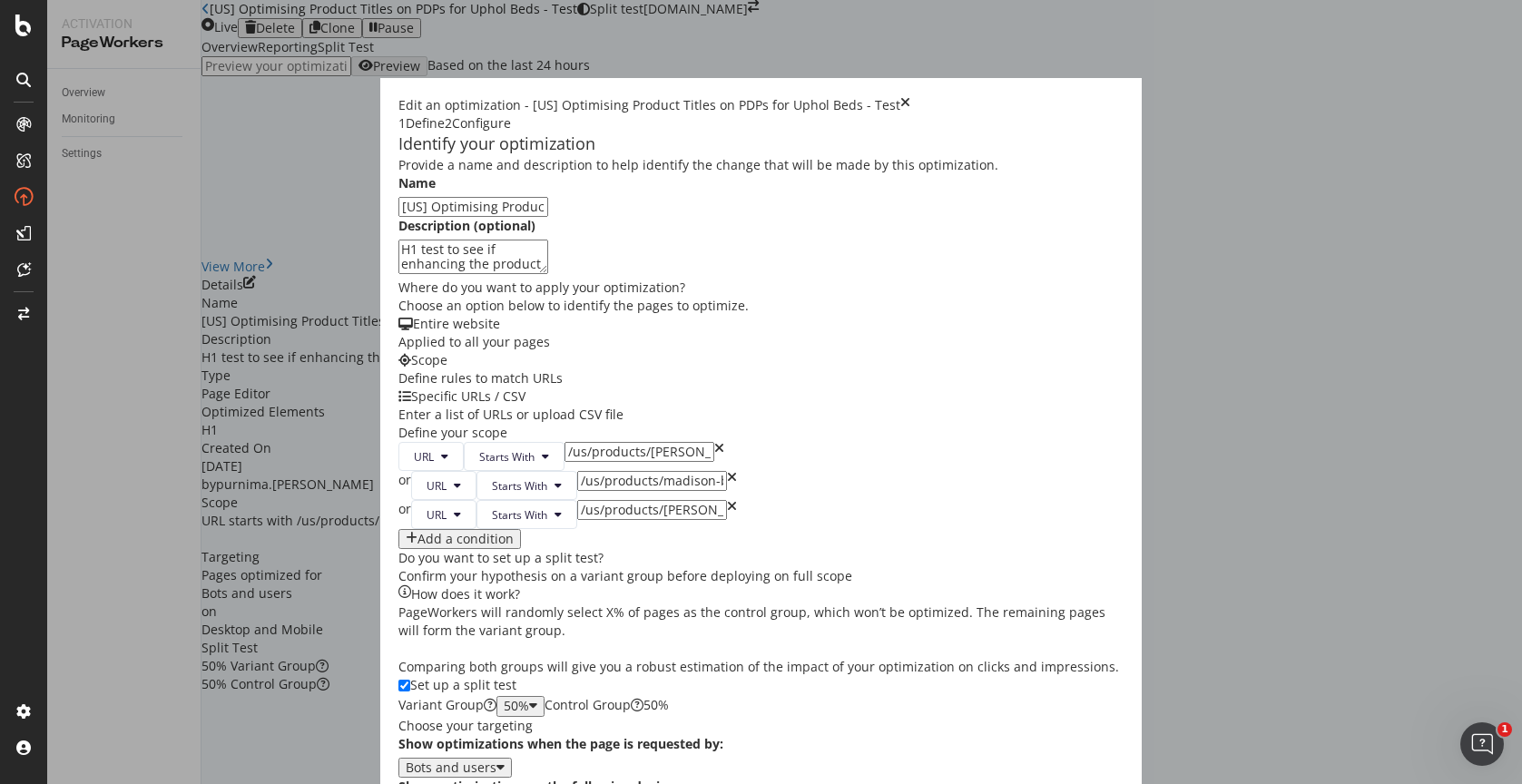
scroll to position [488, 0]
click at [398, 679] on input "modal" at bounding box center [404, 685] width 11 height 11
checkbox input "false"
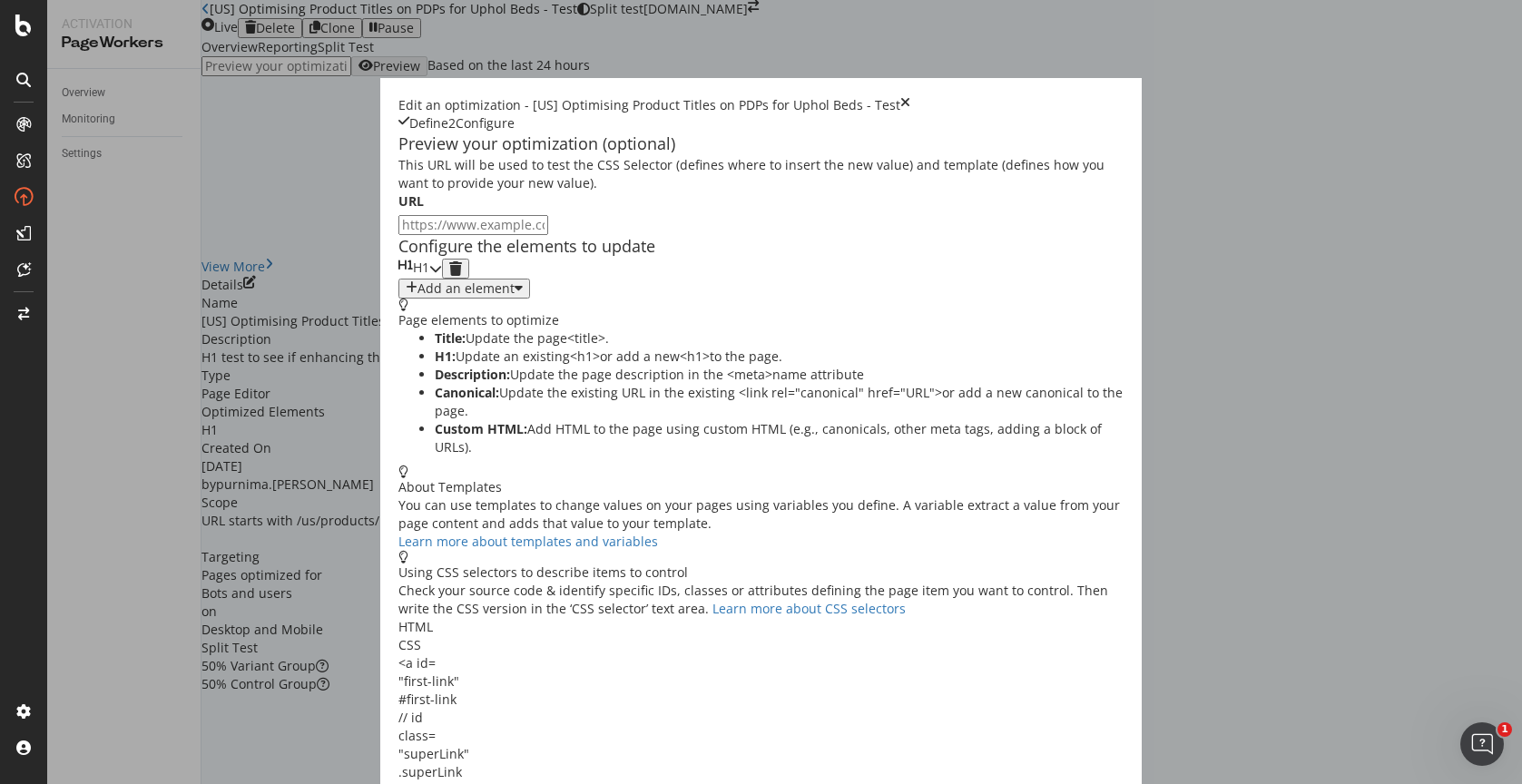
scroll to position [0, 0]
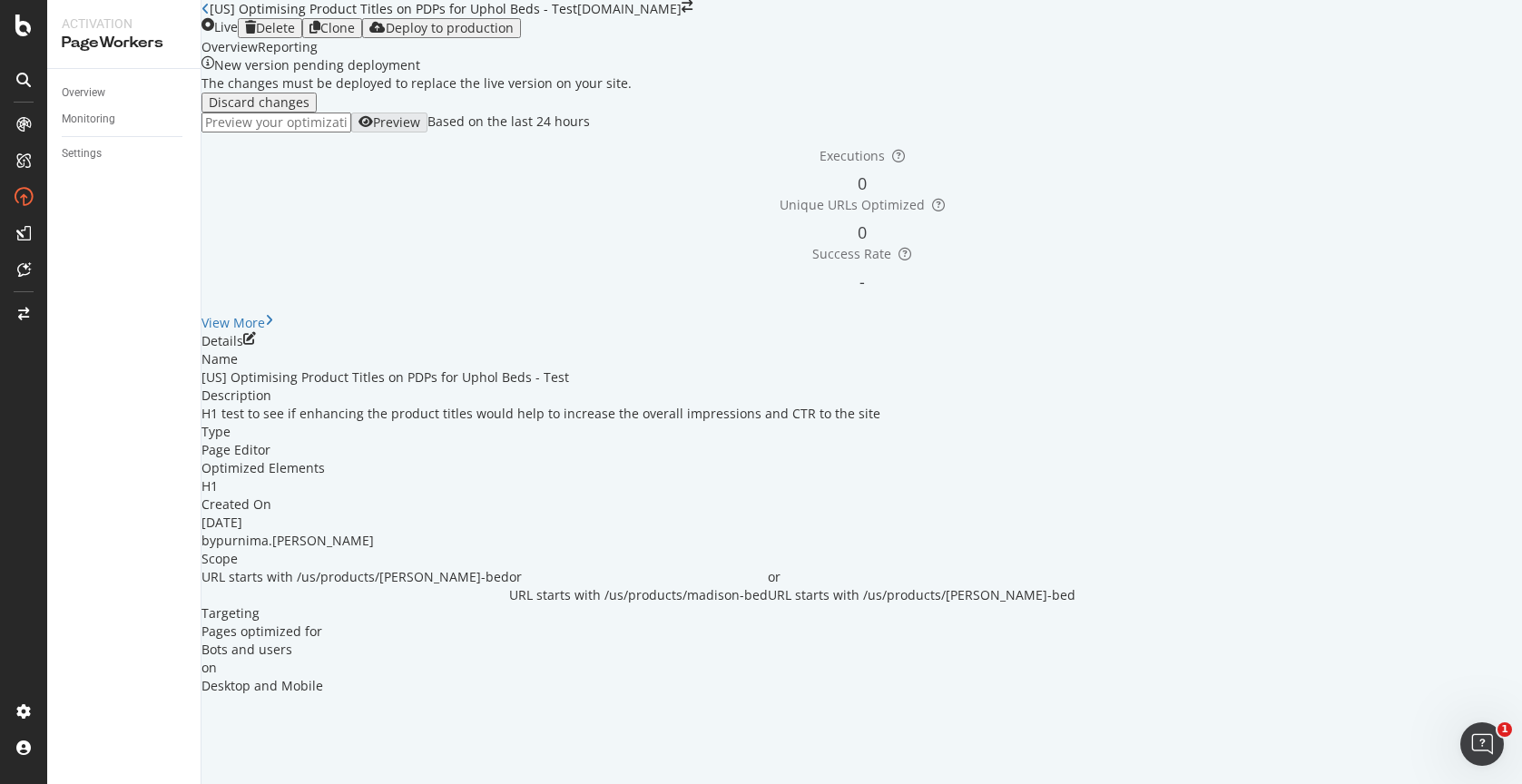
click at [10, 783] on icon "close toast" at bounding box center [5, 793] width 10 height 18
click at [513, 35] on div "Deploy to production" at bounding box center [449, 28] width 128 height 14
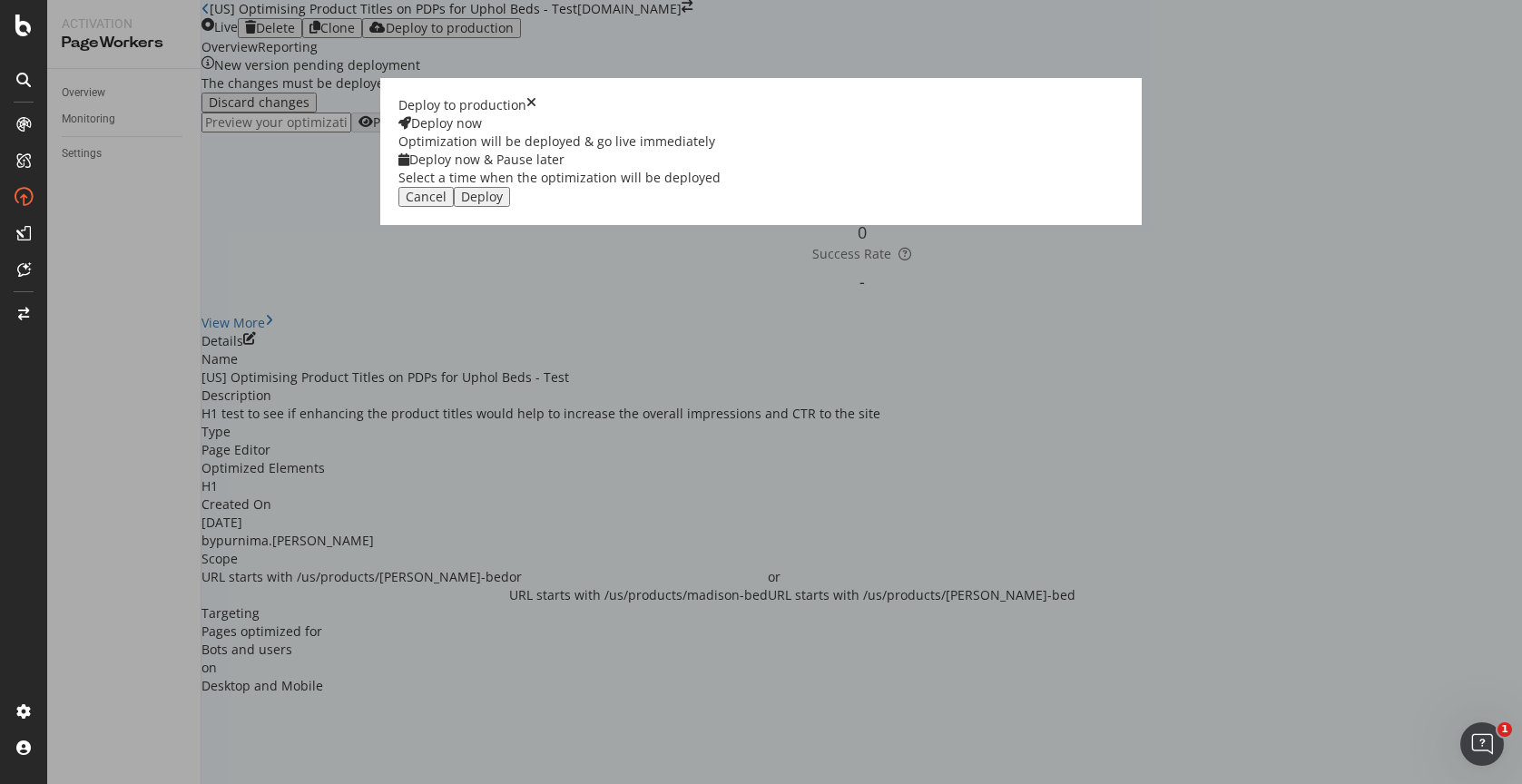
click at [503, 204] on div "Deploy" at bounding box center [482, 196] width 42 height 14
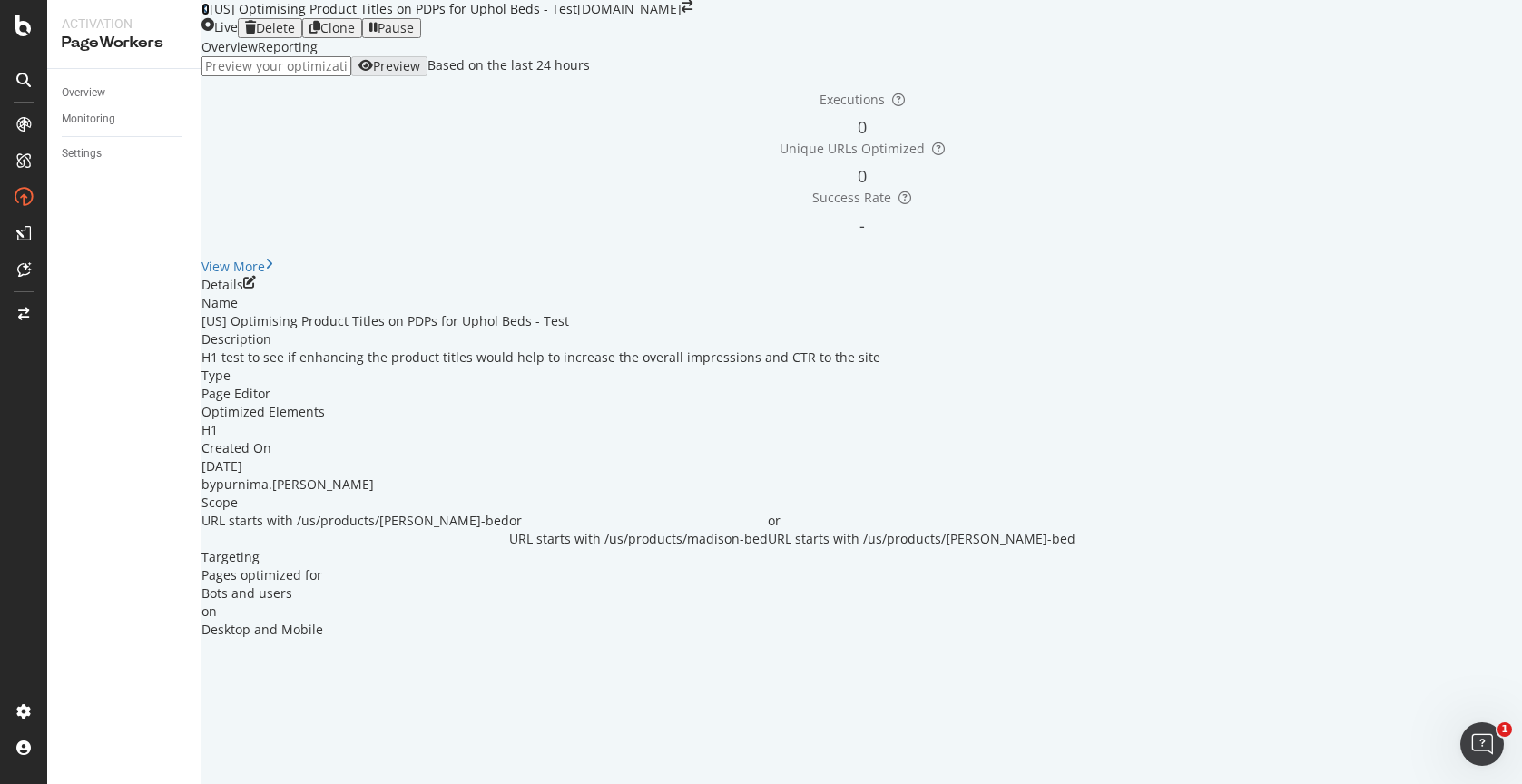
click at [210, 15] on icon at bounding box center [205, 9] width 9 height 12
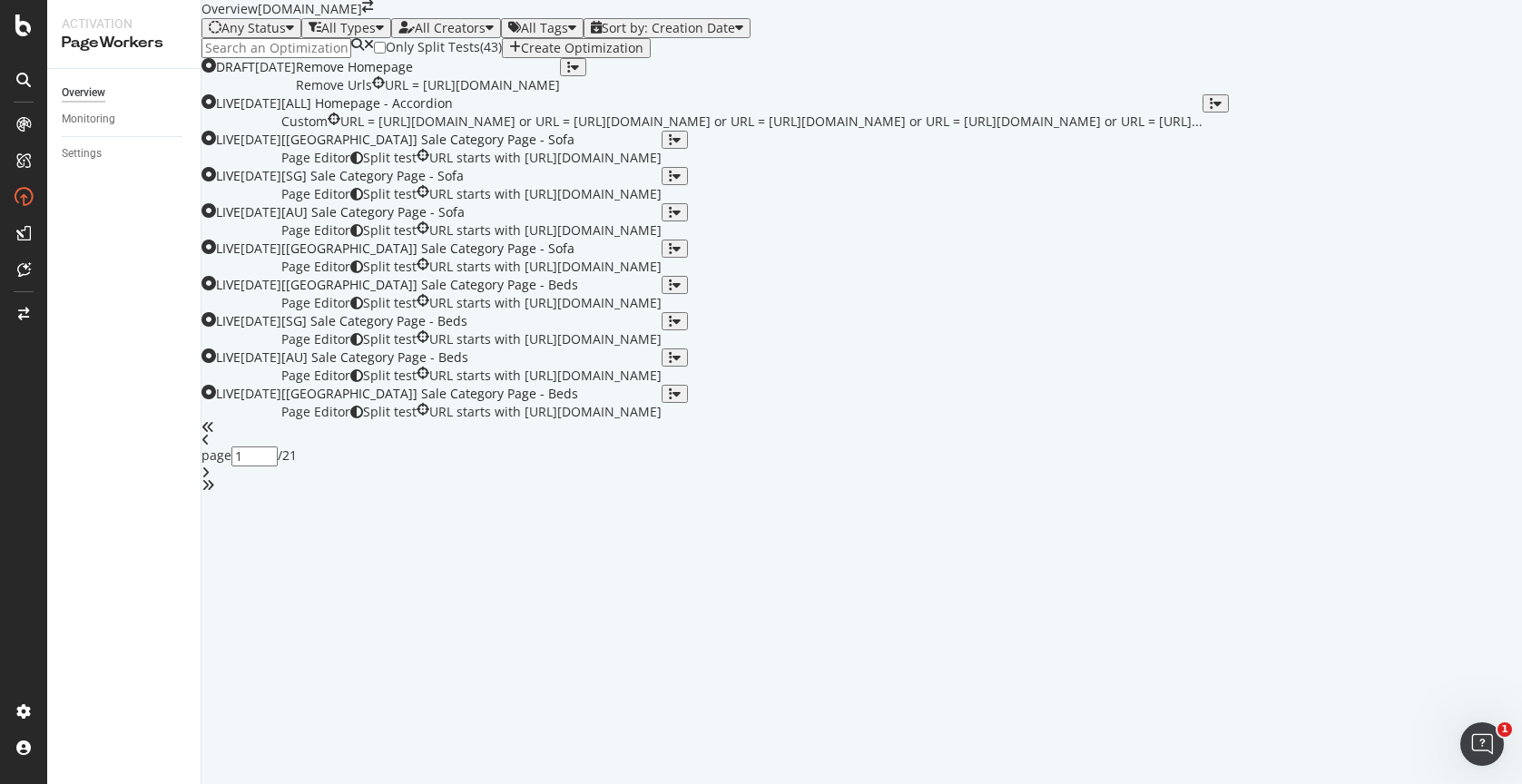
click at [348, 58] on input at bounding box center [276, 48] width 150 height 20
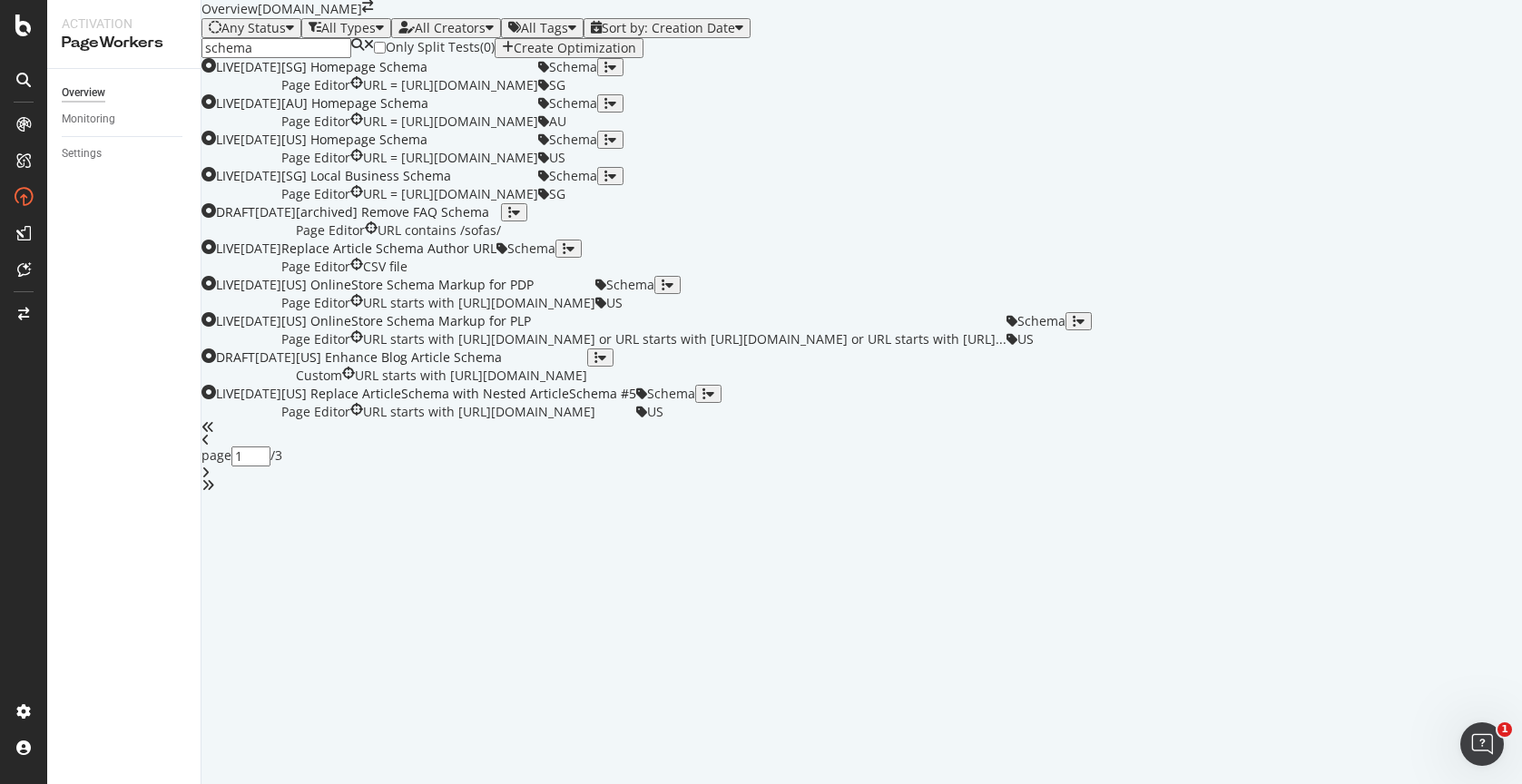
scroll to position [416, 0]
click at [595, 294] on div "[US] OnlineStore Schema Markup for PDP" at bounding box center [438, 284] width 314 height 18
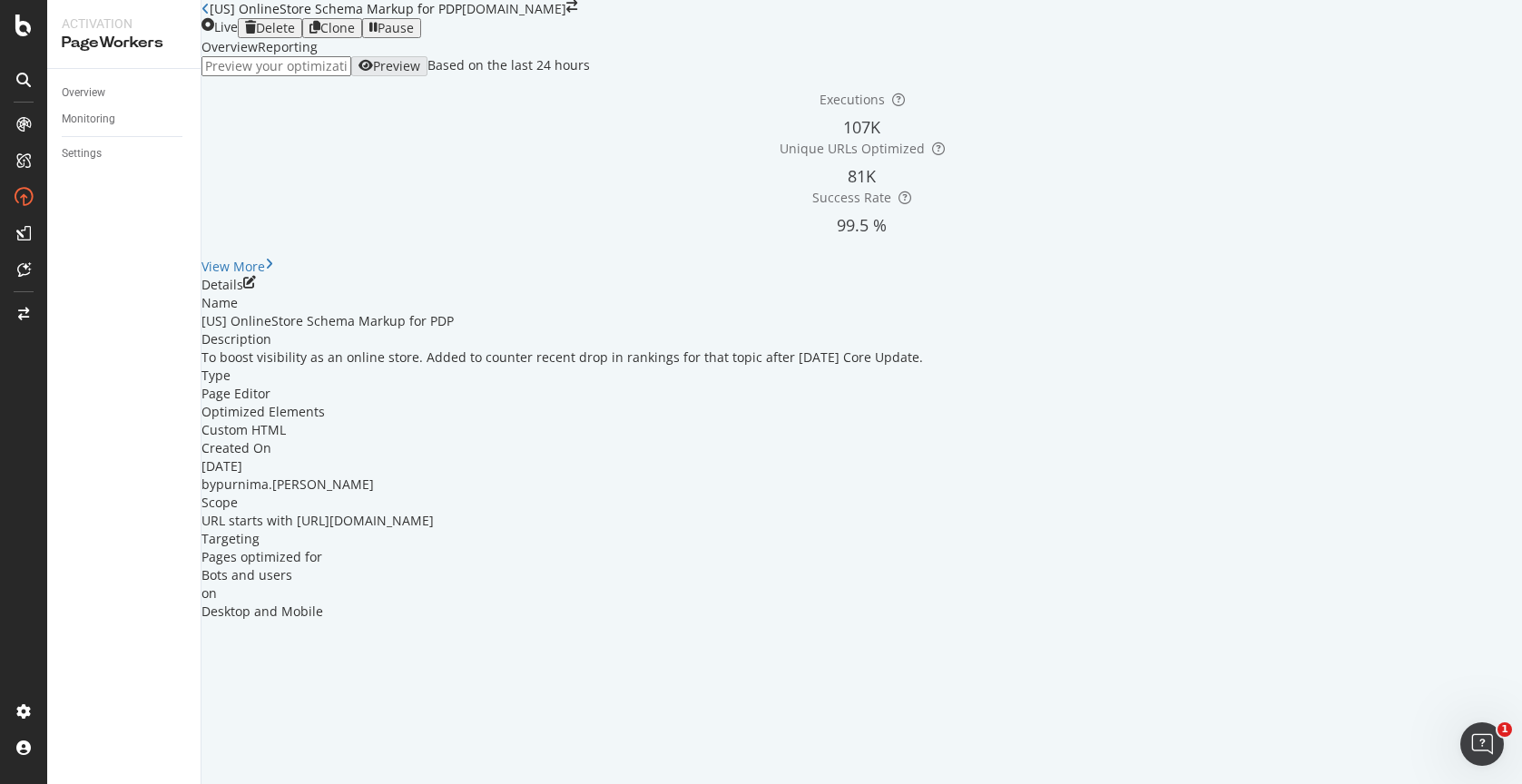
click at [318, 56] on div "Reporting" at bounding box center [287, 47] width 60 height 18
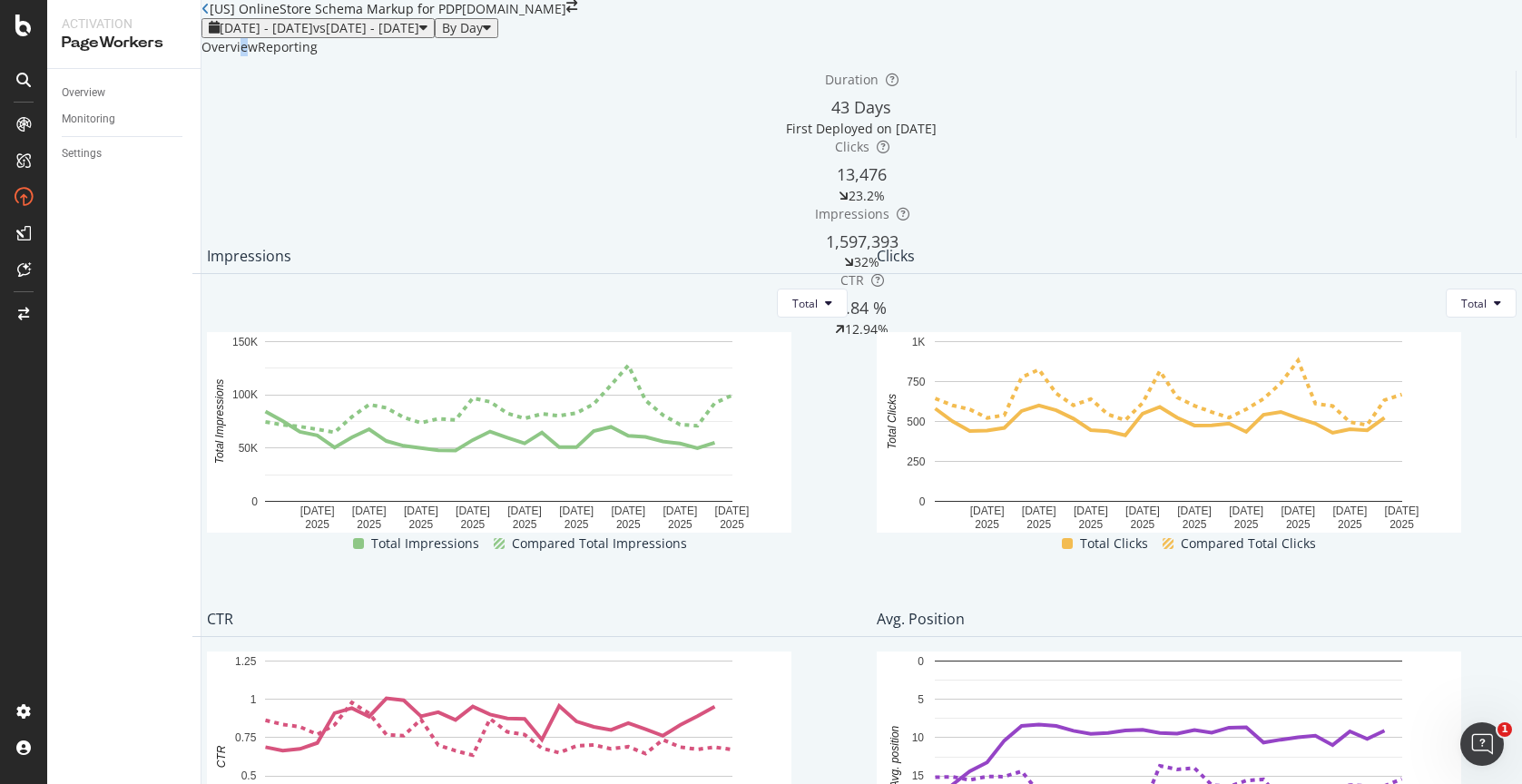
click at [258, 56] on div "Overview" at bounding box center [229, 47] width 56 height 18
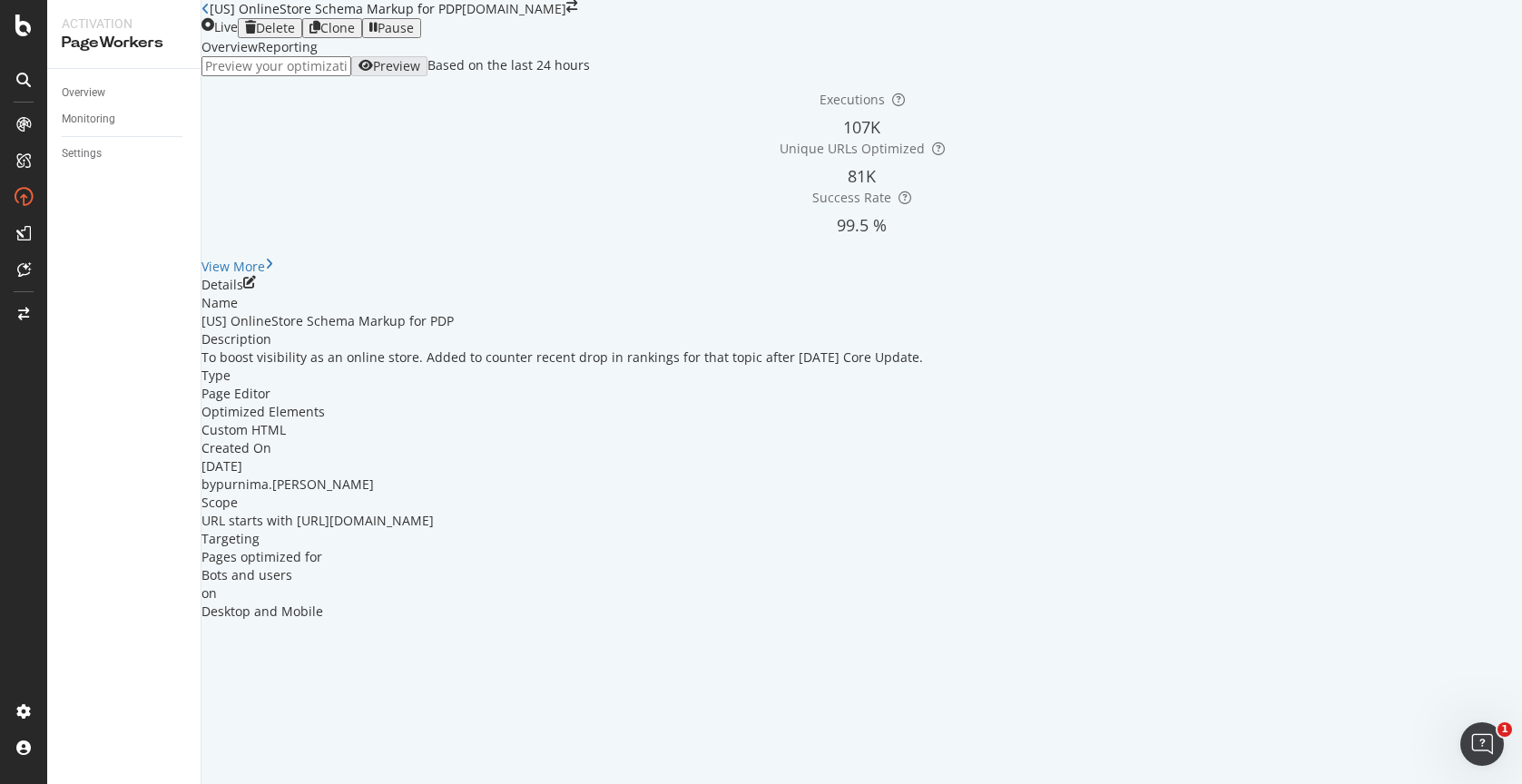
click at [414, 35] on div "Pause" at bounding box center [396, 28] width 36 height 14
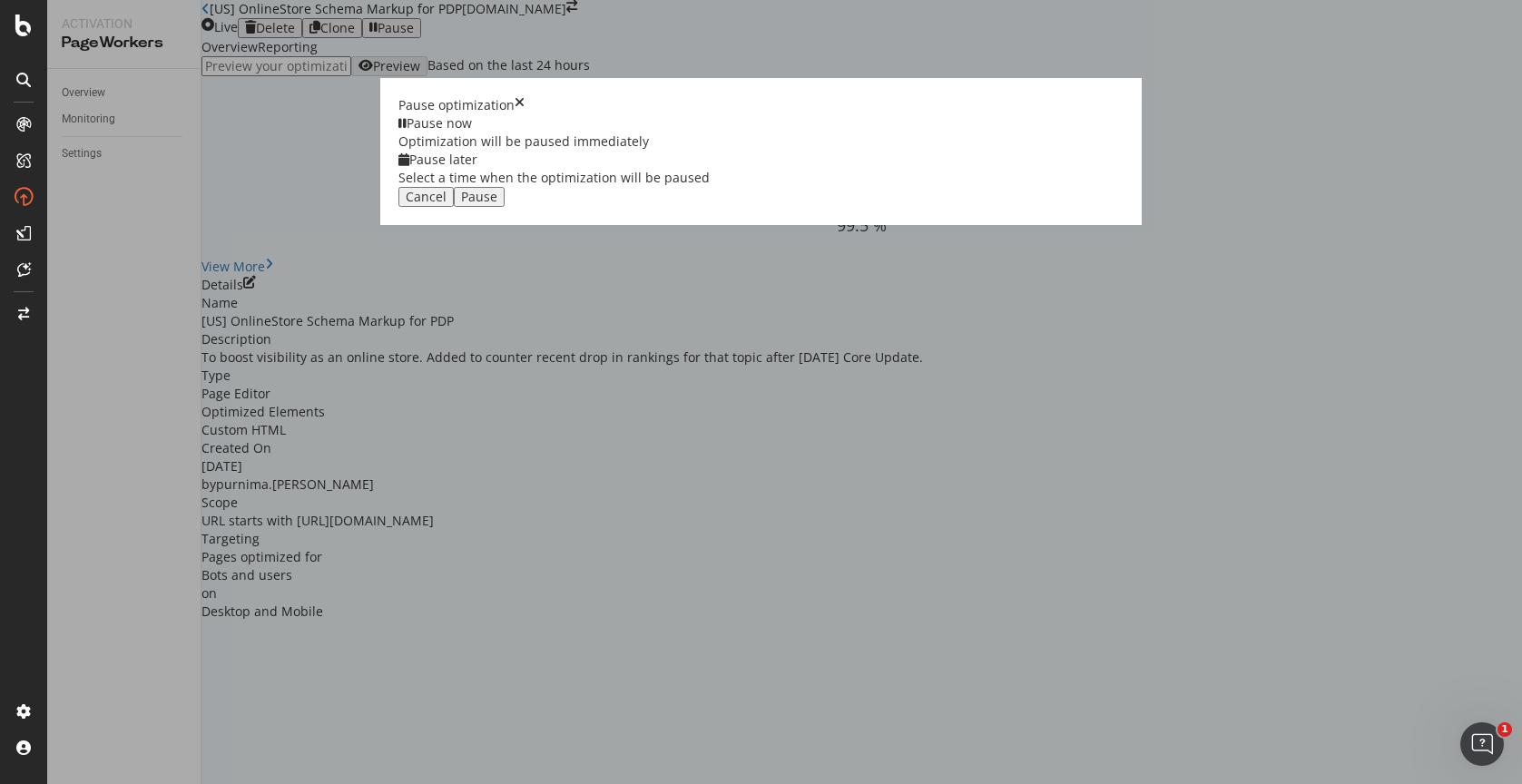
click at [497, 204] on div "Pause" at bounding box center [479, 196] width 36 height 14
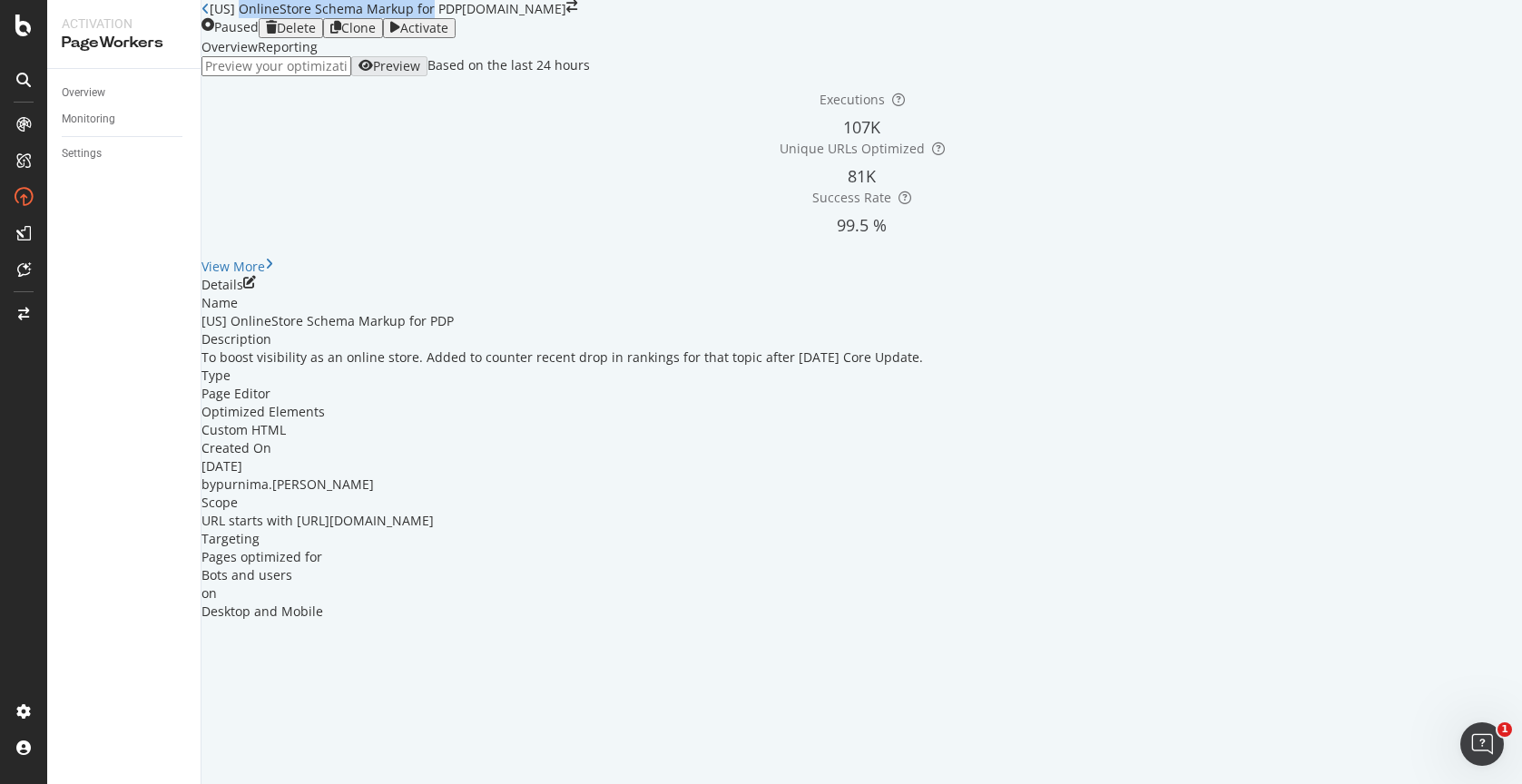
drag, startPoint x: 573, startPoint y: 27, endPoint x: 294, endPoint y: 25, distance: 279.0
click at [294, 18] on div "[US] OnlineStore Schema Markup for PDP" at bounding box center [336, 9] width 252 height 18
copy div "OnlineStore Schema Markup for"
click at [210, 15] on icon at bounding box center [205, 9] width 9 height 12
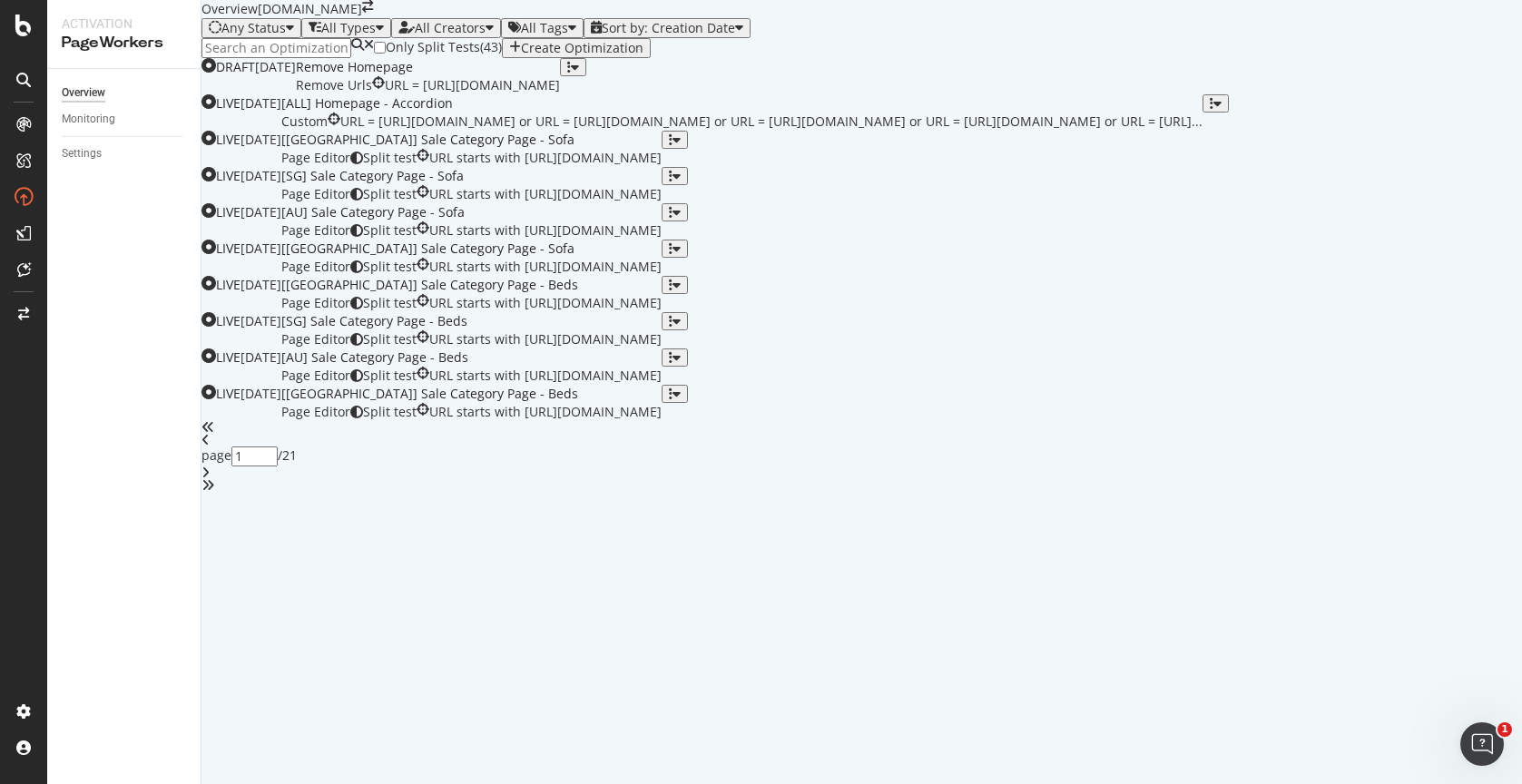
click at [351, 58] on input at bounding box center [276, 48] width 150 height 20
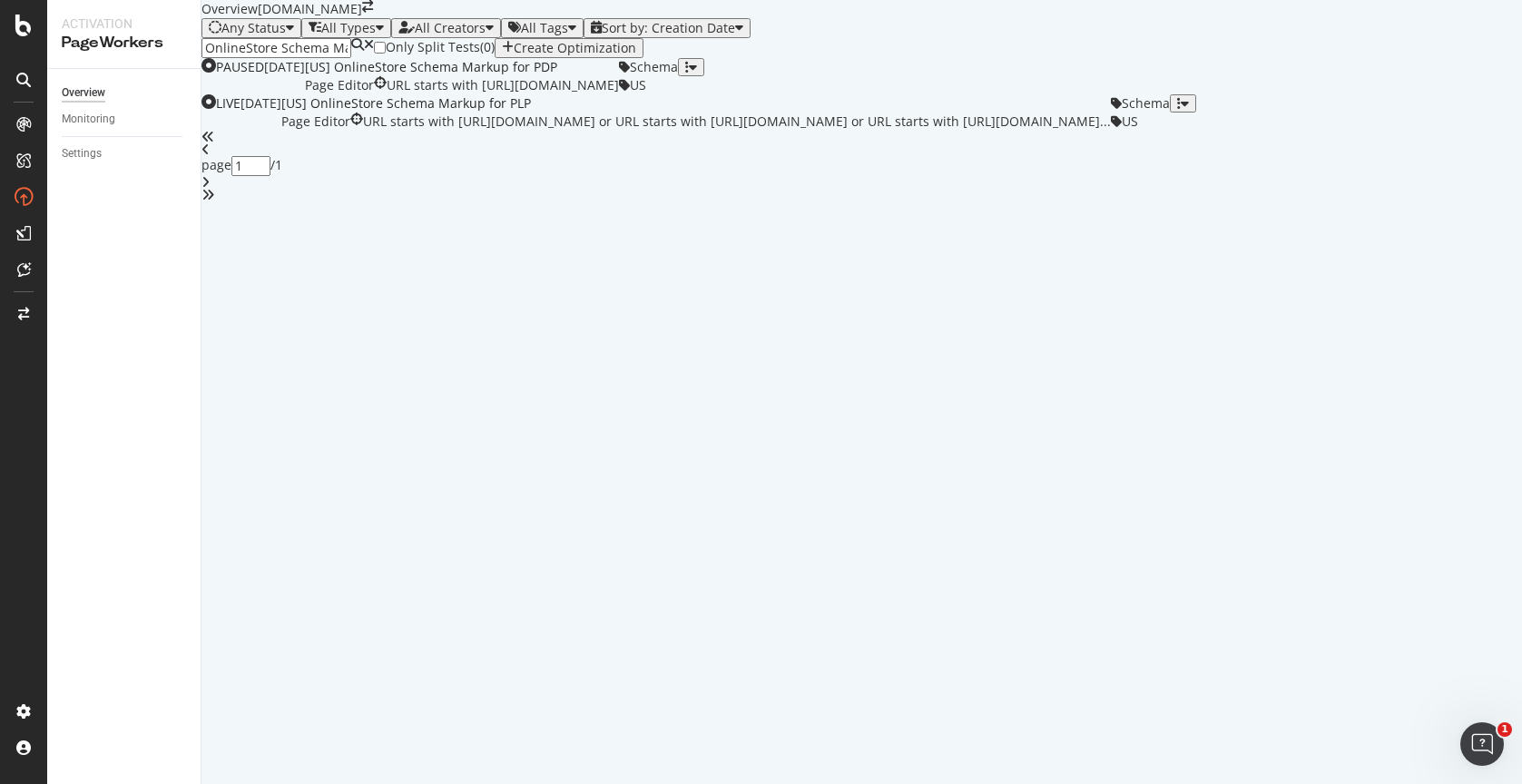
scroll to position [0, 43]
click at [597, 113] on div "[US] OnlineStore Schema Markup for PLP" at bounding box center [696, 103] width 829 height 18
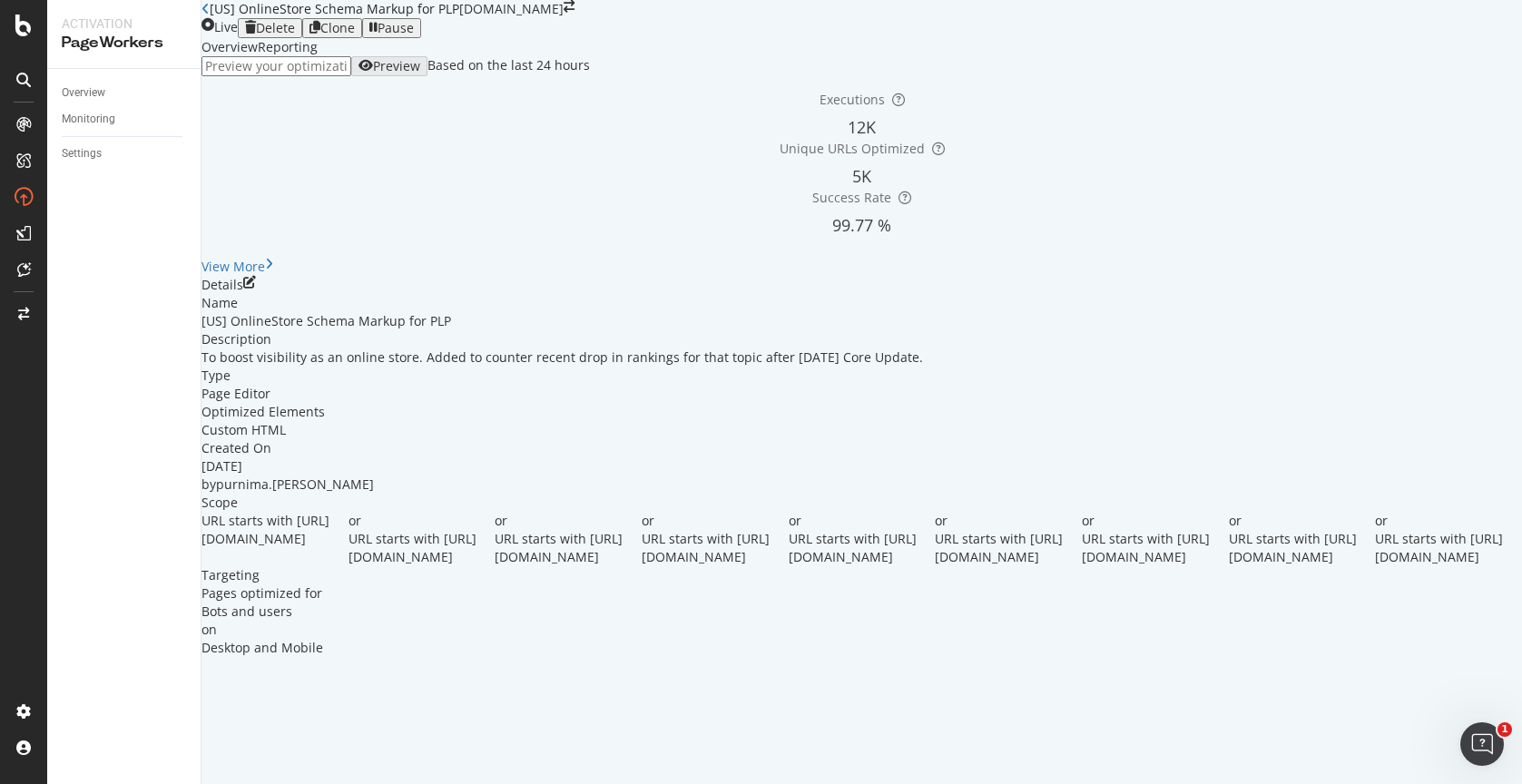
click at [318, 56] on div "Reporting" at bounding box center [287, 47] width 60 height 18
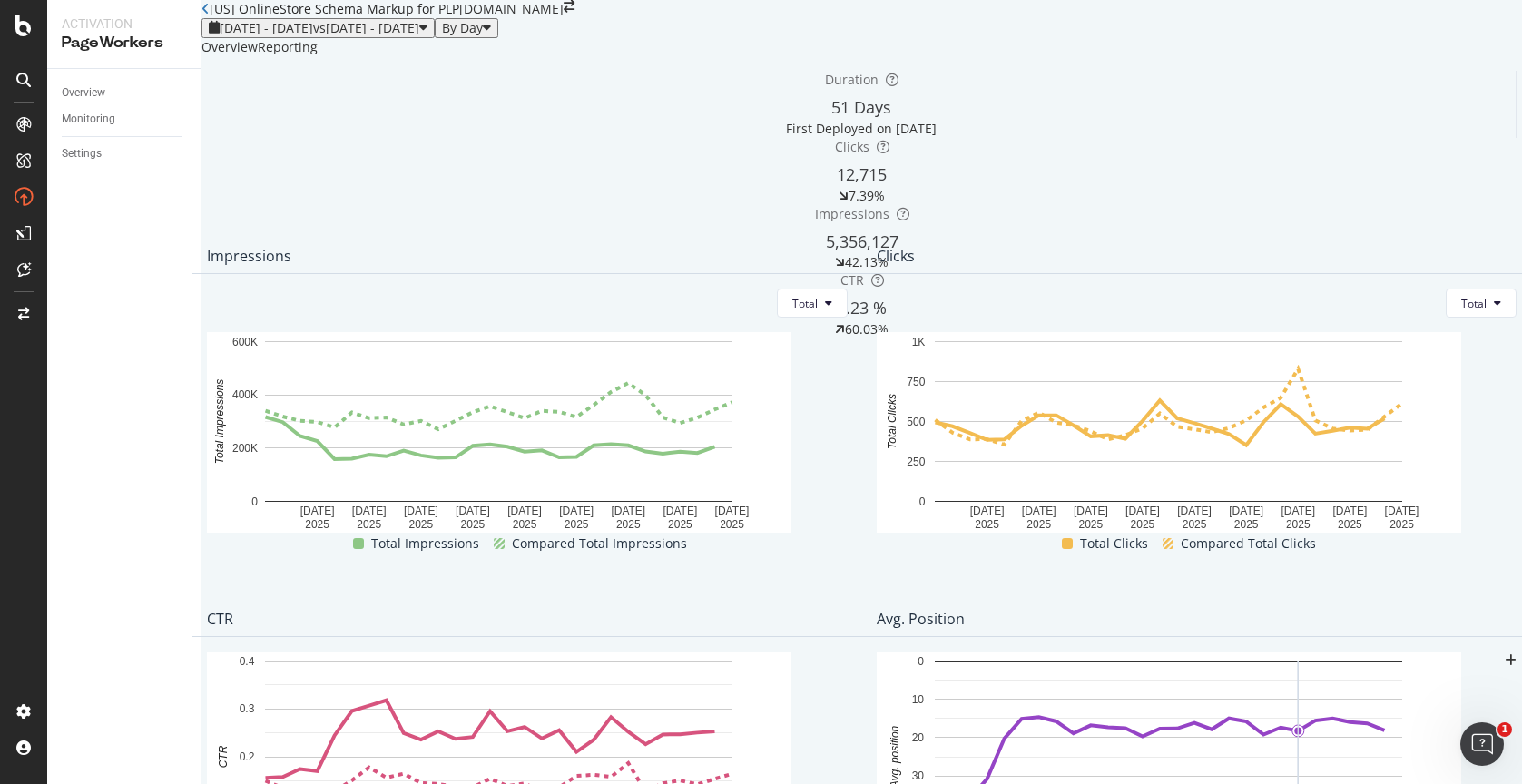
click at [252, 56] on div "Overview" at bounding box center [229, 47] width 56 height 18
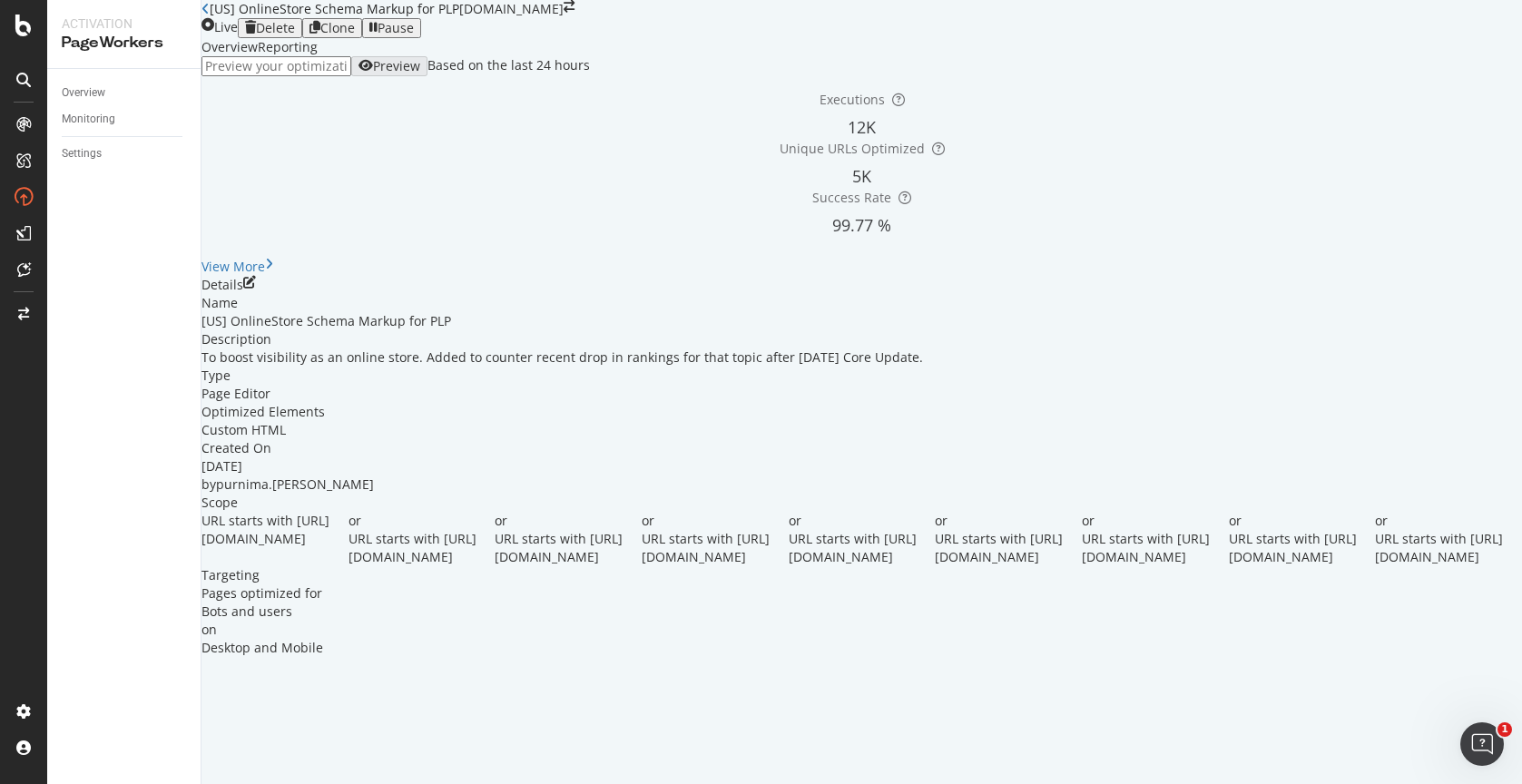
click at [414, 35] on div "Pause" at bounding box center [391, 28] width 45 height 14
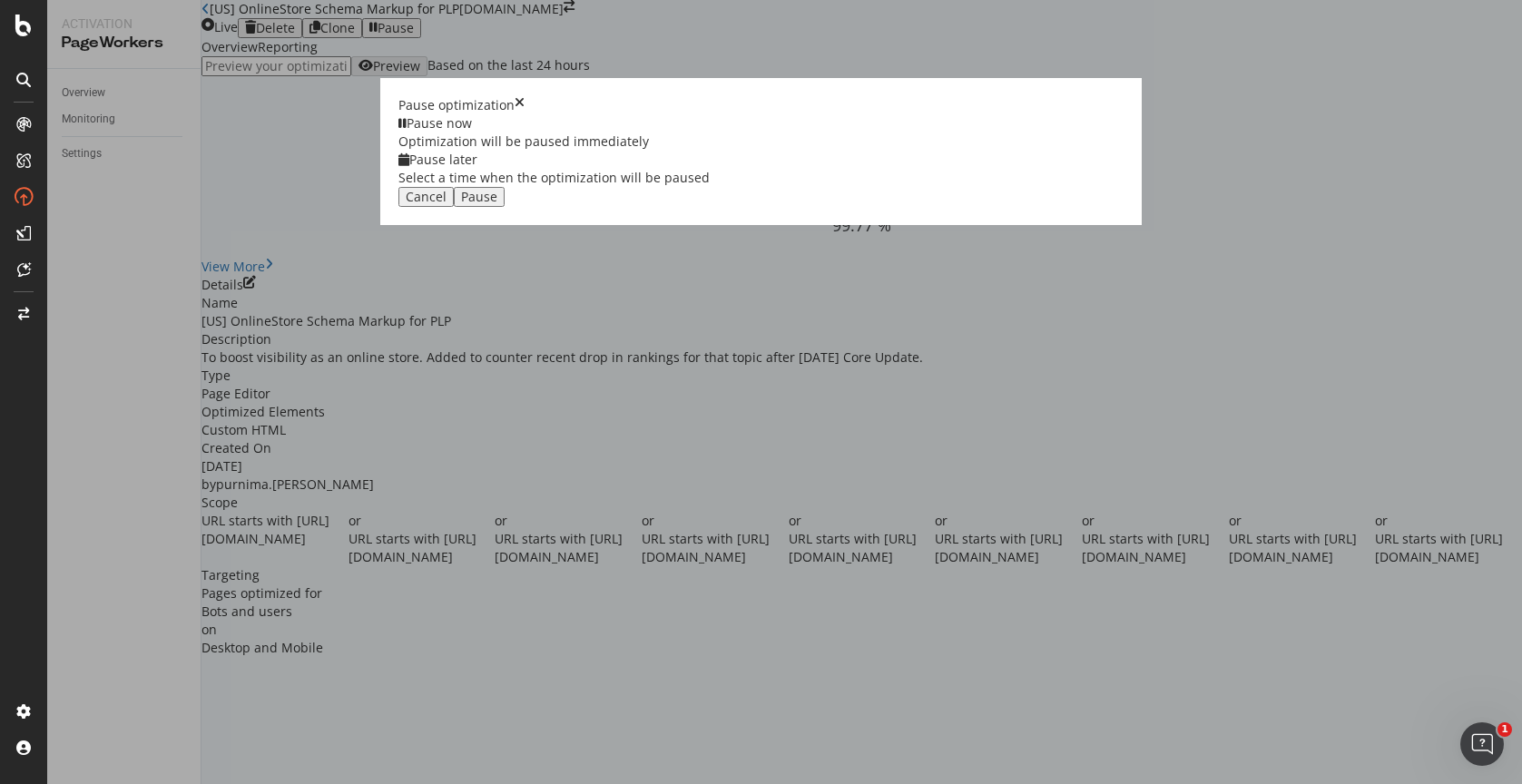
click at [925, 207] on div "Cancel Pause" at bounding box center [761, 196] width 725 height 20
click at [497, 204] on div "Pause" at bounding box center [479, 196] width 36 height 14
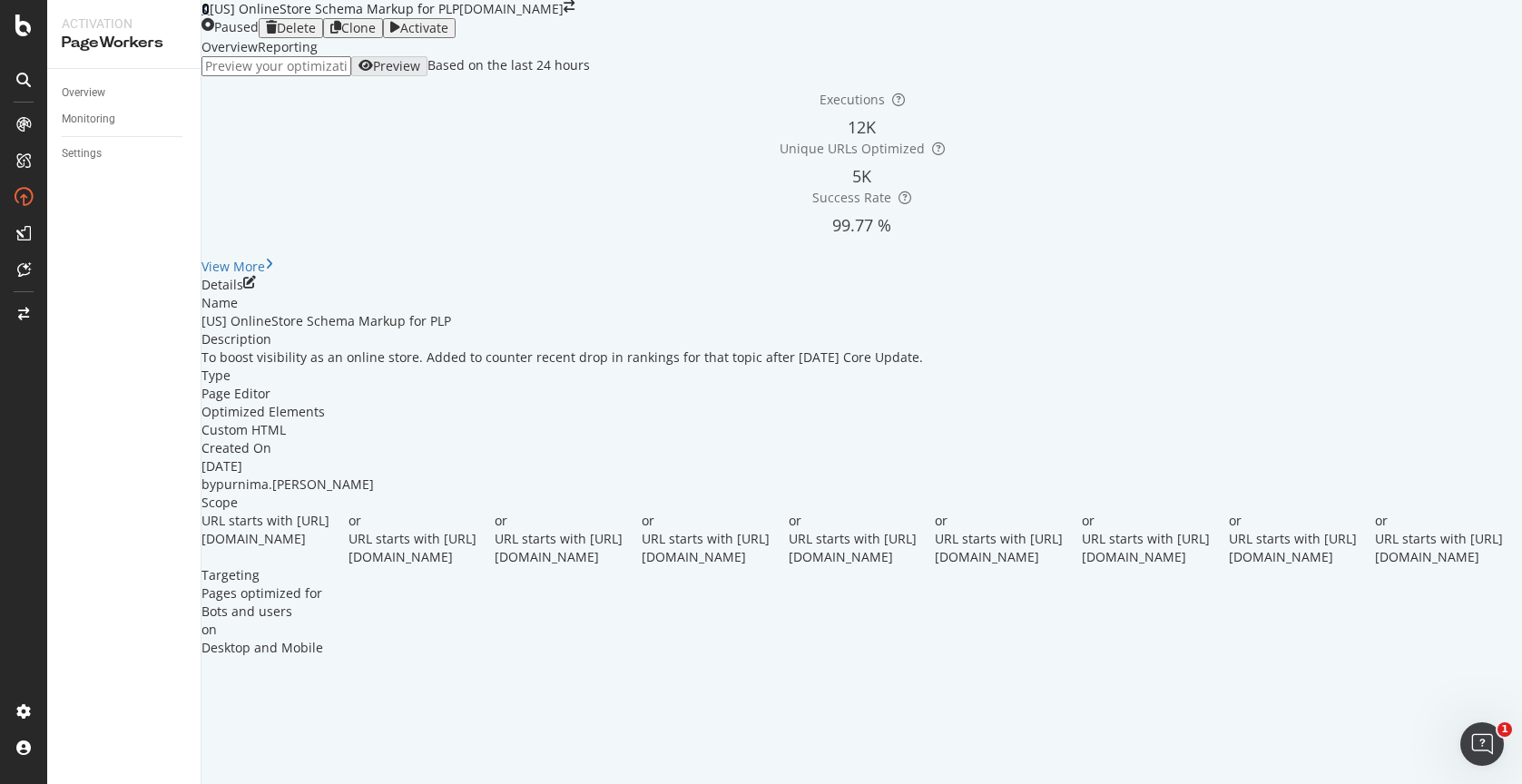
click at [210, 15] on icon at bounding box center [205, 9] width 9 height 12
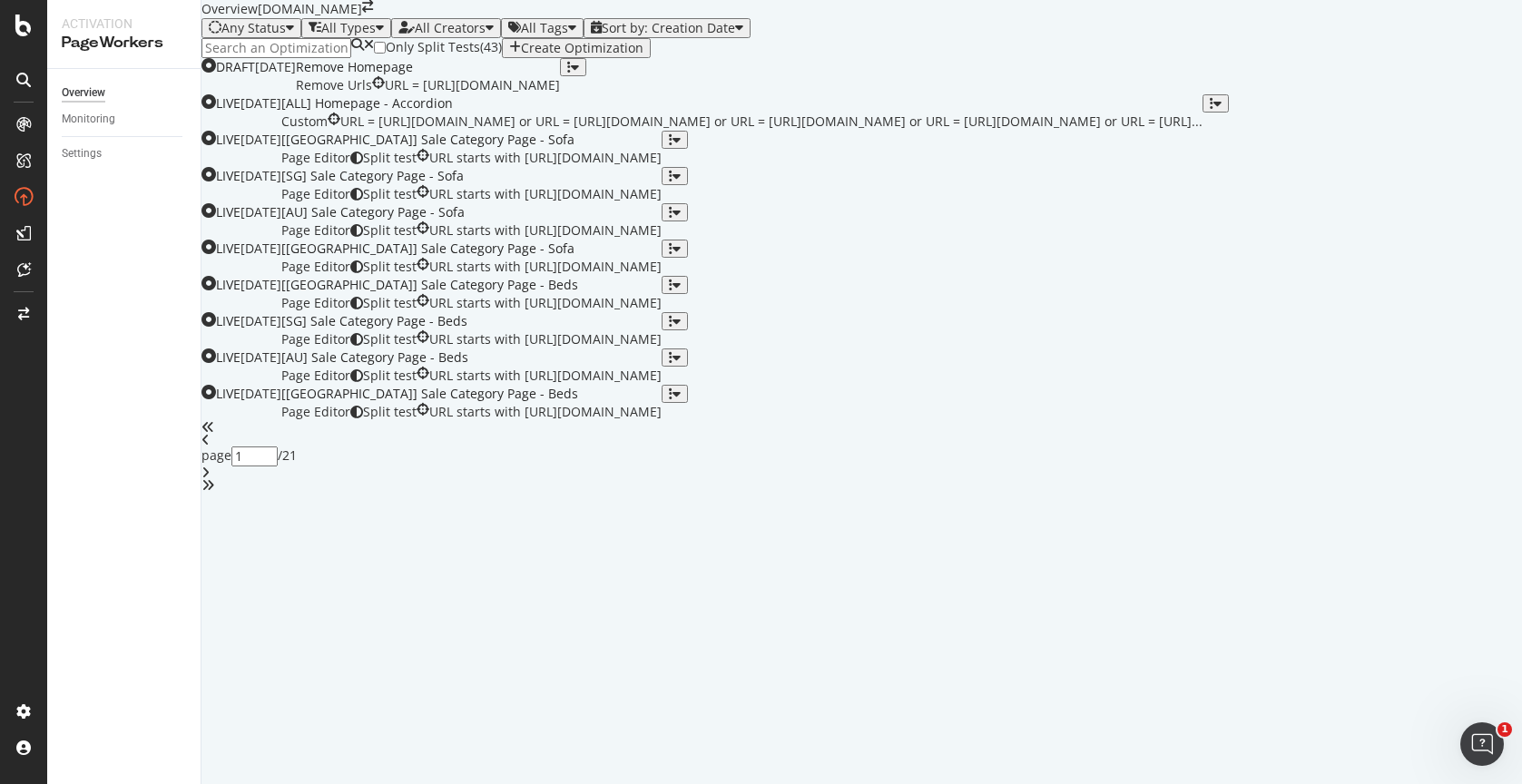
click at [339, 58] on input at bounding box center [276, 48] width 150 height 20
click at [347, 58] on input at bounding box center [276, 48] width 150 height 20
click at [346, 58] on input at bounding box center [276, 48] width 150 height 20
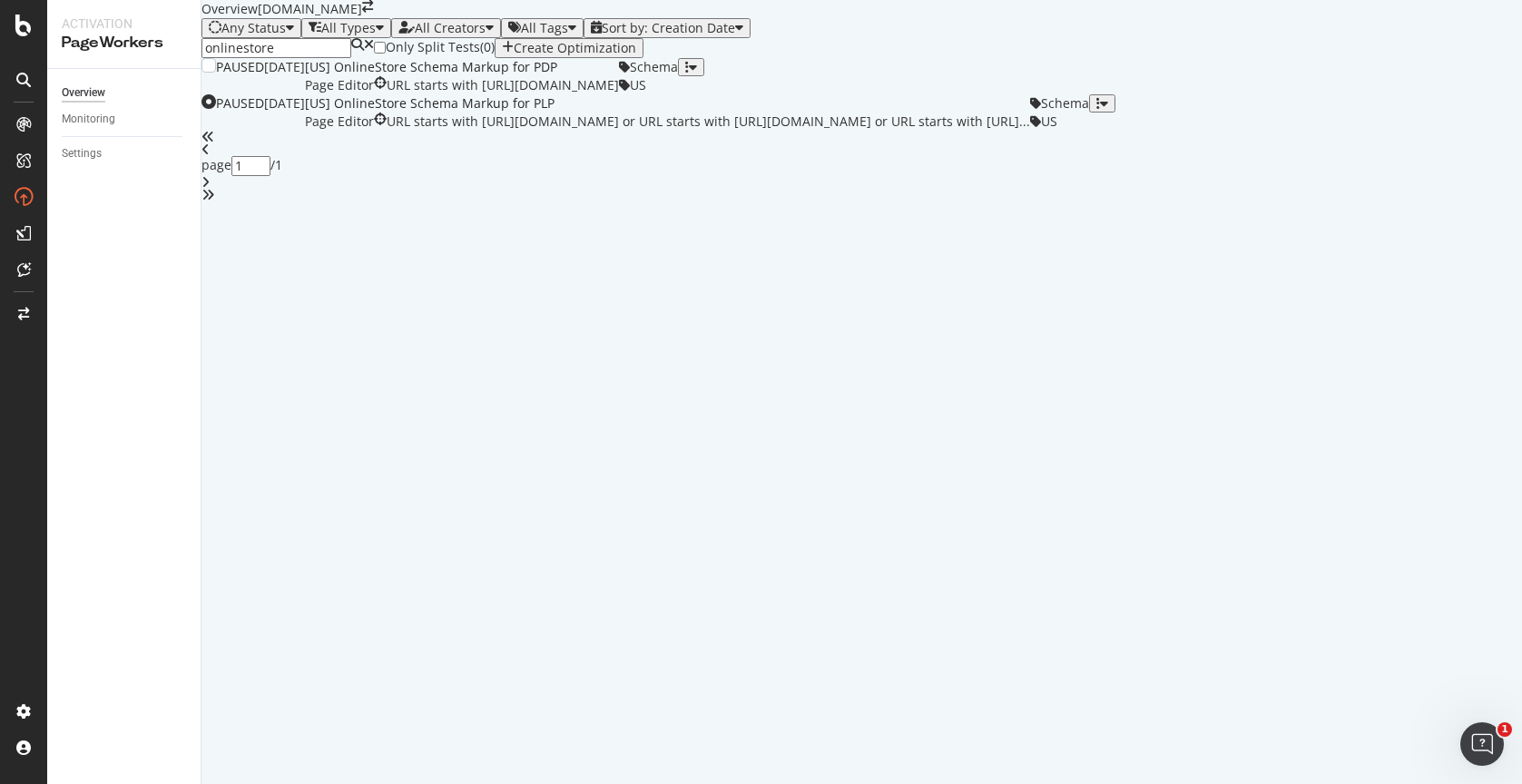
click at [619, 94] on div "[US] OnlineStore Schema Markup for PDP Page Editor URL starts with [URL][DOMAIN…" at bounding box center [462, 76] width 314 height 36
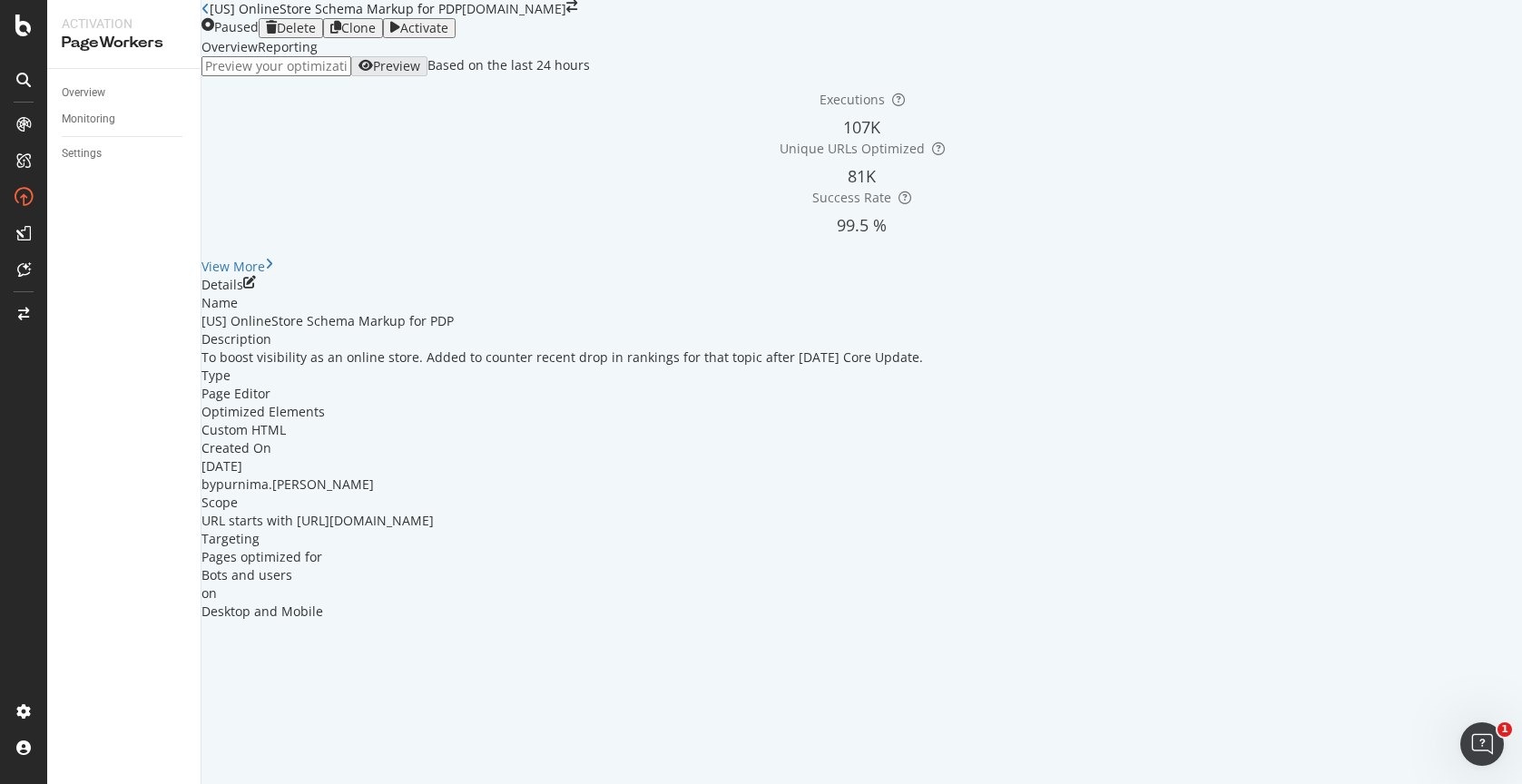
click at [318, 56] on div "Reporting" at bounding box center [287, 47] width 60 height 18
